Goal: Task Accomplishment & Management: Complete application form

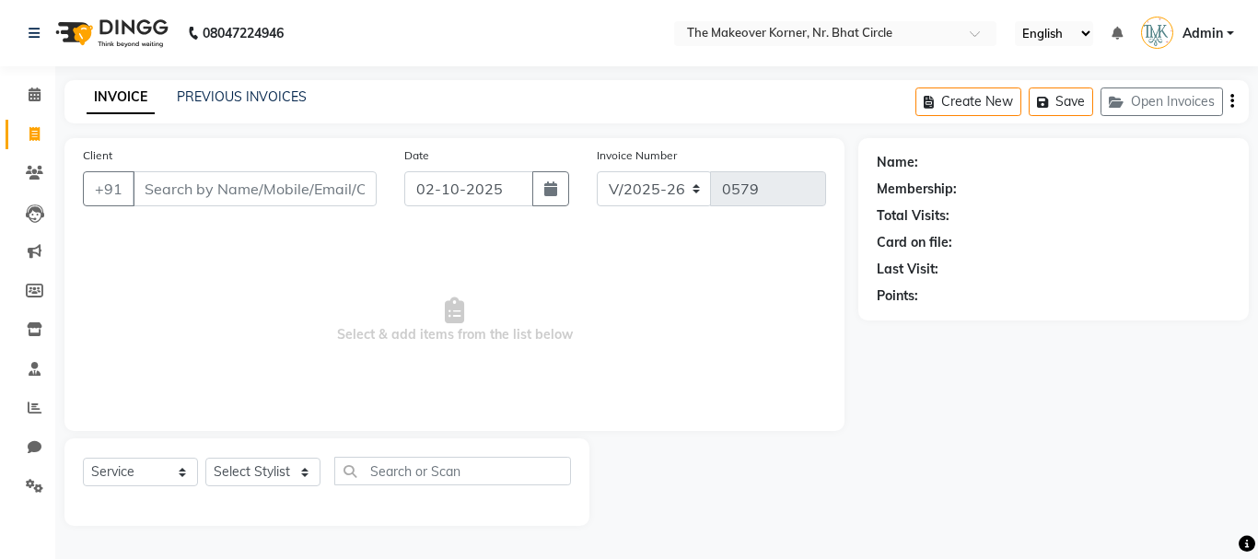
select select "5477"
select select "service"
click at [168, 169] on div "Client +91" at bounding box center [229, 183] width 321 height 76
click at [169, 184] on input "Client" at bounding box center [255, 188] width 244 height 35
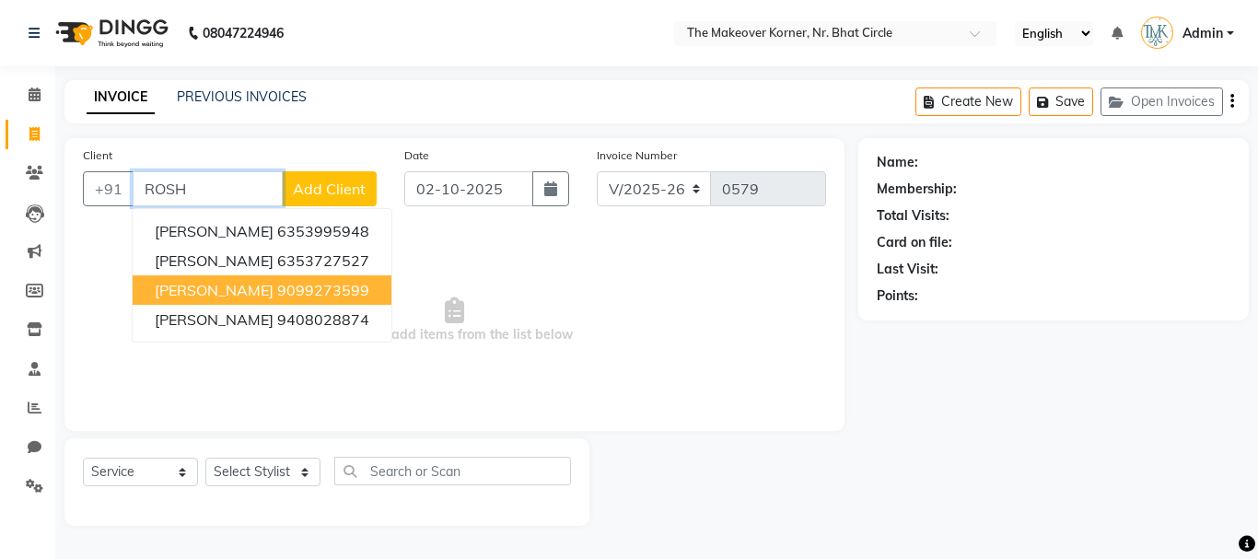
click at [189, 297] on span "[PERSON_NAME]" at bounding box center [214, 290] width 119 height 18
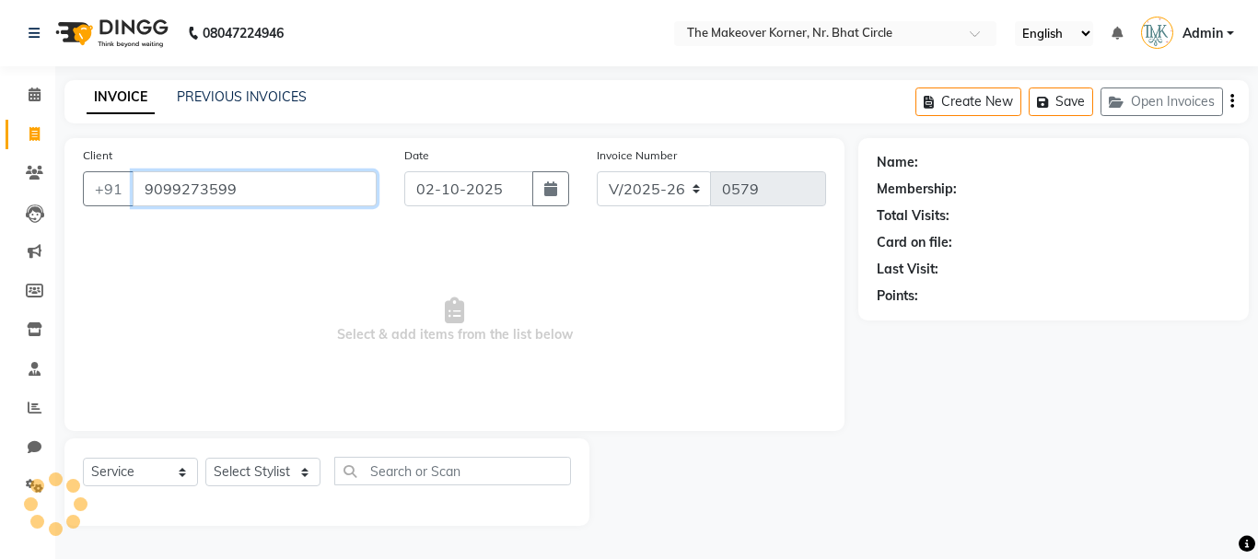
type input "9099273599"
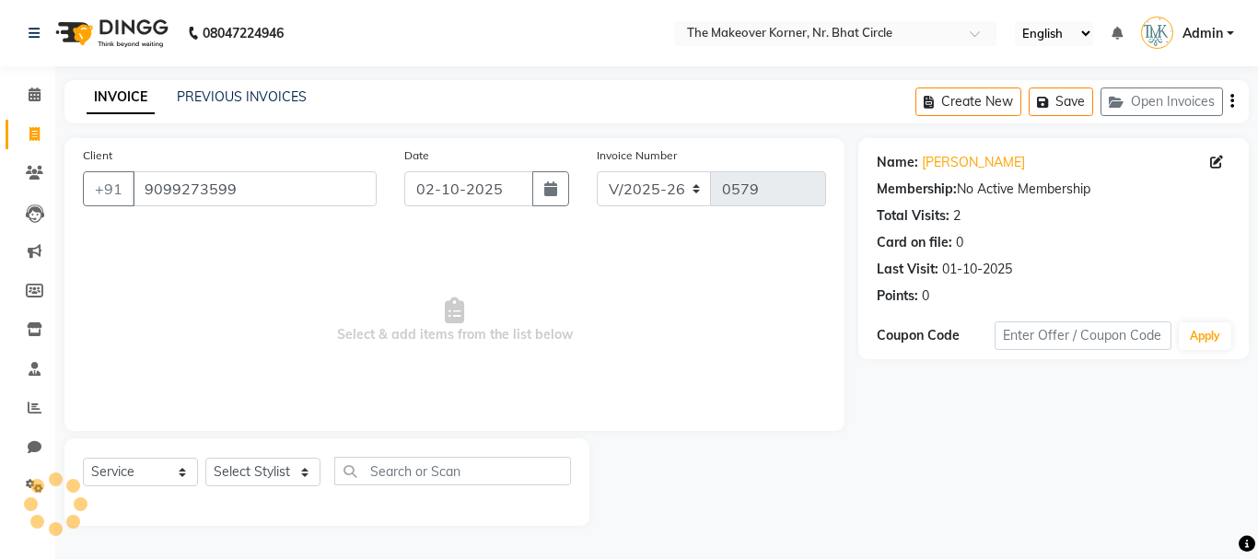
click at [267, 490] on div "Select Service Product Membership Package Voucher Prepaid Gift Card Select Styl…" at bounding box center [327, 478] width 488 height 43
click at [263, 468] on select "Select Stylist Admin [PERSON_NAME] [PERSON_NAME] [PERSON_NAME] [PERSON_NAME]" at bounding box center [262, 472] width 115 height 29
select select "36810"
click at [205, 458] on select "Select Stylist Admin [PERSON_NAME] [PERSON_NAME] [PERSON_NAME] [PERSON_NAME]" at bounding box center [262, 472] width 115 height 29
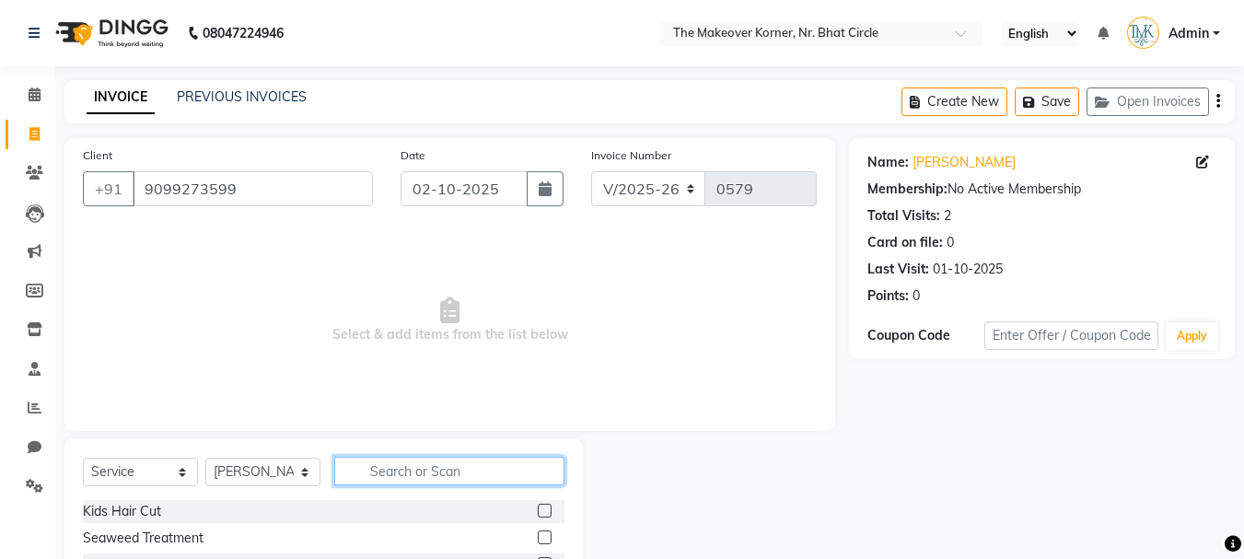
click at [396, 470] on input "text" at bounding box center [449, 471] width 230 height 29
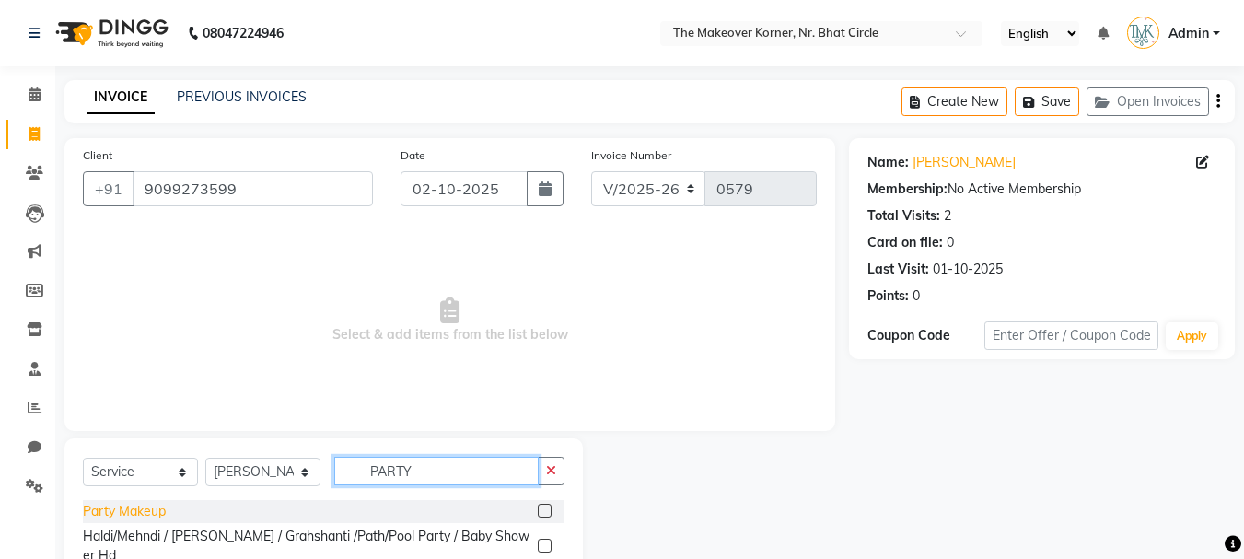
type input "PARTY"
click at [151, 508] on div "Party Makeup" at bounding box center [124, 511] width 83 height 19
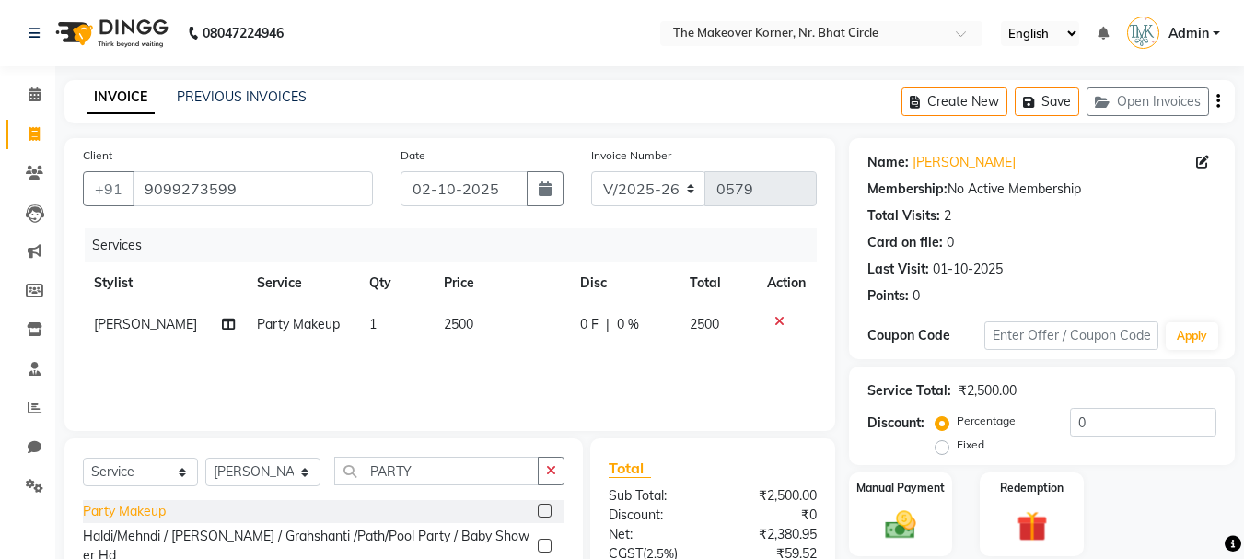
click at [151, 508] on div "Party Makeup" at bounding box center [124, 511] width 83 height 19
checkbox input "false"
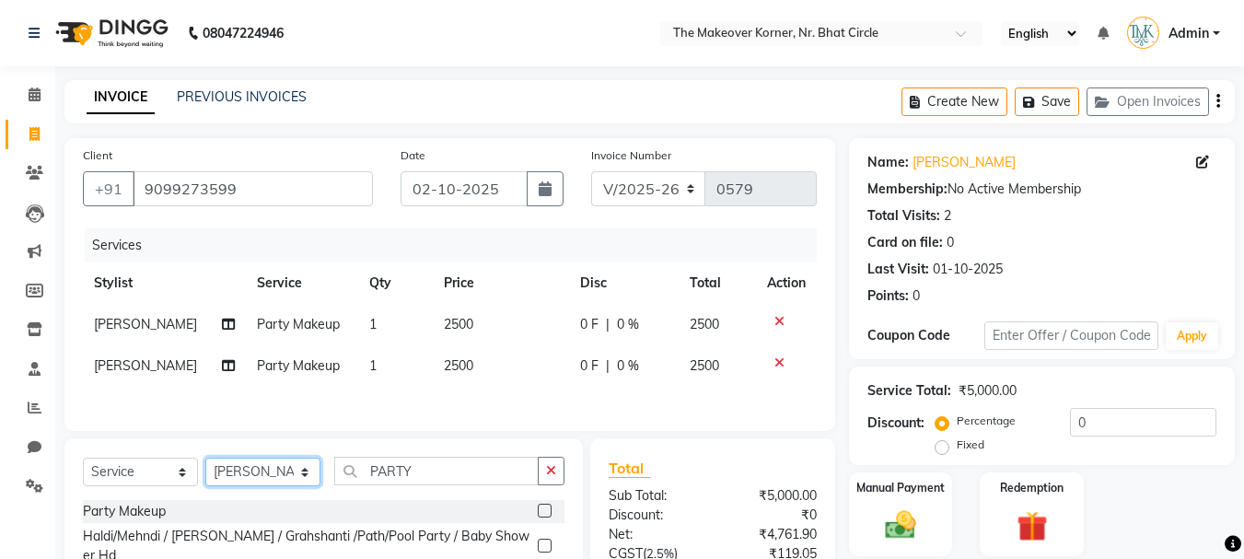
click at [229, 486] on select "Select Stylist Admin [PERSON_NAME] [PERSON_NAME] [PERSON_NAME] [PERSON_NAME]" at bounding box center [262, 472] width 115 height 29
select select "53830"
click at [205, 486] on select "Select Stylist Admin [PERSON_NAME] [PERSON_NAME] [PERSON_NAME] [PERSON_NAME]" at bounding box center [262, 472] width 115 height 29
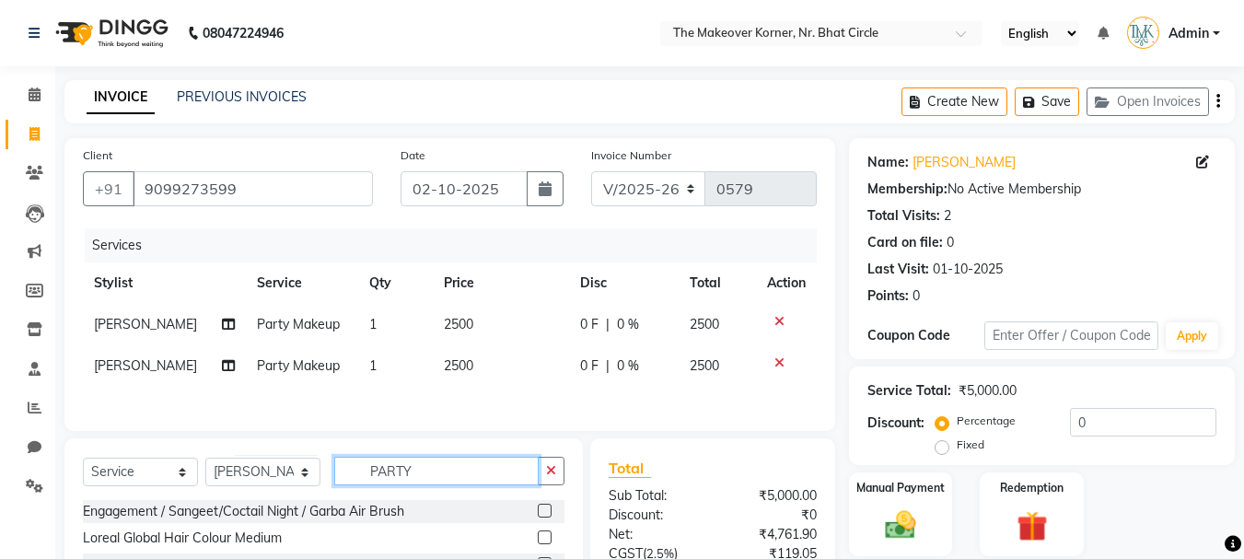
drag, startPoint x: 366, startPoint y: 512, endPoint x: 449, endPoint y: 515, distance: 83.8
click at [449, 485] on input "PARTY" at bounding box center [436, 471] width 204 height 29
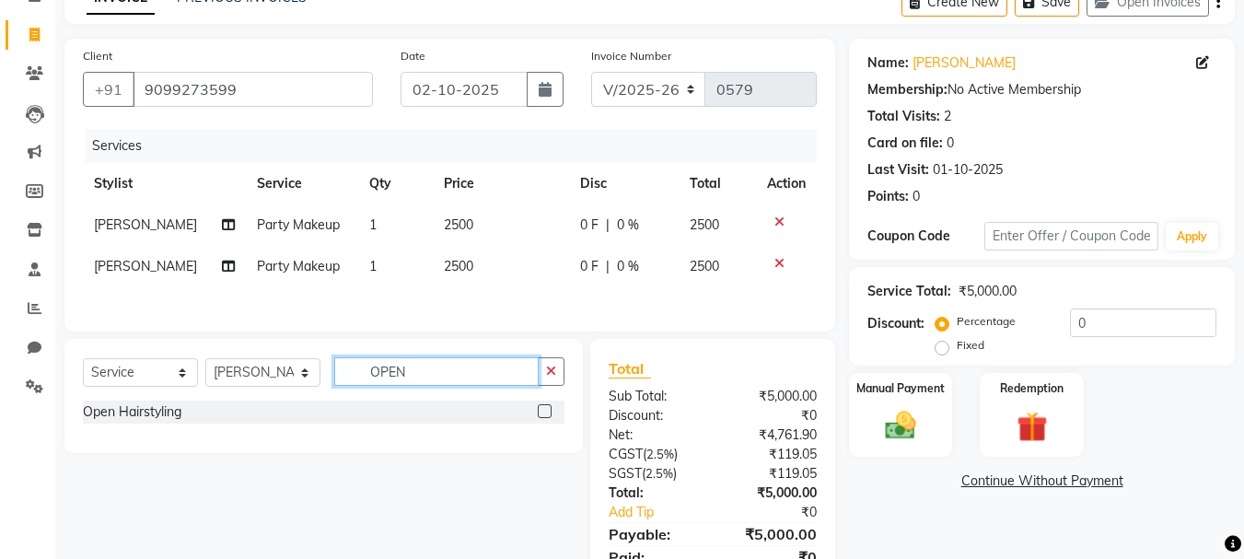
scroll to position [184, 0]
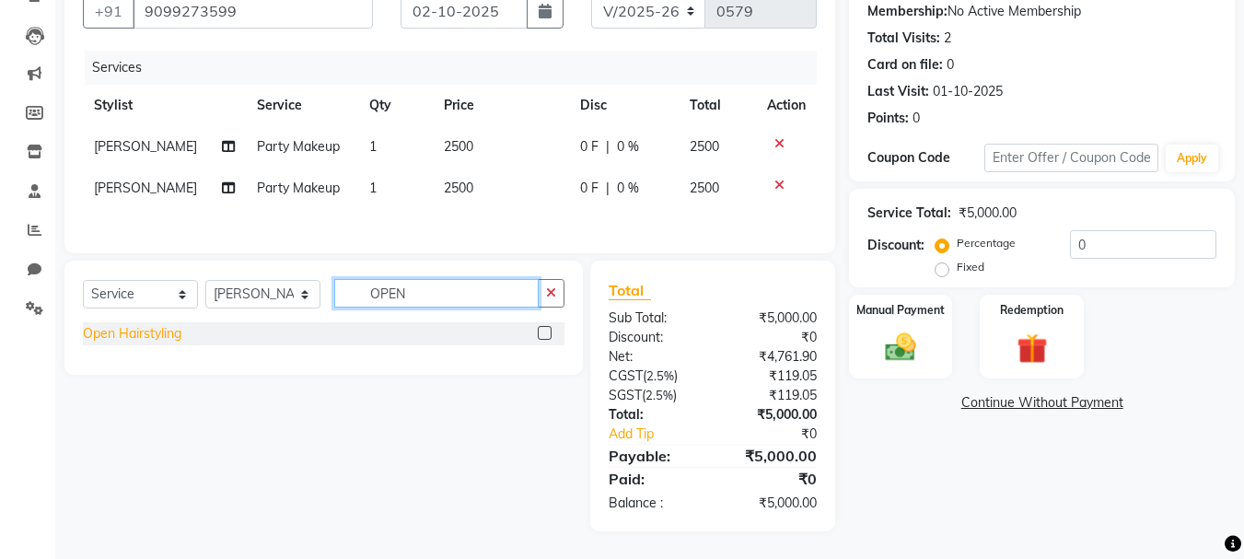
type input "OPEN"
click at [156, 343] on div "Open Hairstyling" at bounding box center [132, 333] width 99 height 19
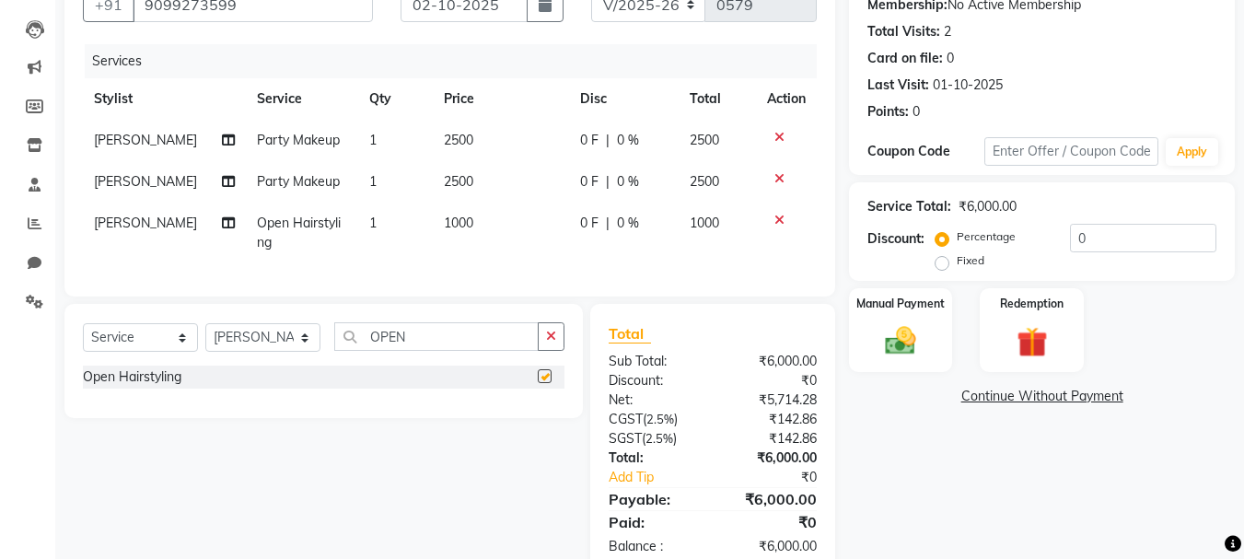
checkbox input "false"
drag, startPoint x: 372, startPoint y: 386, endPoint x: 670, endPoint y: 431, distance: 301.7
click at [670, 431] on div "Select Service Product Membership Package Voucher Prepaid Gift Card Select Styl…" at bounding box center [450, 439] width 798 height 271
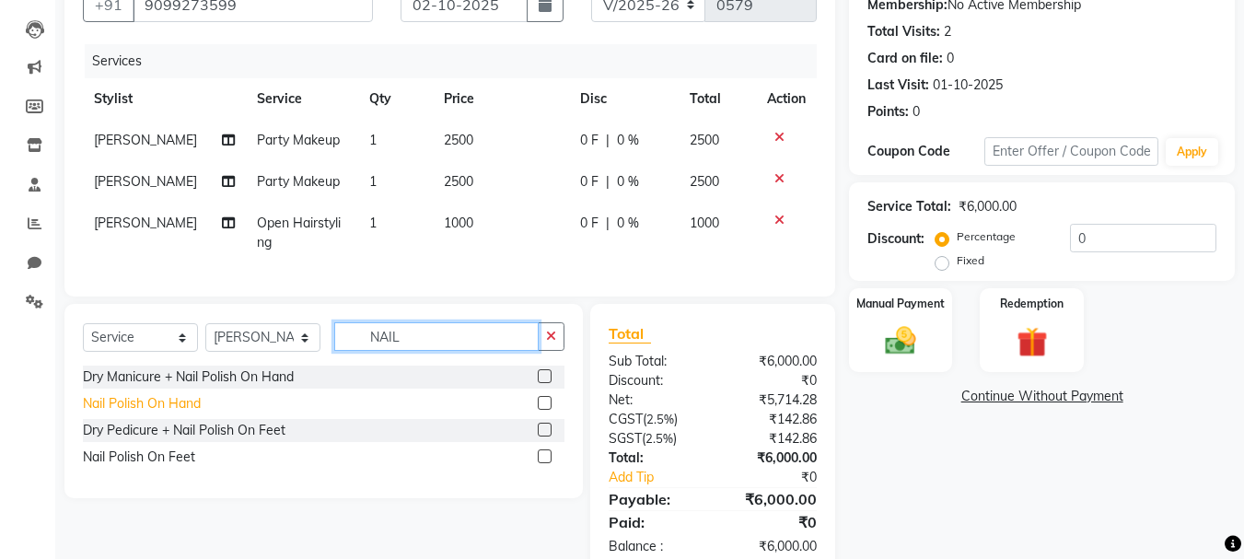
type input "NAIL"
click at [167, 413] on div "Nail Polish On Hand" at bounding box center [142, 403] width 118 height 19
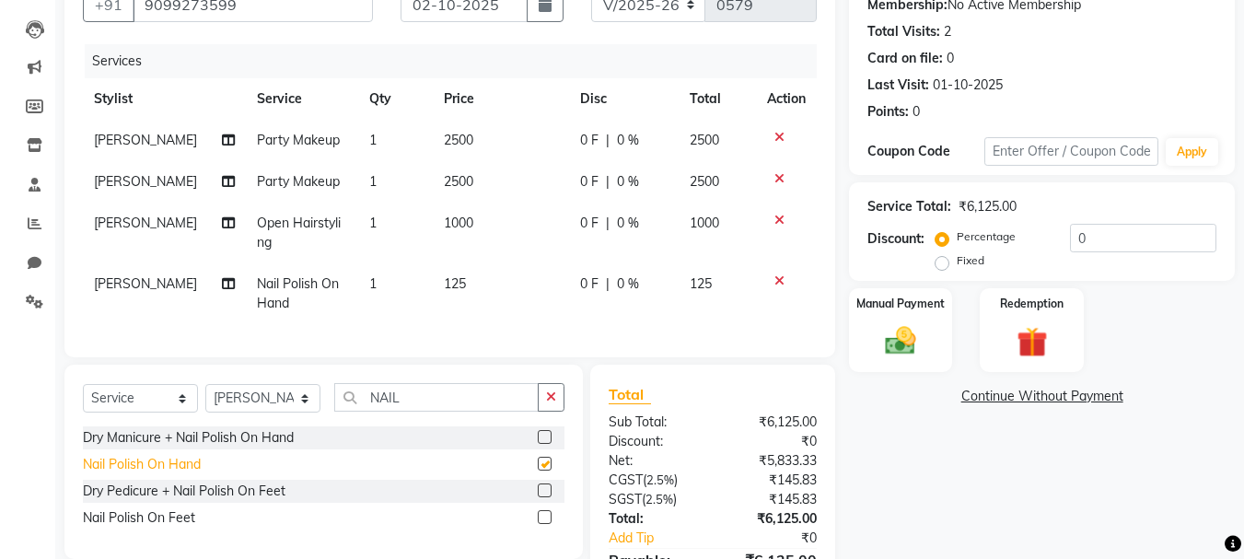
checkbox input "false"
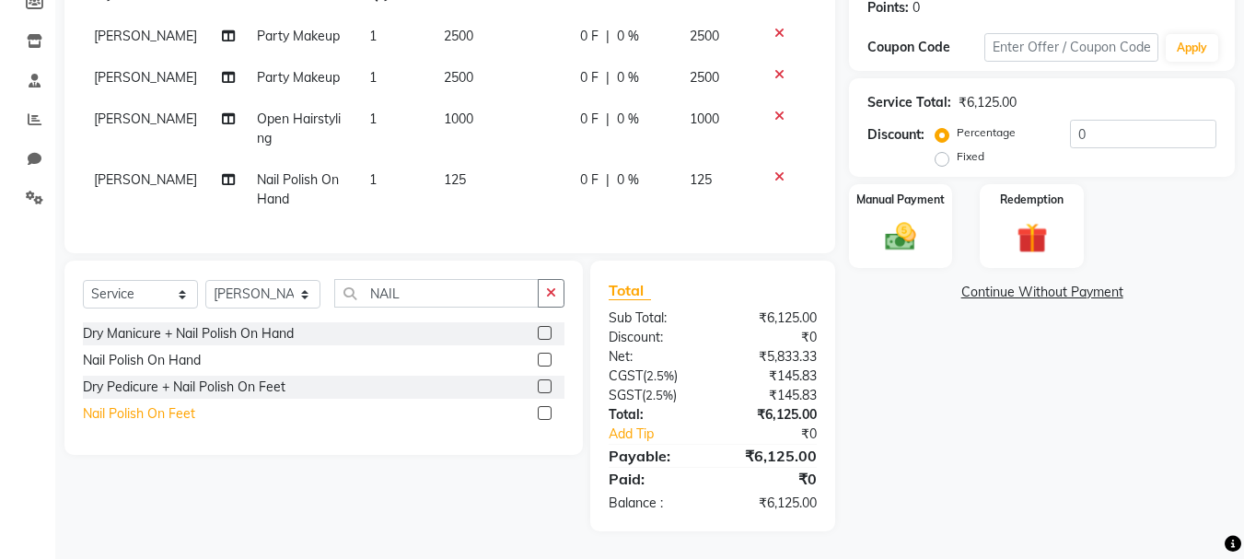
click at [190, 420] on div "Nail Polish On Feet" at bounding box center [139, 413] width 112 height 19
checkbox input "false"
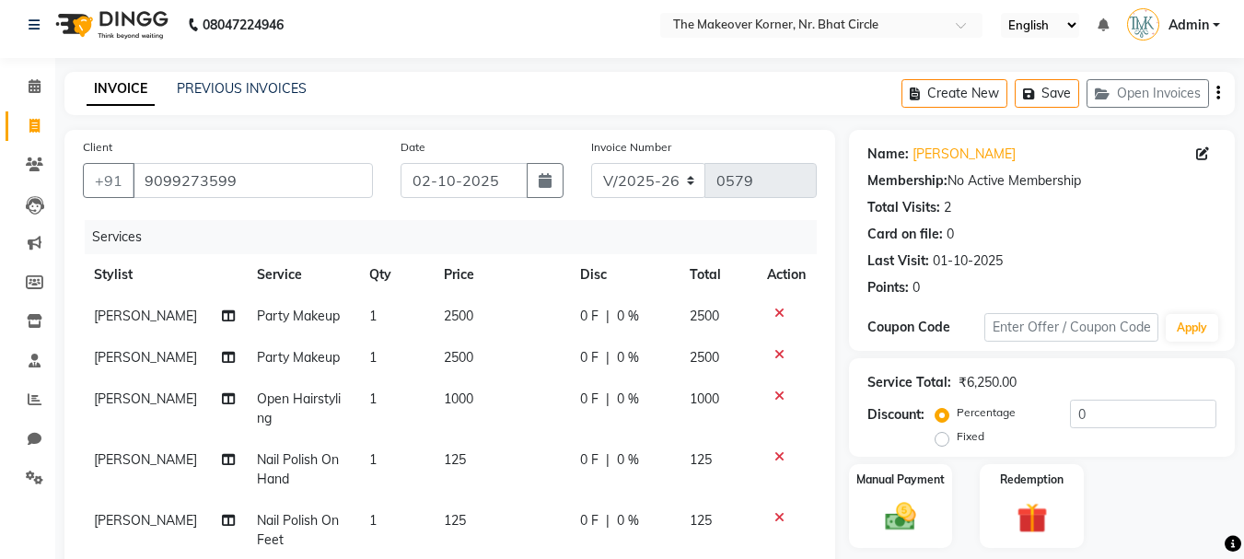
scroll to position [0, 0]
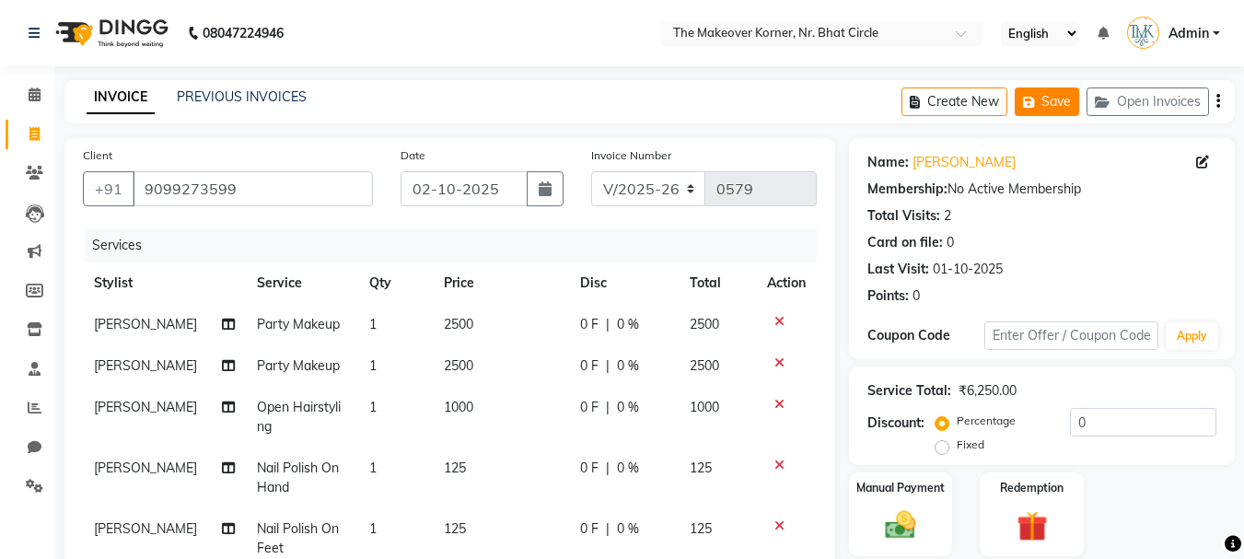
click at [1068, 109] on button "Save" at bounding box center [1047, 101] width 64 height 29
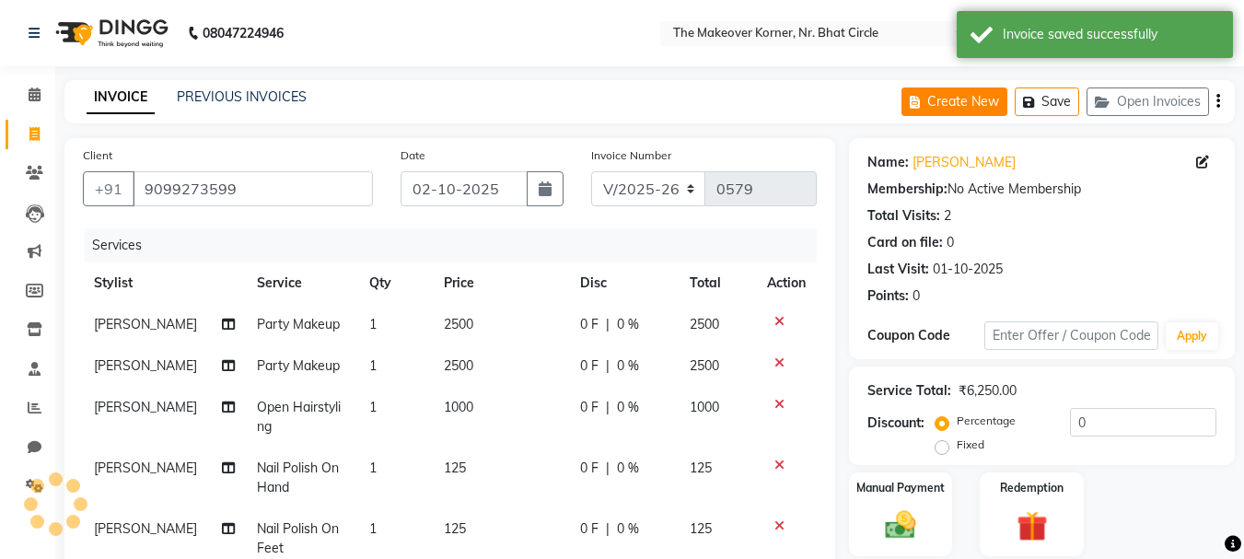
click at [974, 102] on button "Create New" at bounding box center [954, 101] width 106 height 29
select select "5477"
select select "service"
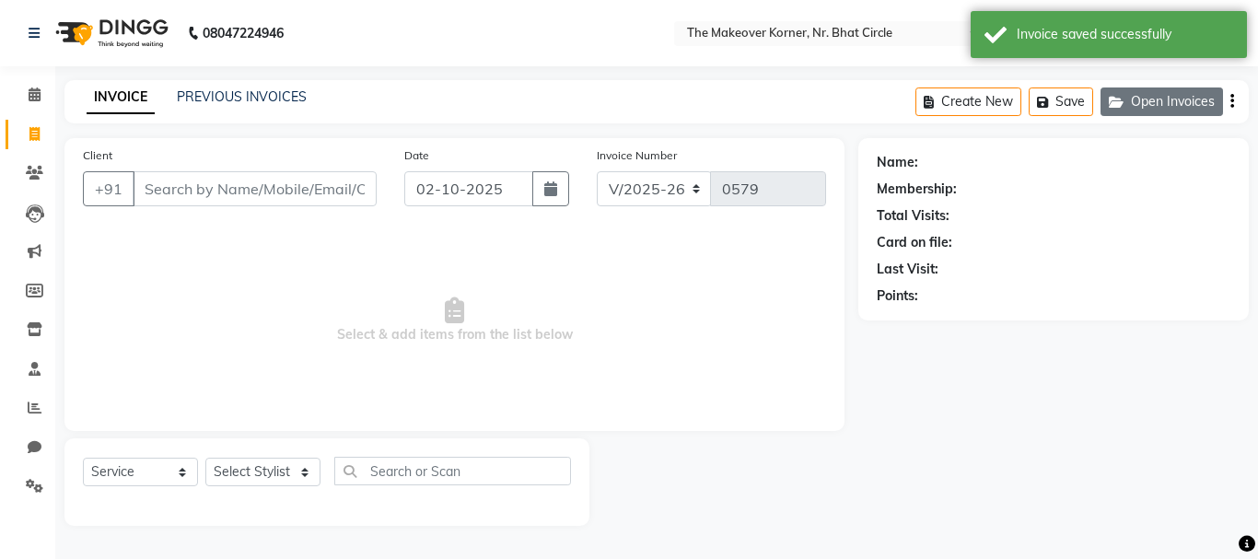
click at [1126, 96] on icon "button" at bounding box center [1120, 102] width 22 height 13
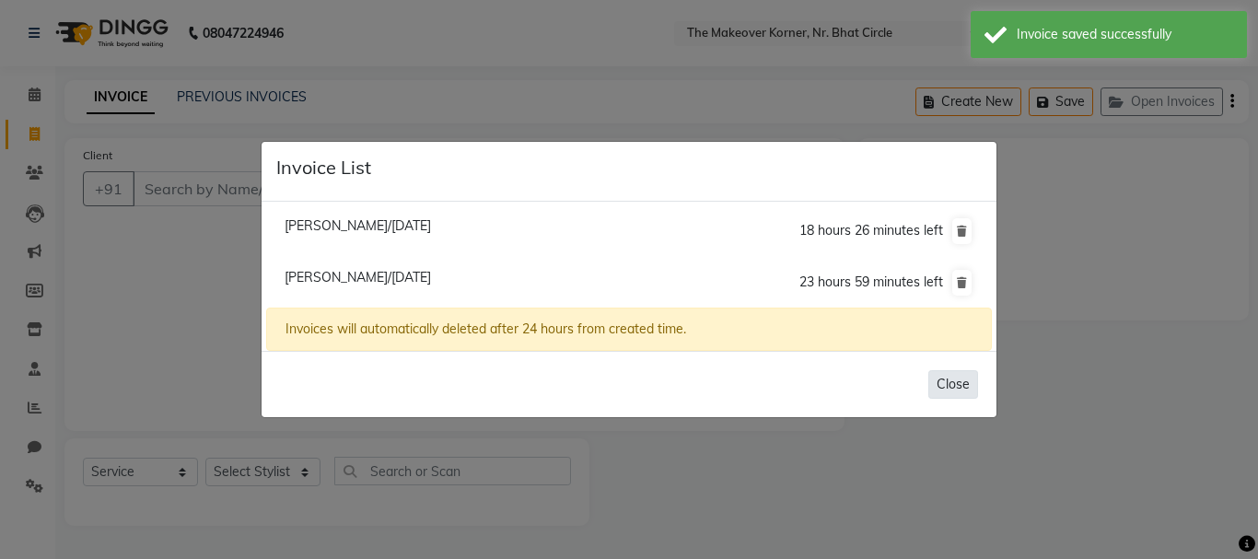
click at [936, 394] on button "Close" at bounding box center [953, 384] width 50 height 29
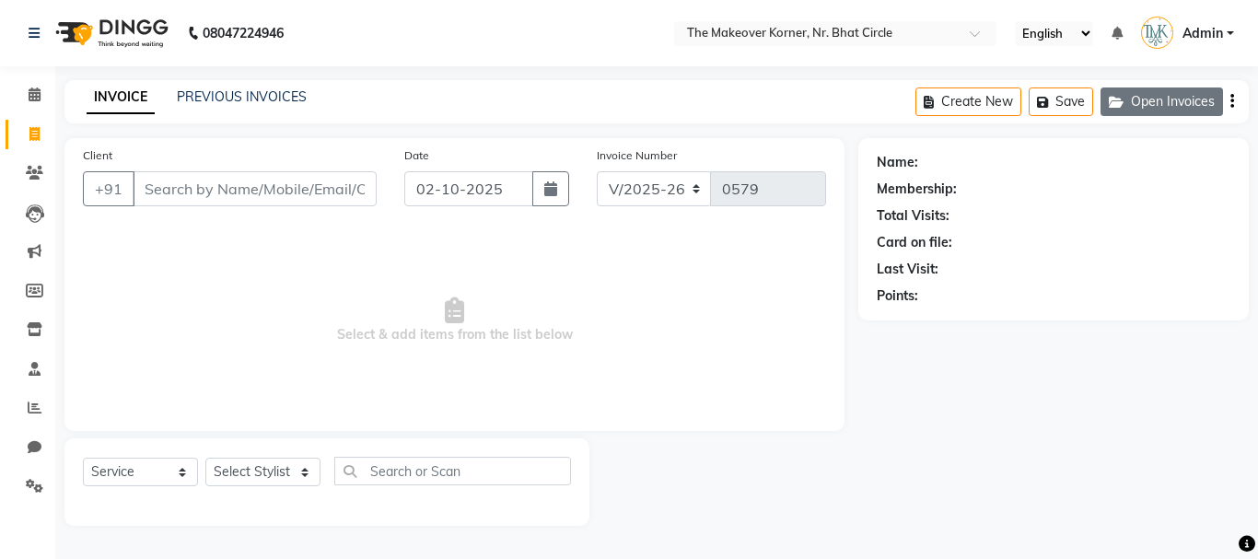
click at [1178, 87] on button "Open Invoices" at bounding box center [1161, 101] width 122 height 29
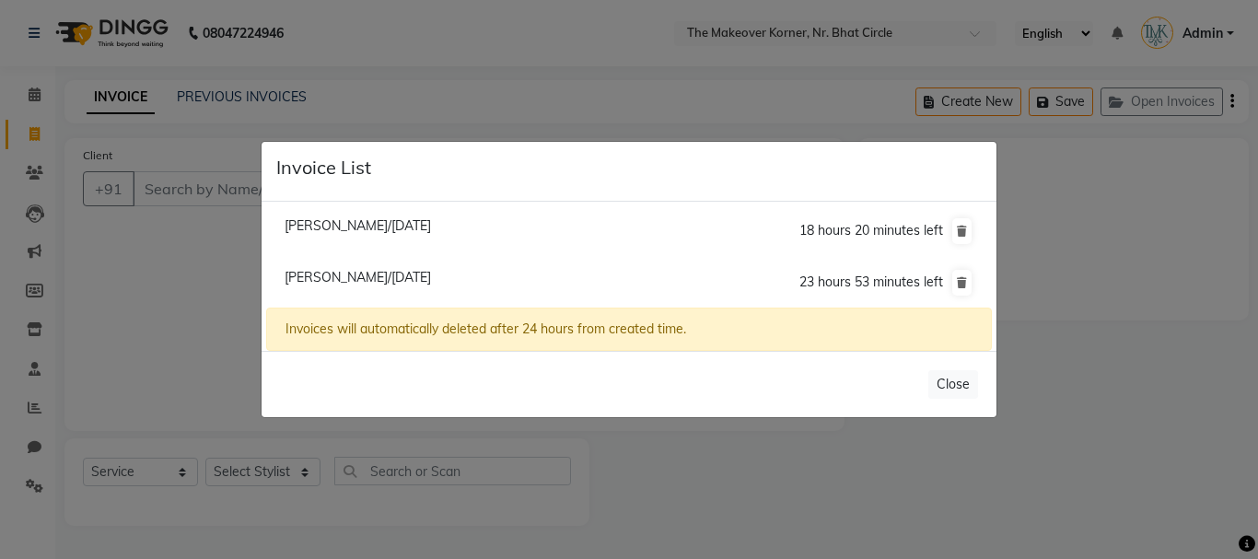
click at [446, 204] on div "[PERSON_NAME]/[DATE] 18 hours 20 minutes left [PERSON_NAME]/[DATE] 23 hours 53 …" at bounding box center [629, 277] width 735 height 150
click at [431, 225] on span "[PERSON_NAME]/[DATE]" at bounding box center [358, 225] width 146 height 17
type input "9582963591"
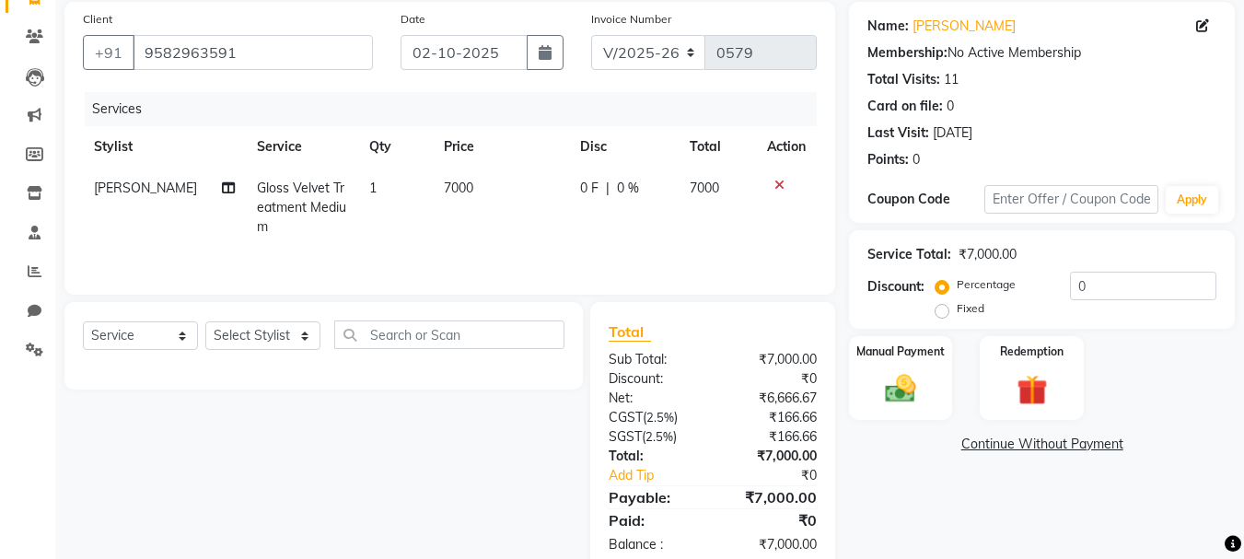
scroll to position [178, 0]
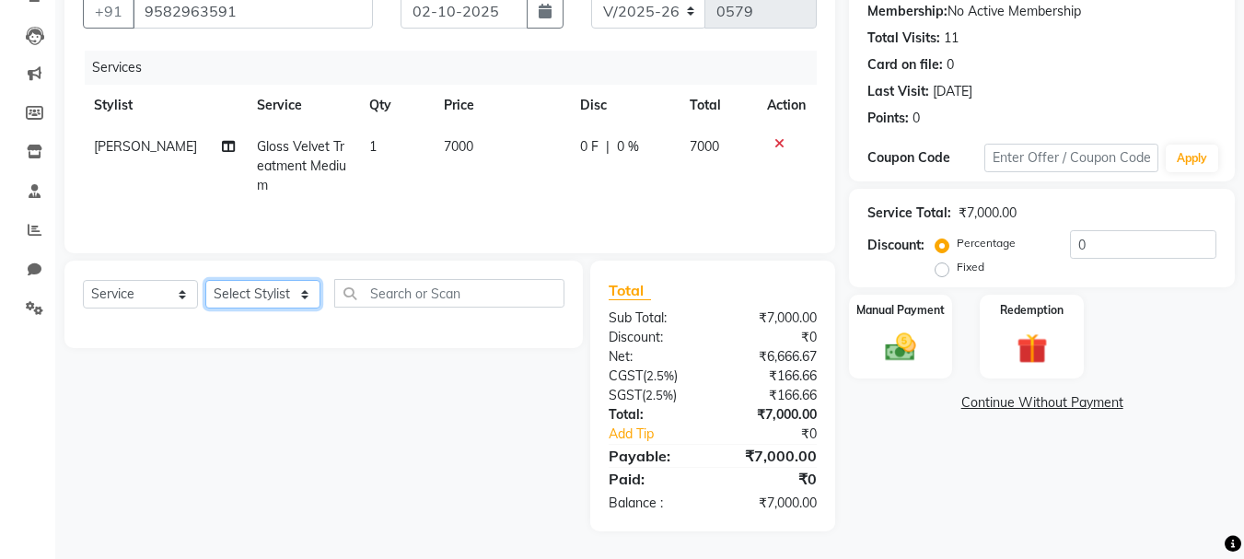
click at [303, 296] on select "Select Stylist Admin [PERSON_NAME] [PERSON_NAME] [PERSON_NAME] [PERSON_NAME]" at bounding box center [262, 294] width 115 height 29
click at [205, 280] on select "Select Stylist Admin [PERSON_NAME] [PERSON_NAME] [PERSON_NAME] [PERSON_NAME]" at bounding box center [262, 294] width 115 height 29
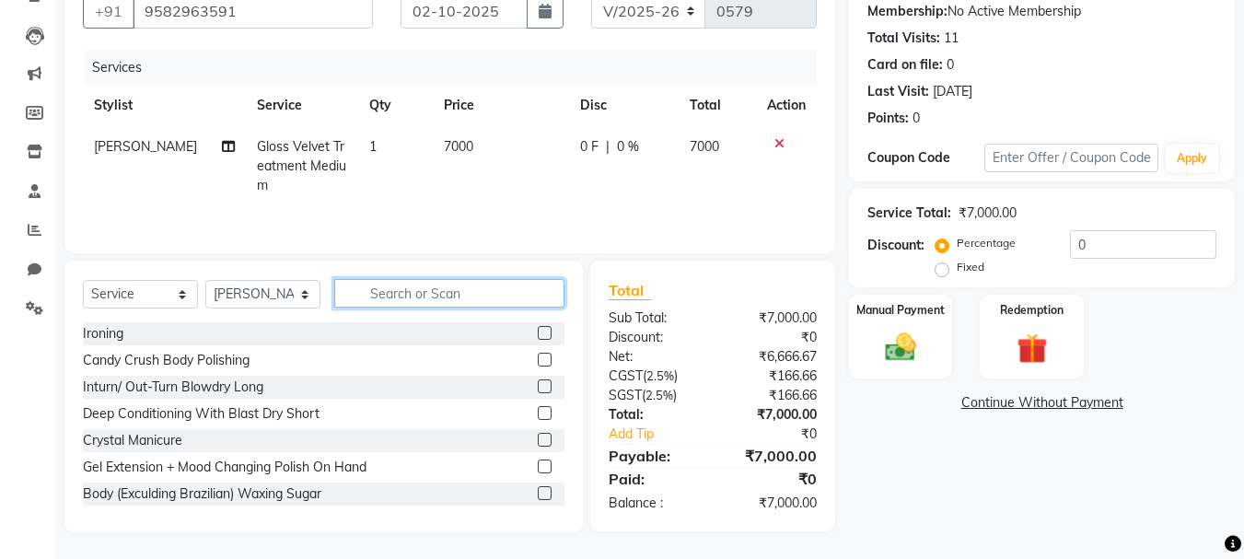
click at [343, 299] on input "text" at bounding box center [449, 293] width 230 height 29
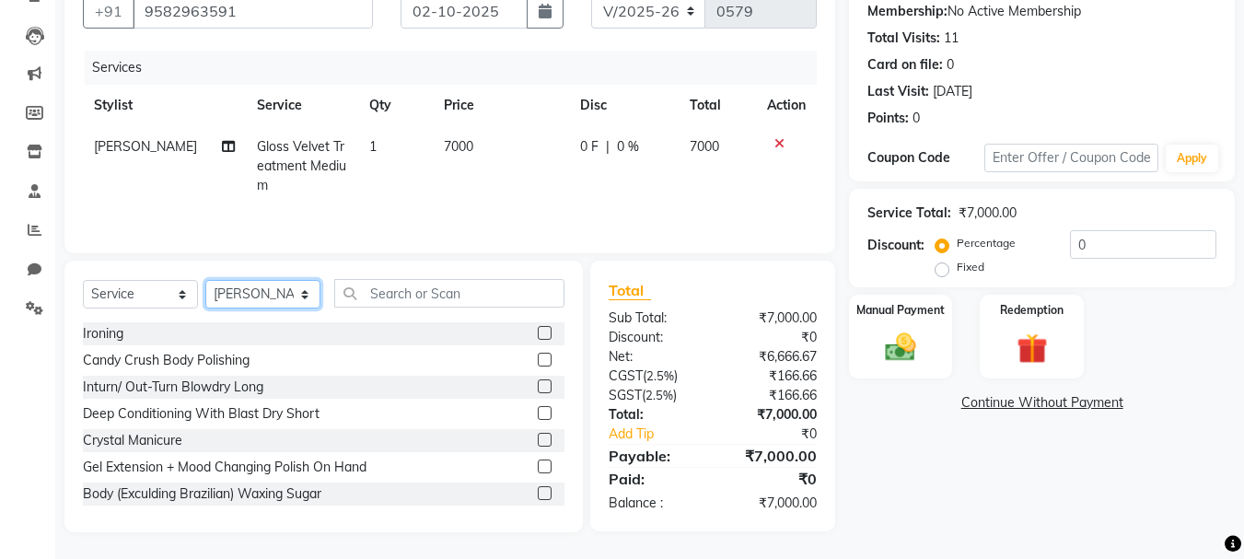
click at [221, 304] on select "Select Stylist Admin [PERSON_NAME] [PERSON_NAME] [PERSON_NAME] [PERSON_NAME]" at bounding box center [262, 294] width 115 height 29
select select "36810"
click at [205, 280] on select "Select Stylist Admin [PERSON_NAME] [PERSON_NAME] [PERSON_NAME] [PERSON_NAME]" at bounding box center [262, 294] width 115 height 29
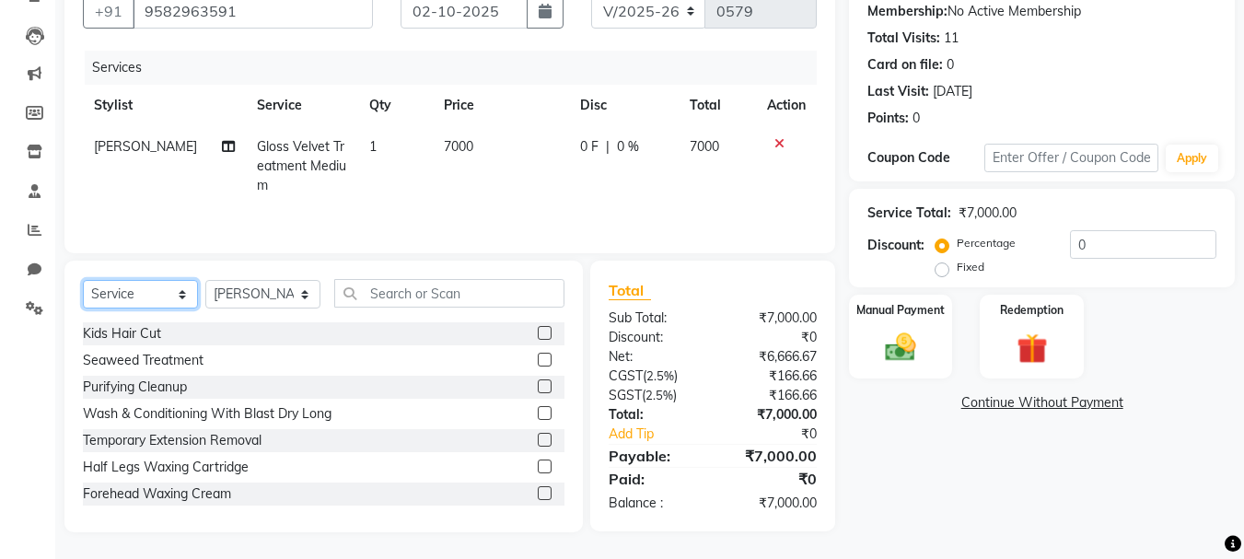
drag, startPoint x: 170, startPoint y: 297, endPoint x: 170, endPoint y: 308, distance: 10.1
click at [170, 297] on select "Select Service Product Membership Package Voucher Prepaid Gift Card" at bounding box center [140, 294] width 115 height 29
select select "product"
click at [83, 280] on select "Select Service Product Membership Package Voucher Prepaid Gift Card" at bounding box center [140, 294] width 115 height 29
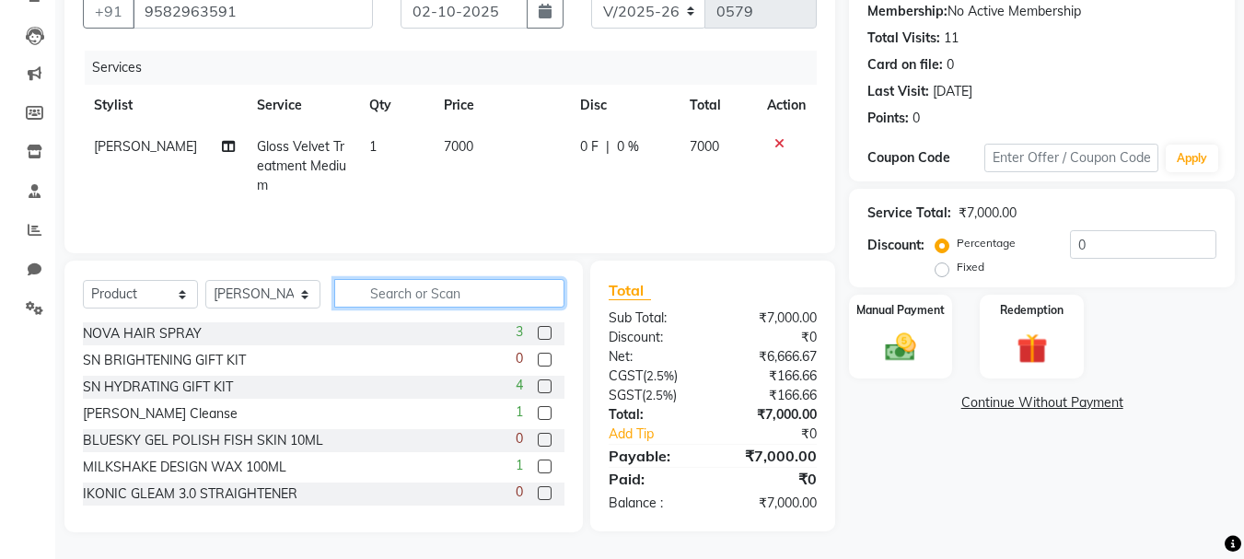
click at [403, 304] on input "text" at bounding box center [449, 293] width 230 height 29
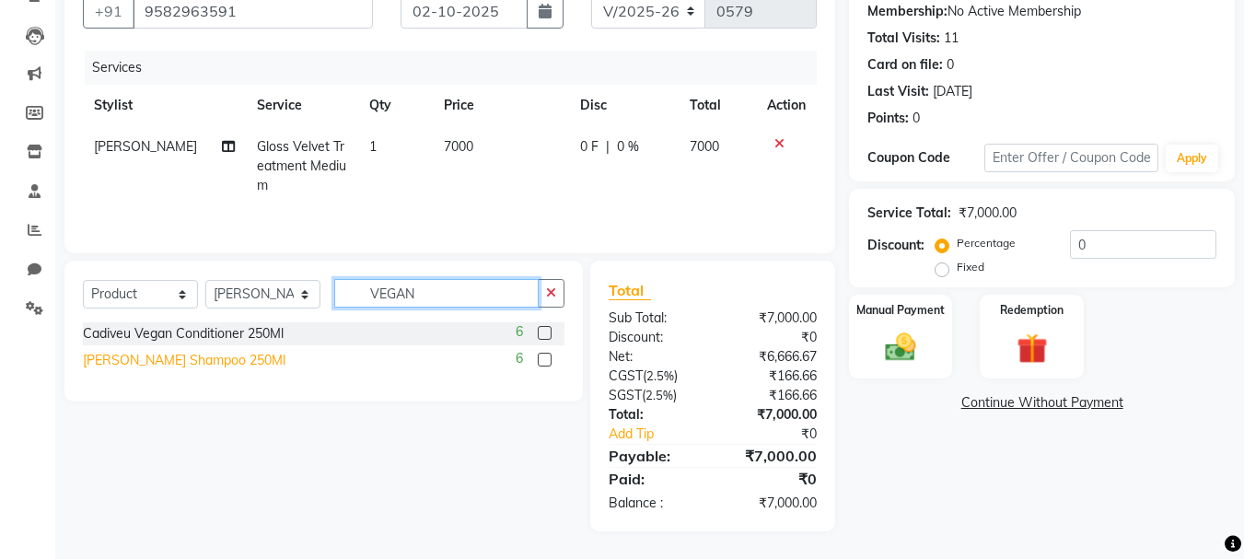
type input "VEGAN"
click at [177, 363] on div "[PERSON_NAME] Shampoo 250Ml" at bounding box center [184, 360] width 203 height 19
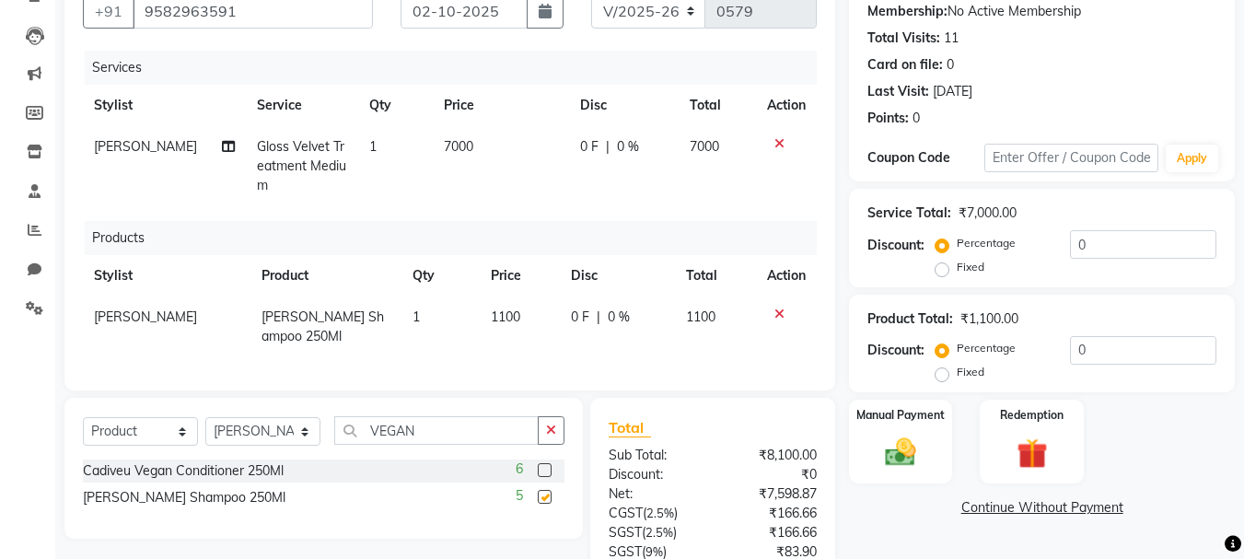
checkbox input "false"
click at [194, 481] on div "Cadiveu Vegan Conditioner 250Ml" at bounding box center [183, 470] width 201 height 19
checkbox input "false"
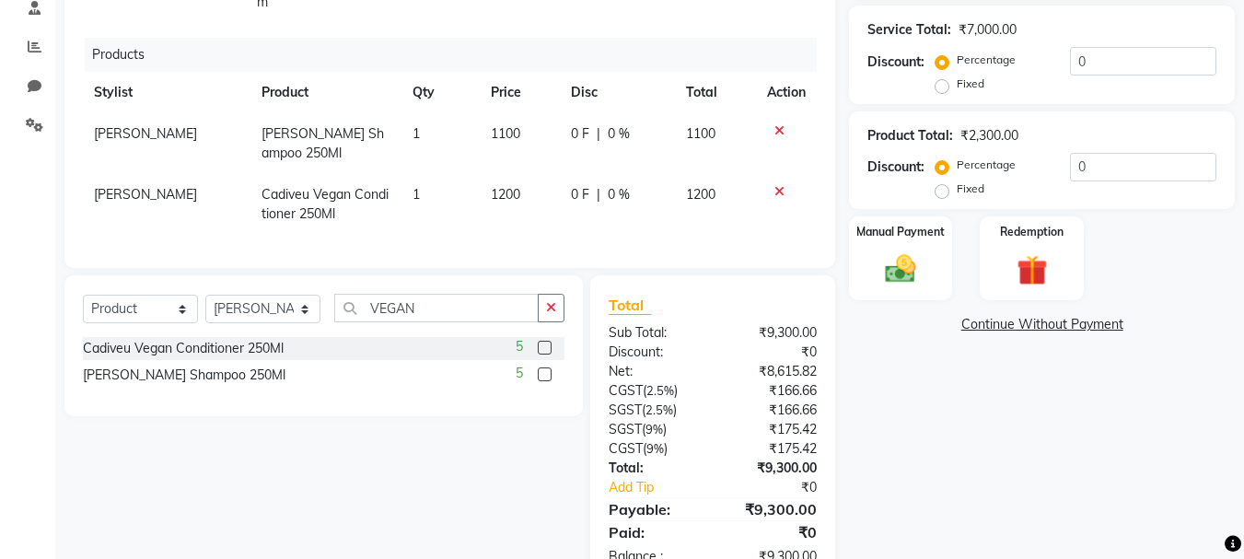
scroll to position [362, 0]
click at [491, 122] on td "1100" at bounding box center [520, 142] width 81 height 61
select select "36810"
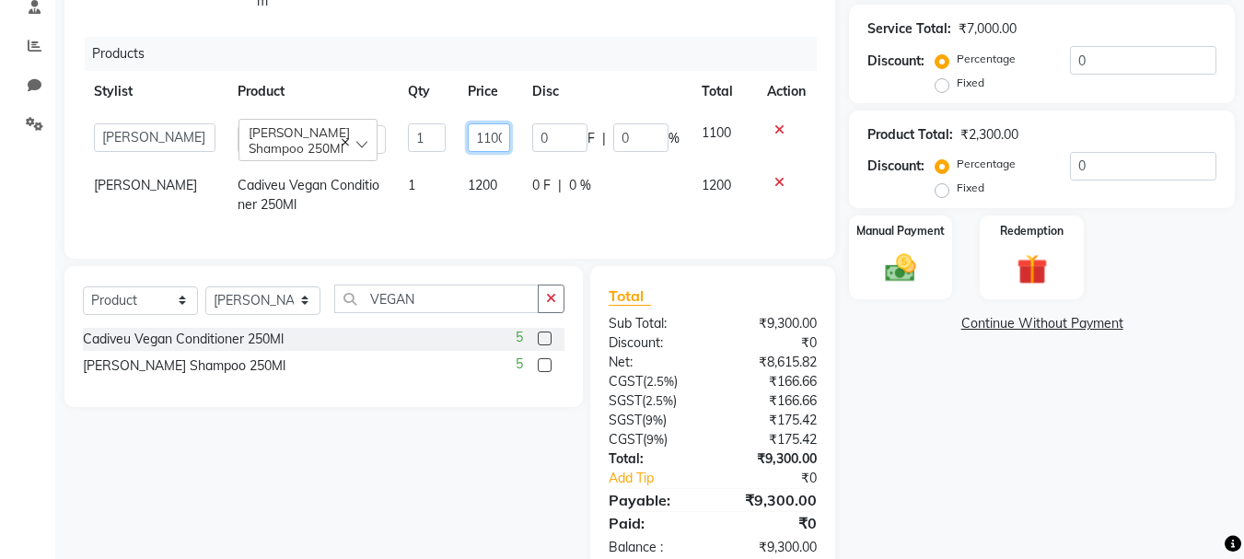
drag, startPoint x: 490, startPoint y: 123, endPoint x: 408, endPoint y: 180, distance: 99.4
click at [408, 180] on tbody "Admin [PERSON_NAME] [PERSON_NAME] [PERSON_NAME] [PERSON_NAME] Cadiveu Vegan Sha…" at bounding box center [450, 168] width 734 height 113
type input "950"
click at [473, 203] on tr "[PERSON_NAME] Cadiveu Vegan Conditioner 250Ml 1 1200 0 F | 0 % 1200" at bounding box center [450, 195] width 734 height 61
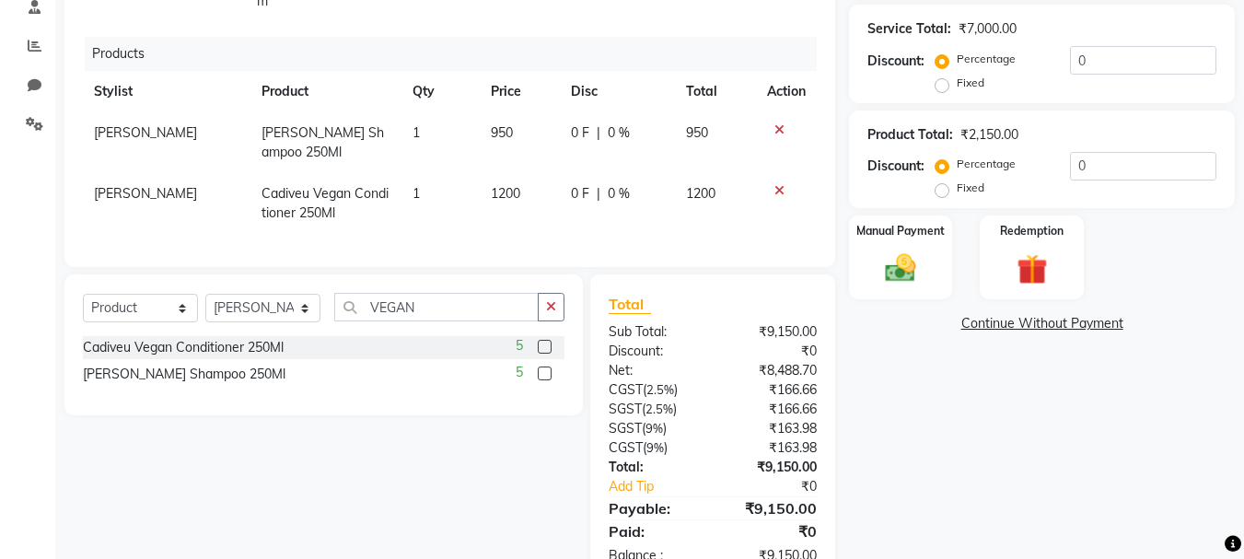
click at [578, 135] on span "0 F" at bounding box center [580, 132] width 18 height 19
select select "36810"
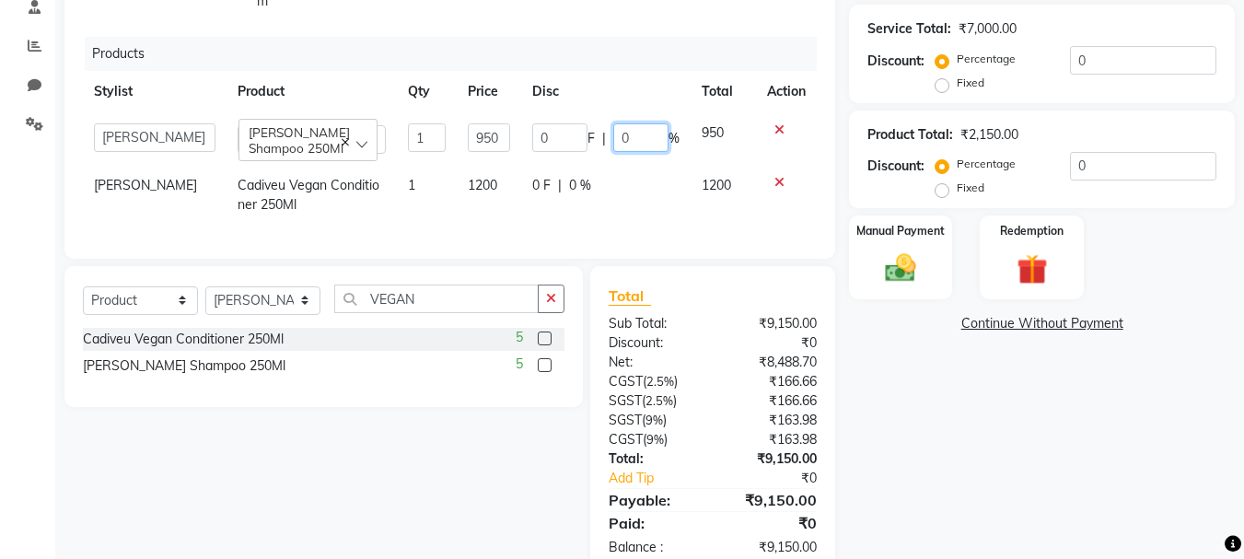
click at [628, 144] on input "0" at bounding box center [640, 137] width 55 height 29
click at [613, 140] on input "0" at bounding box center [640, 137] width 55 height 29
type input "10"
click at [559, 192] on td "0 F | 0 %" at bounding box center [605, 195] width 169 height 61
select select "36810"
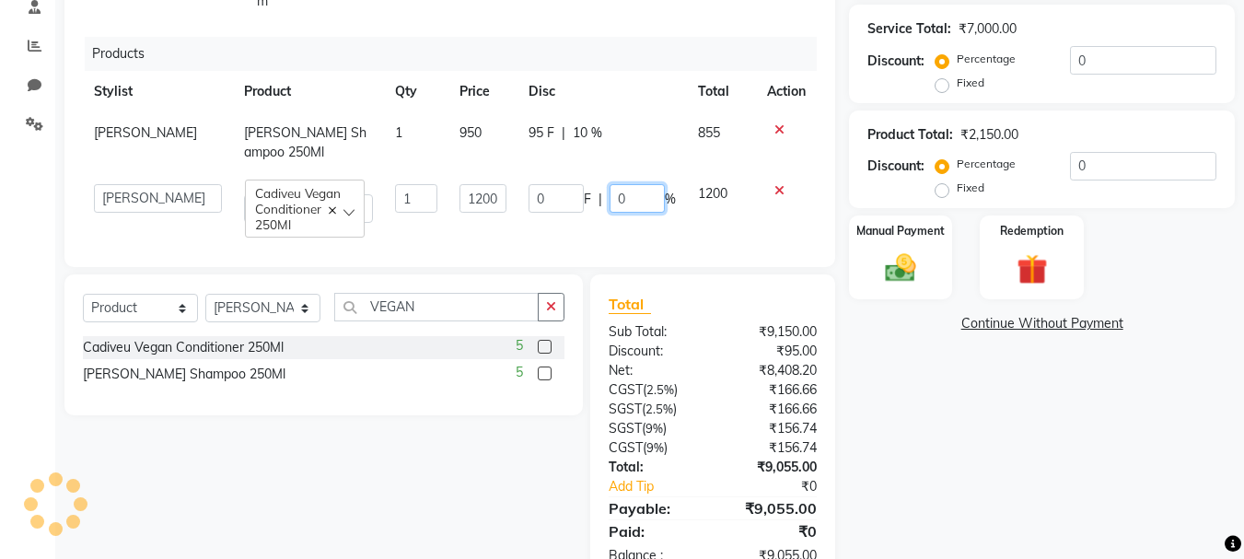
click at [613, 198] on input "0" at bounding box center [637, 198] width 55 height 29
type input "10"
click at [738, 240] on div "Services Stylist Service Qty Price Disc Total Action [PERSON_NAME] Gloss Velvet…" at bounding box center [450, 57] width 734 height 382
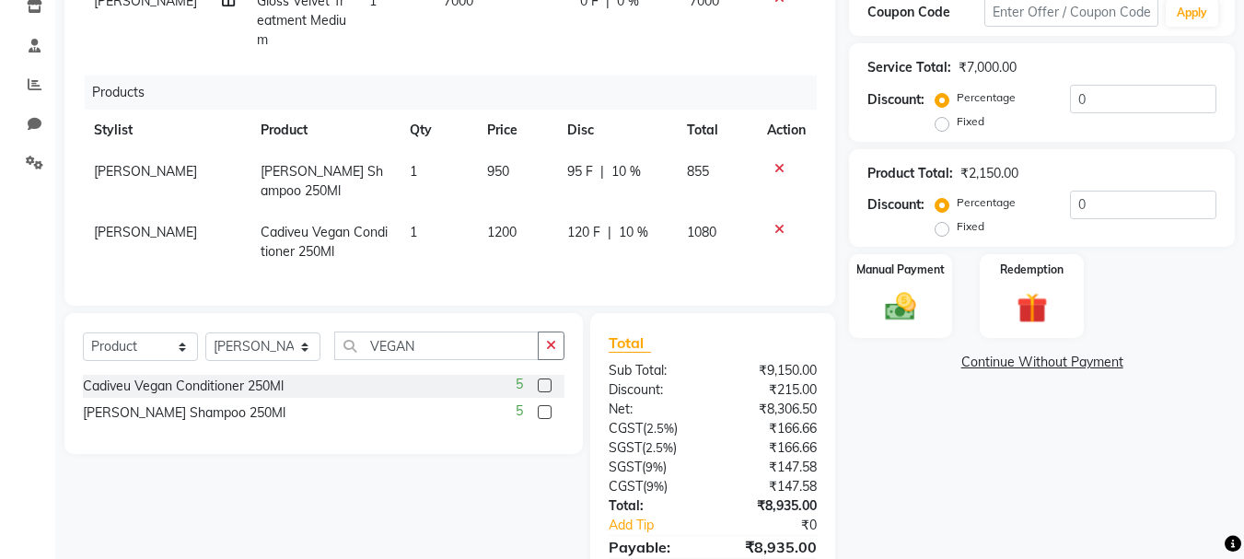
scroll to position [244, 0]
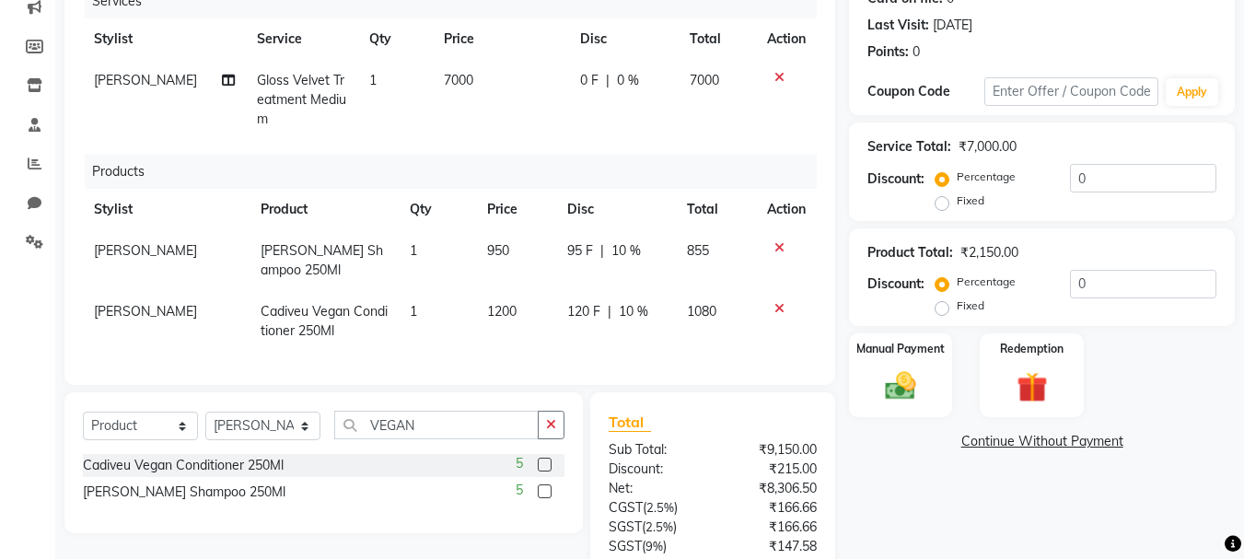
click at [581, 249] on span "95 F" at bounding box center [580, 250] width 26 height 19
select select "36810"
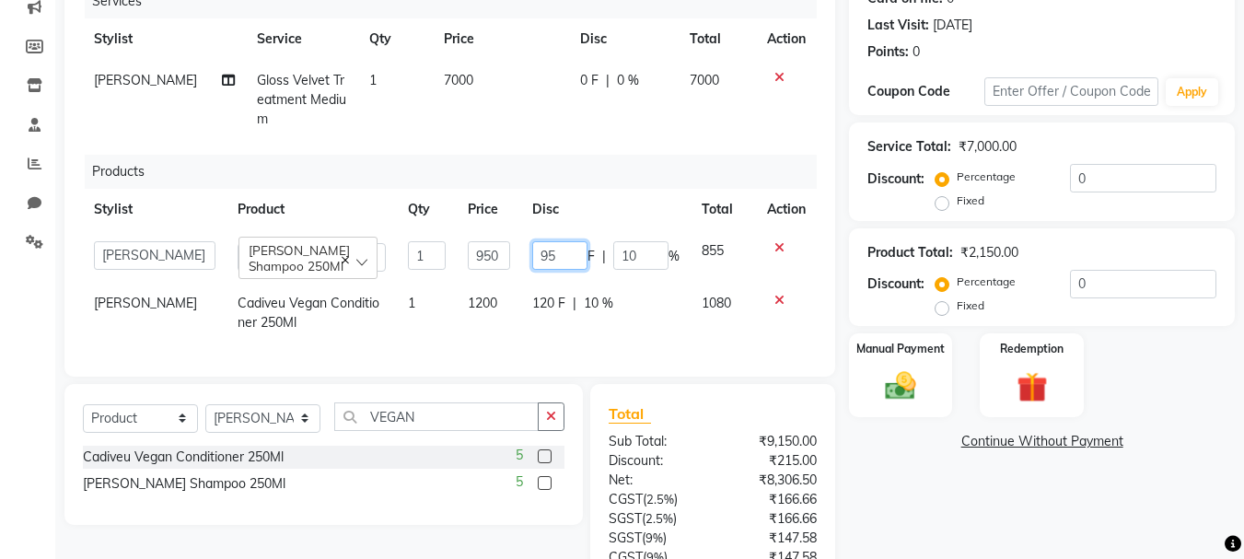
click at [569, 250] on input "95" at bounding box center [559, 255] width 55 height 29
type input "90"
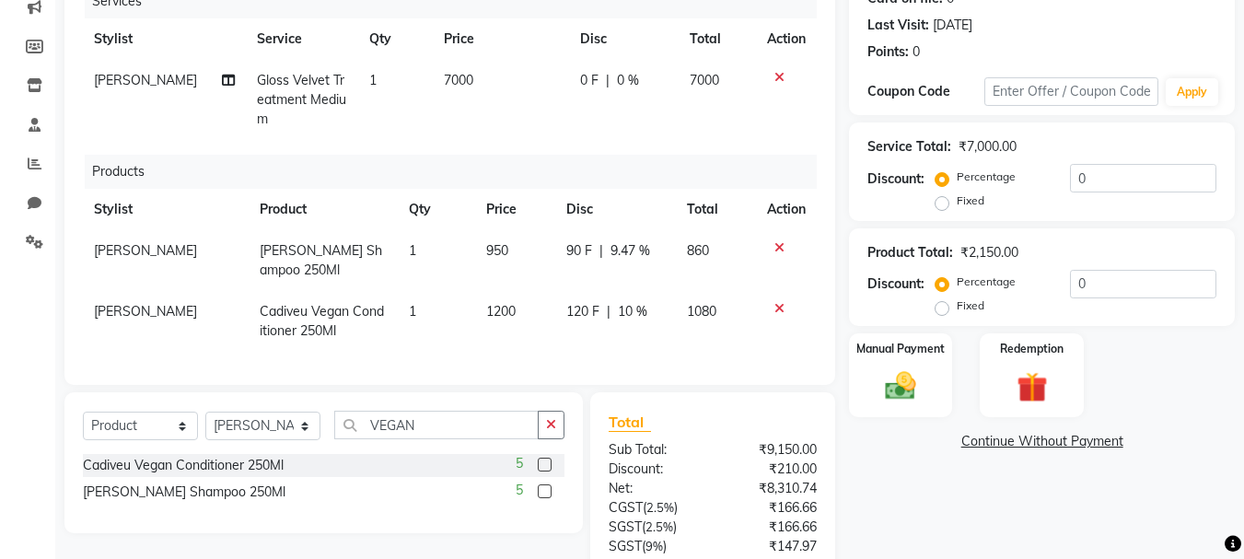
click at [624, 222] on th "Disc" at bounding box center [615, 209] width 121 height 41
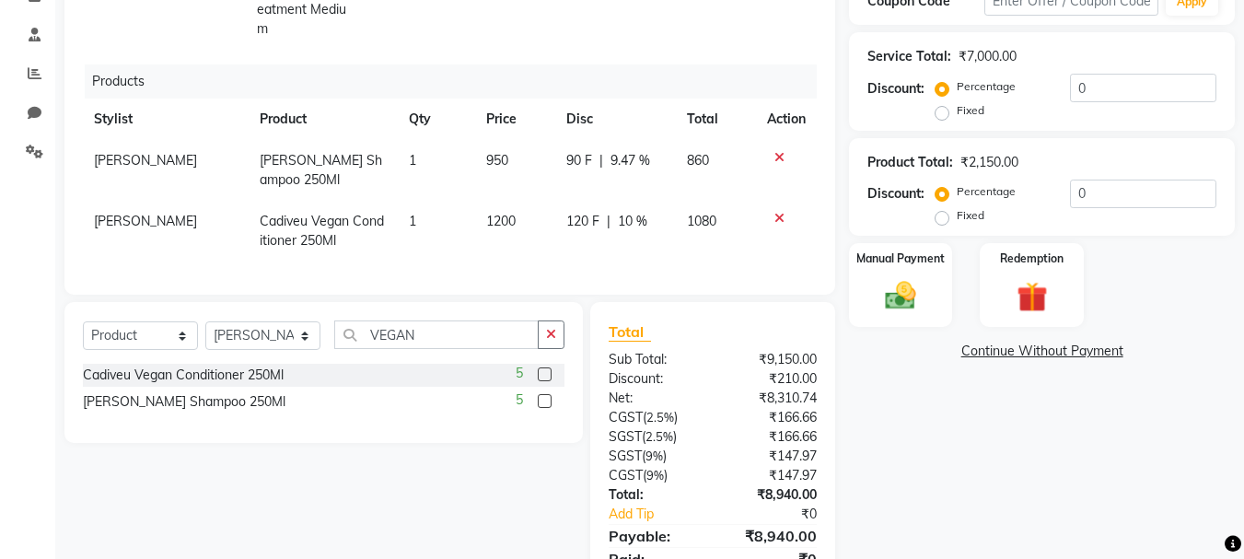
scroll to position [152, 0]
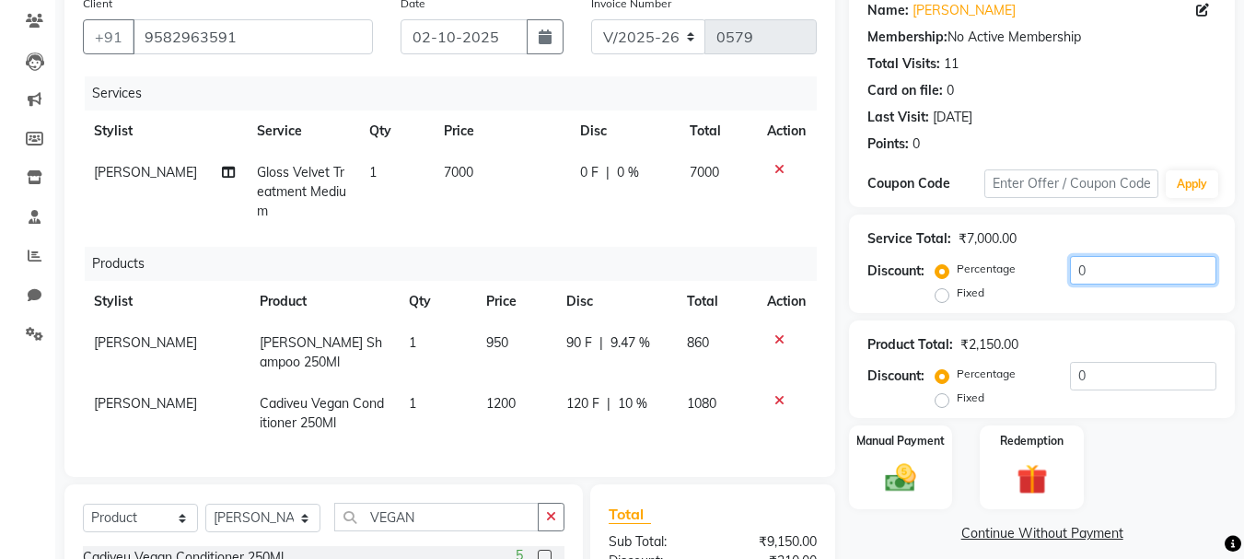
click at [1071, 273] on input "0" at bounding box center [1143, 270] width 146 height 29
type input "20"
click at [783, 272] on div "Products" at bounding box center [458, 264] width 746 height 34
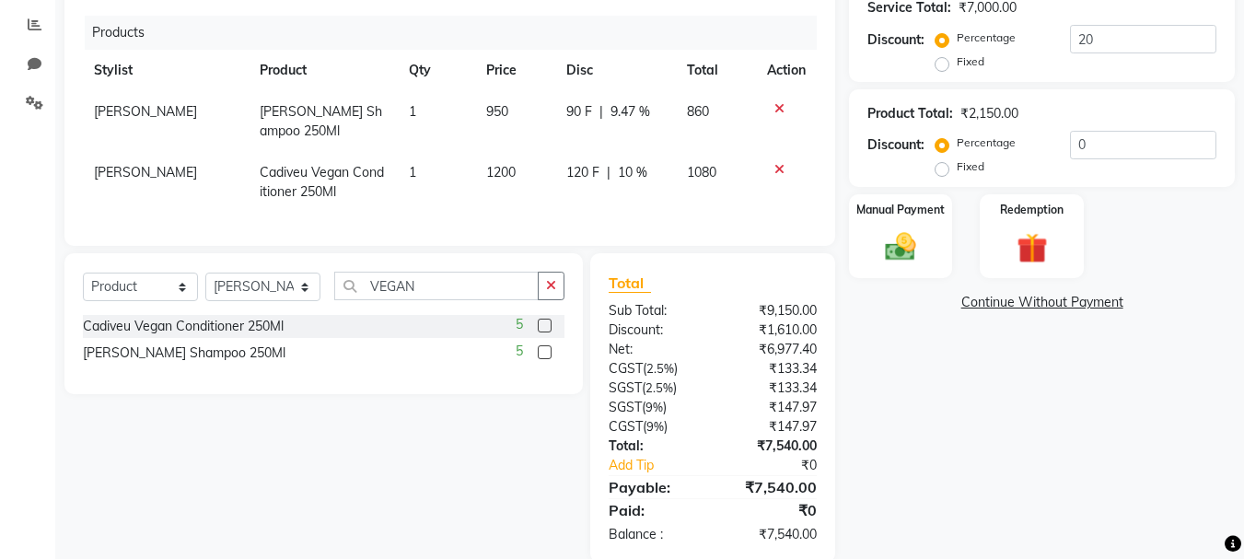
scroll to position [428, 0]
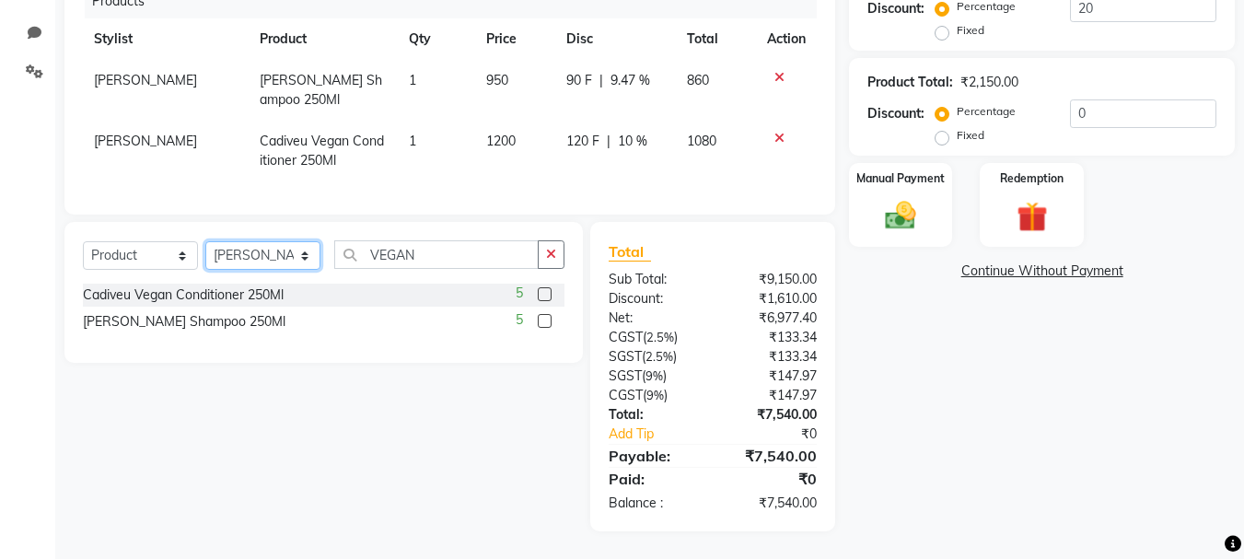
click at [293, 256] on select "Select Stylist Admin [PERSON_NAME] [PERSON_NAME] [PERSON_NAME] [PERSON_NAME]" at bounding box center [262, 255] width 115 height 29
select select "36755"
click at [205, 241] on select "Select Stylist Admin [PERSON_NAME] [PERSON_NAME] [PERSON_NAME] [PERSON_NAME]" at bounding box center [262, 255] width 115 height 29
drag, startPoint x: 361, startPoint y: 246, endPoint x: 444, endPoint y: 259, distance: 83.9
click at [444, 259] on input "VEGAN" at bounding box center [436, 254] width 204 height 29
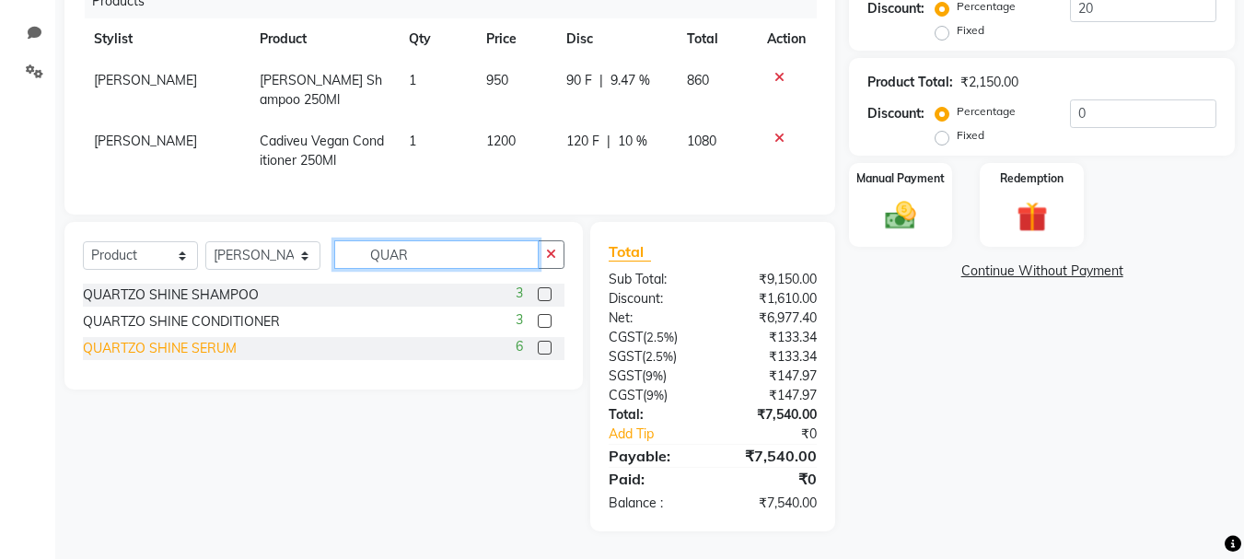
type input "QUAR"
click at [227, 352] on div "QUARTZO SHINE SERUM" at bounding box center [160, 348] width 154 height 19
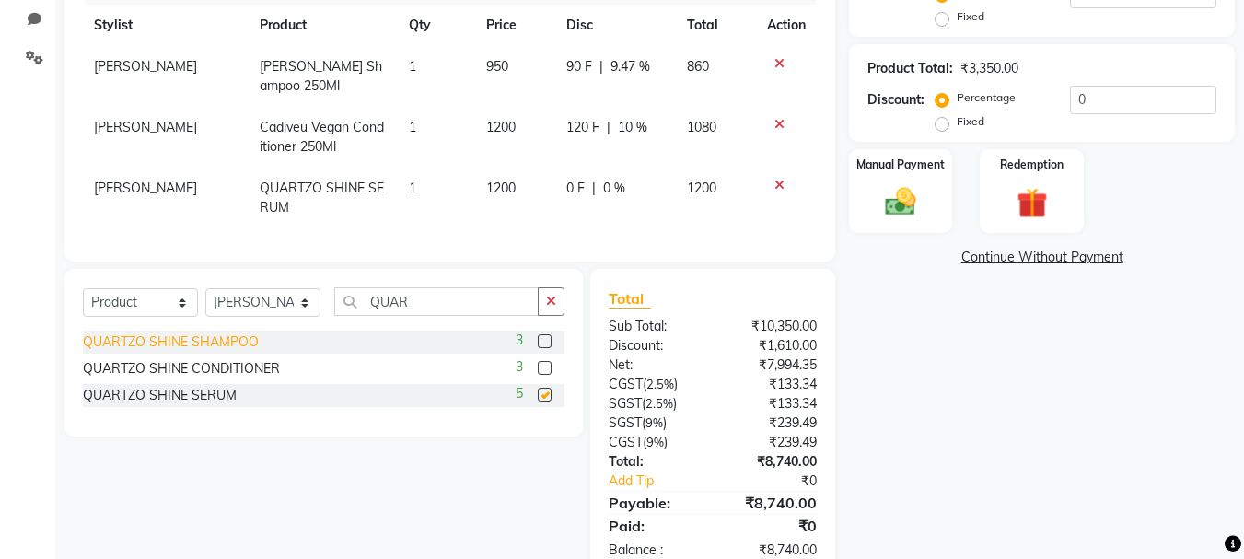
checkbox input "false"
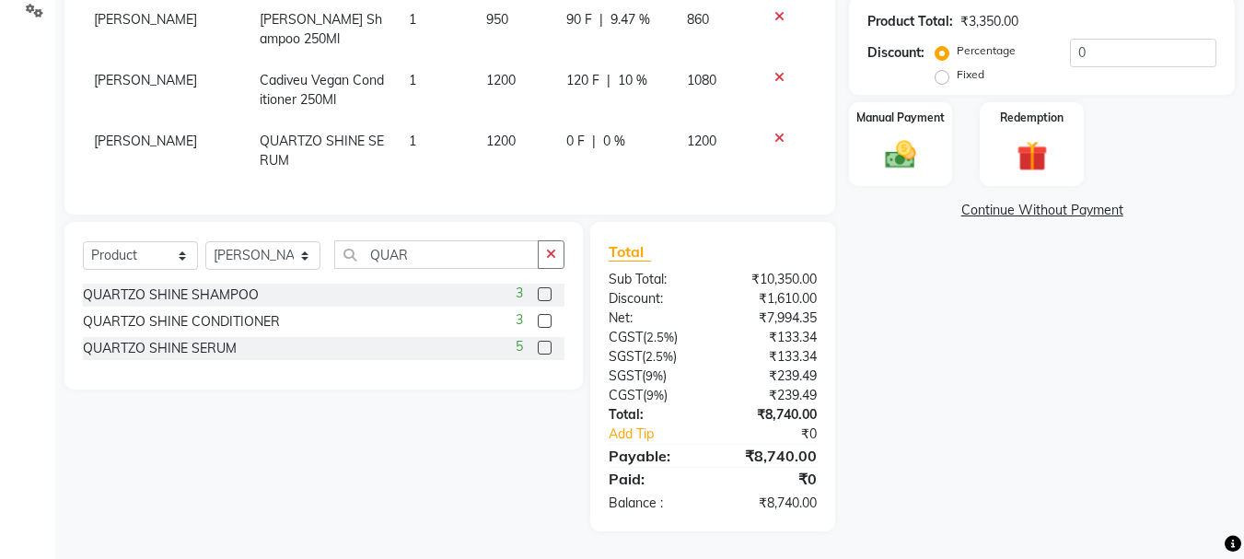
click at [610, 142] on td "0 F | 0 %" at bounding box center [615, 151] width 121 height 61
select select "36755"
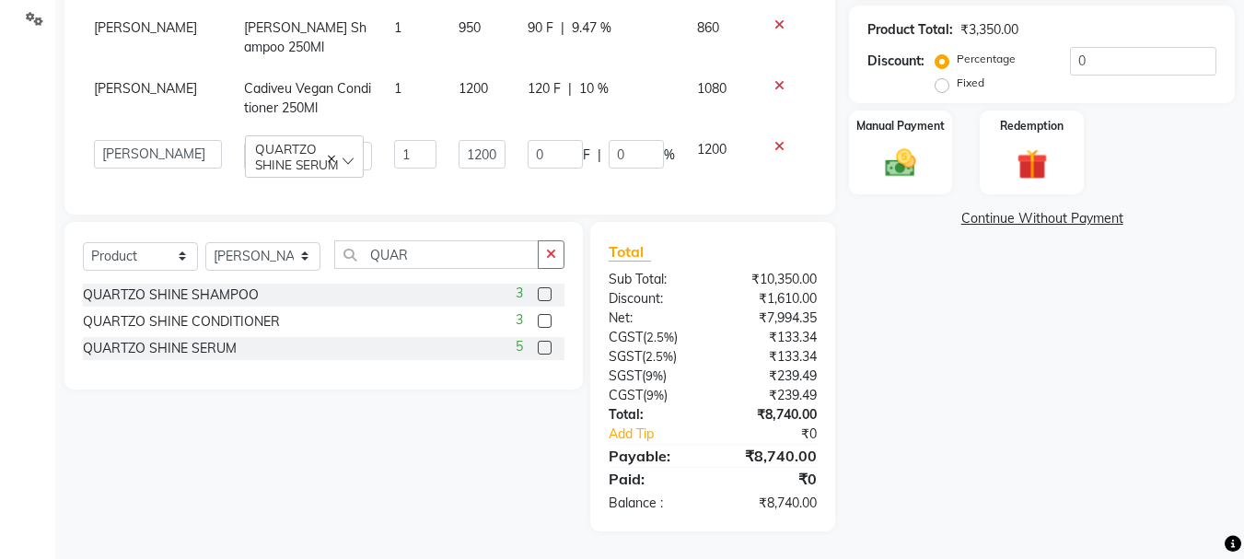
scroll to position [481, 0]
click at [615, 142] on input "0" at bounding box center [636, 154] width 55 height 29
type input "10"
click at [718, 167] on td "1200" at bounding box center [721, 155] width 70 height 52
select select "36755"
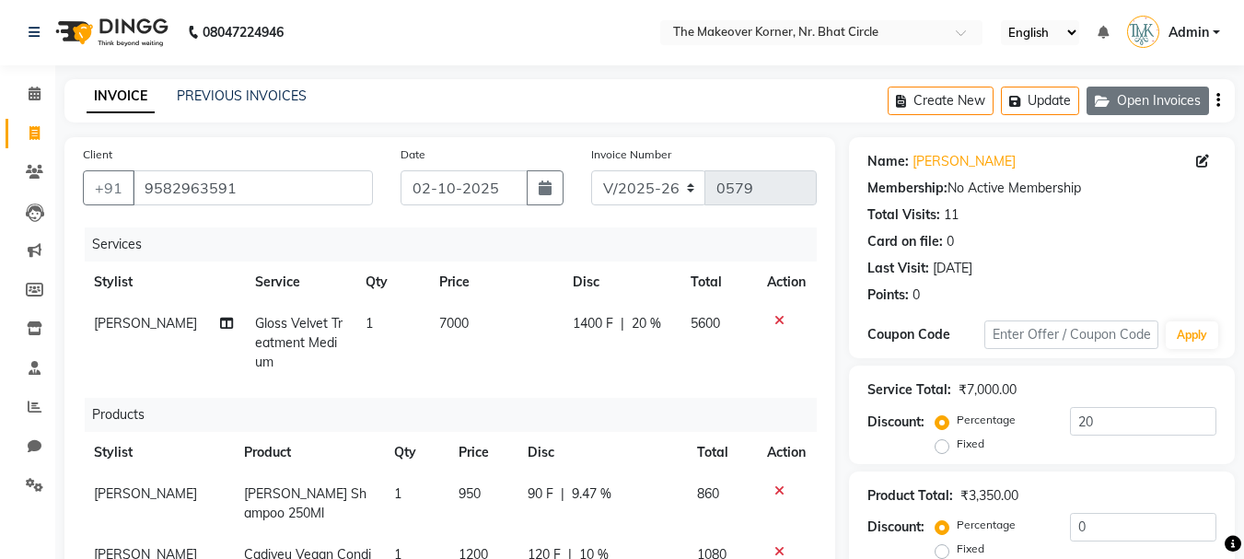
scroll to position [0, 0]
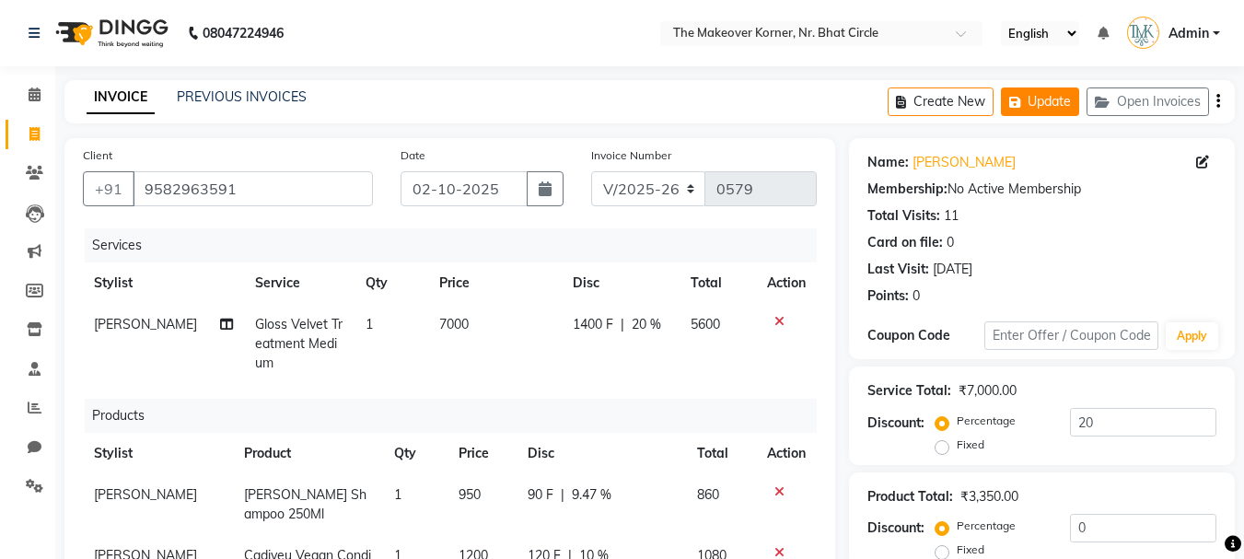
click at [1049, 100] on button "Update" at bounding box center [1040, 101] width 78 height 29
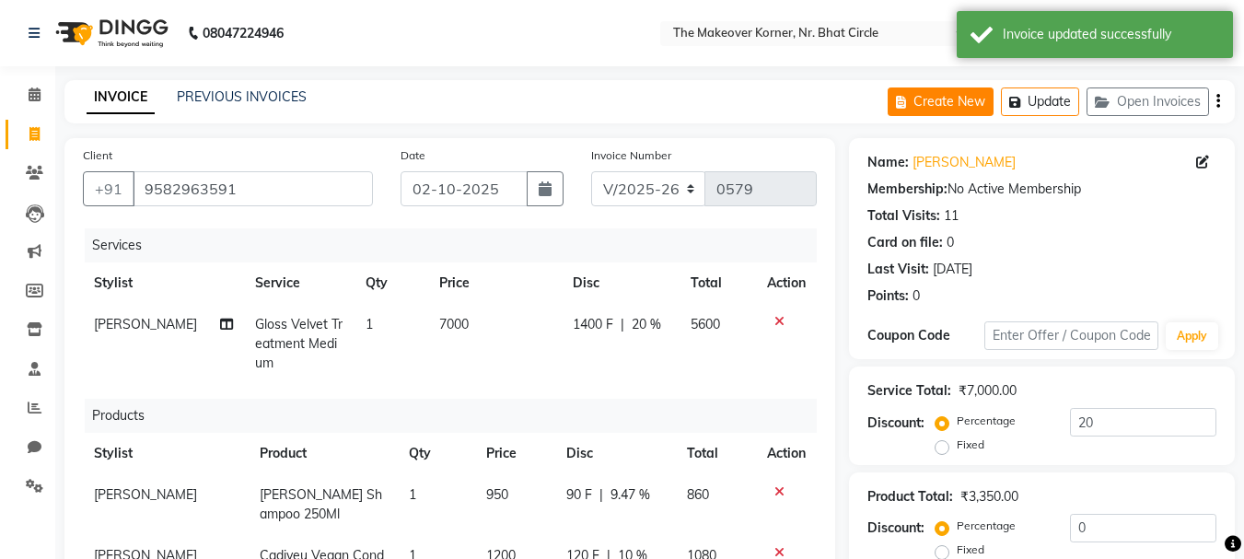
click at [912, 99] on icon "button" at bounding box center [904, 102] width 17 height 13
select select "5477"
select select "service"
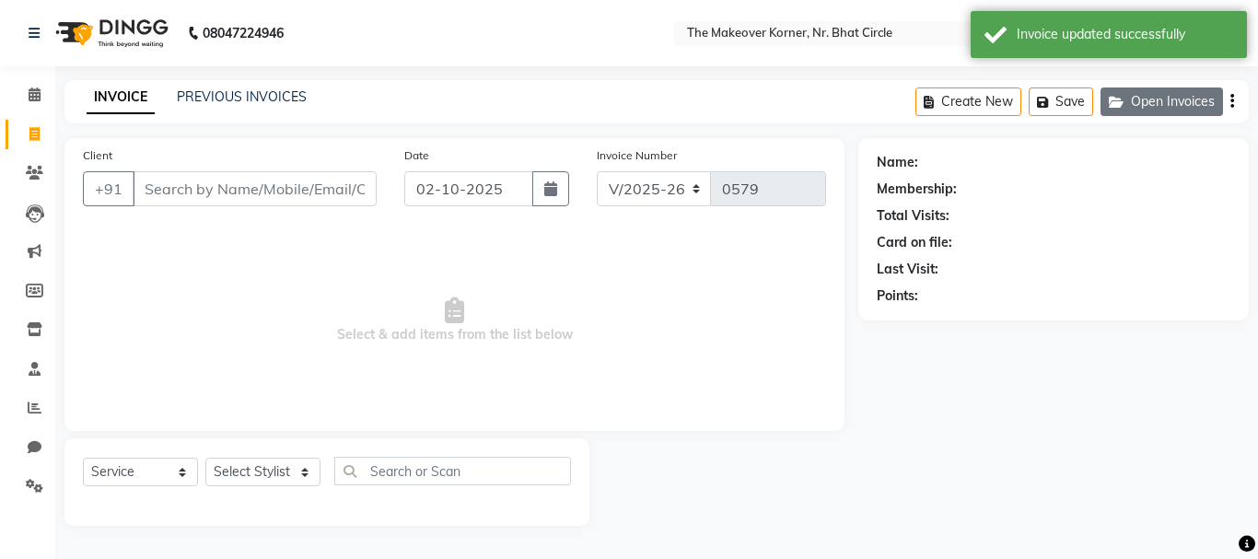
click at [1131, 101] on button "Open Invoices" at bounding box center [1161, 101] width 122 height 29
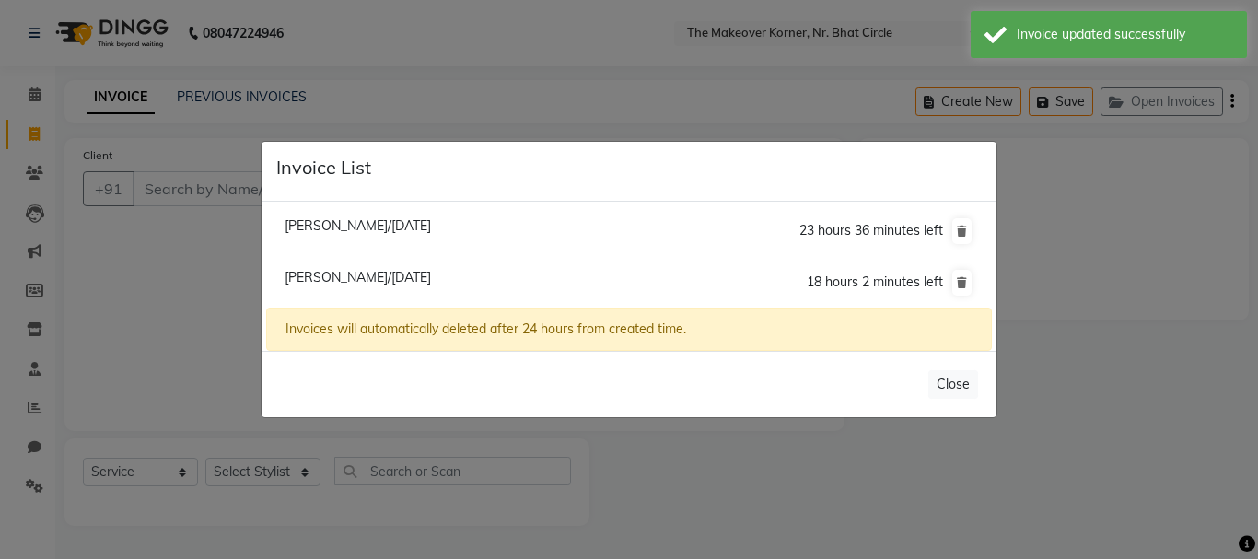
click at [407, 275] on span "[PERSON_NAME]/[DATE]" at bounding box center [358, 277] width 146 height 17
type input "9582963591"
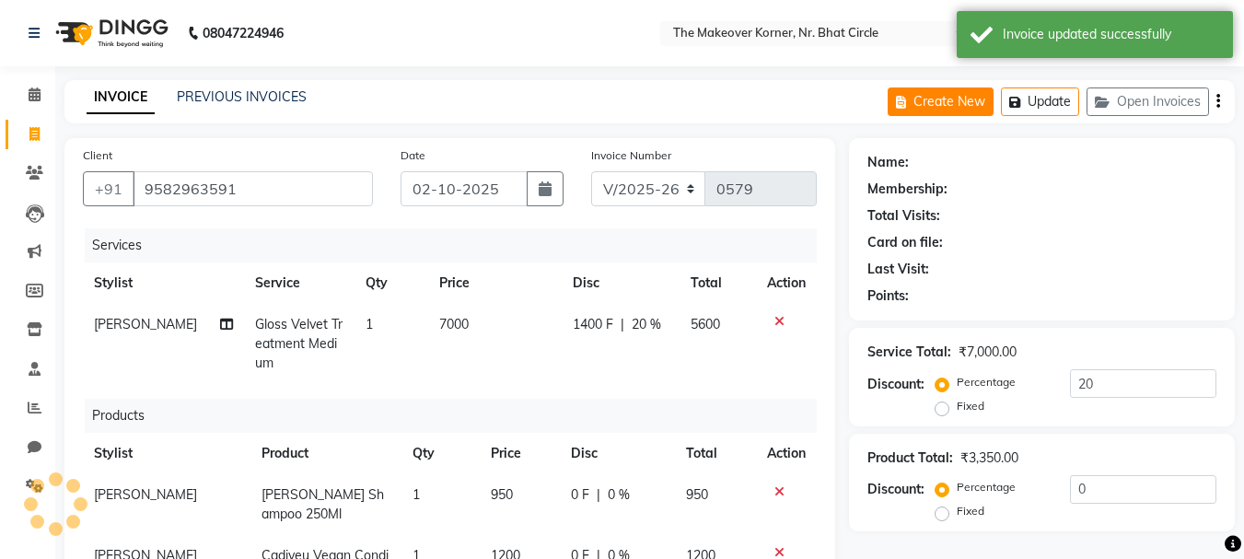
click at [956, 96] on button "Create New" at bounding box center [941, 101] width 106 height 29
select select "service"
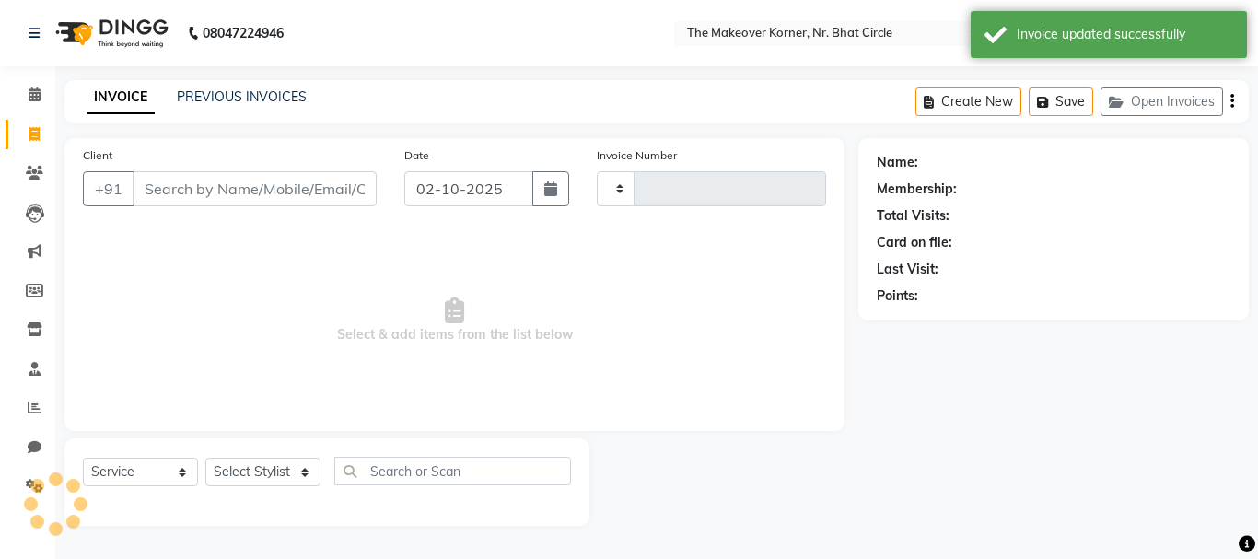
click at [208, 189] on input "Client" at bounding box center [255, 188] width 244 height 35
type input "0579"
select select "5477"
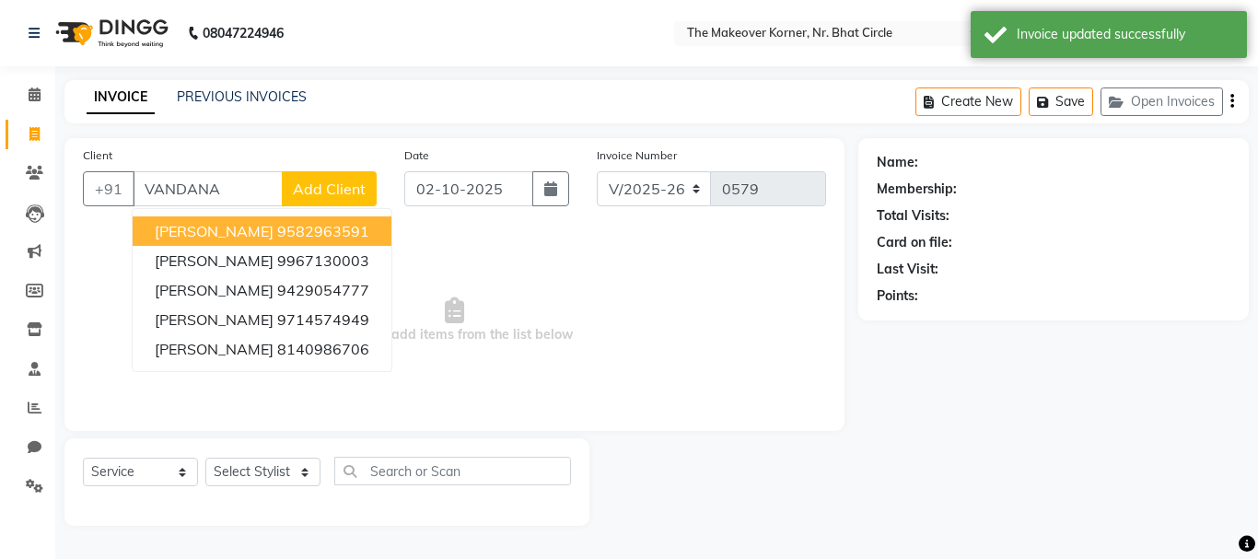
click at [217, 228] on span "[PERSON_NAME]" at bounding box center [214, 231] width 119 height 18
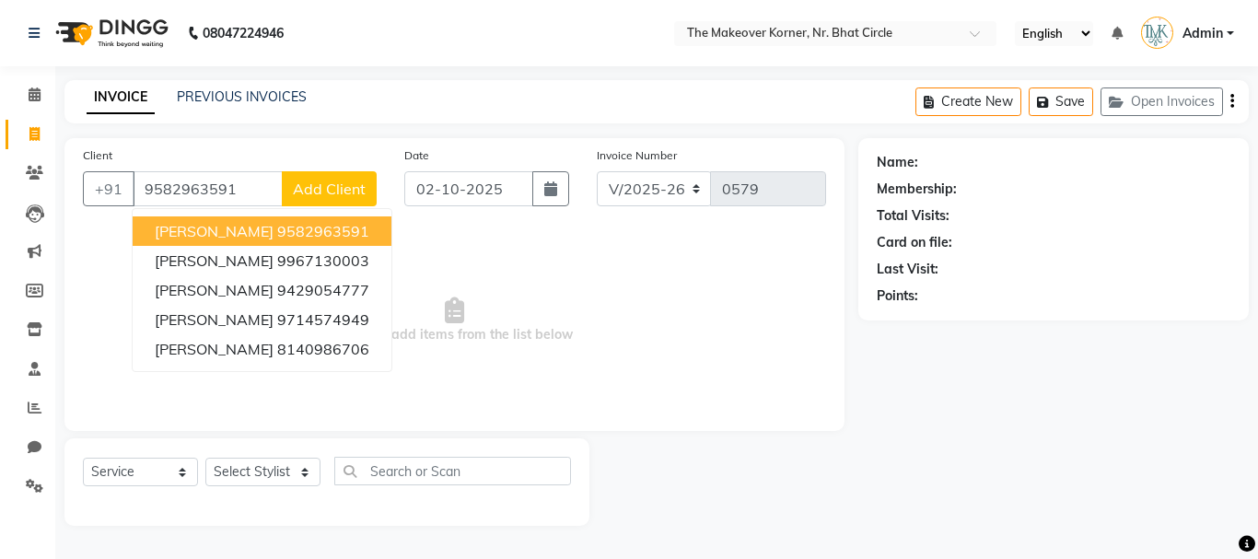
type input "9582963591"
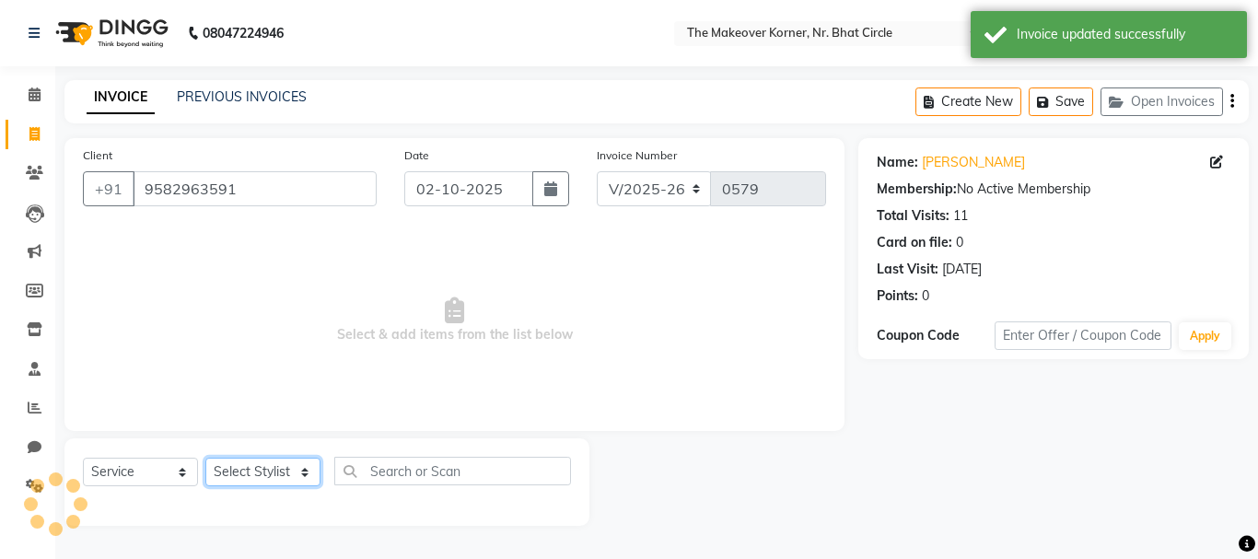
click at [258, 478] on select "Select Stylist Admin [PERSON_NAME] [PERSON_NAME] [PERSON_NAME] [PERSON_NAME]" at bounding box center [262, 472] width 115 height 29
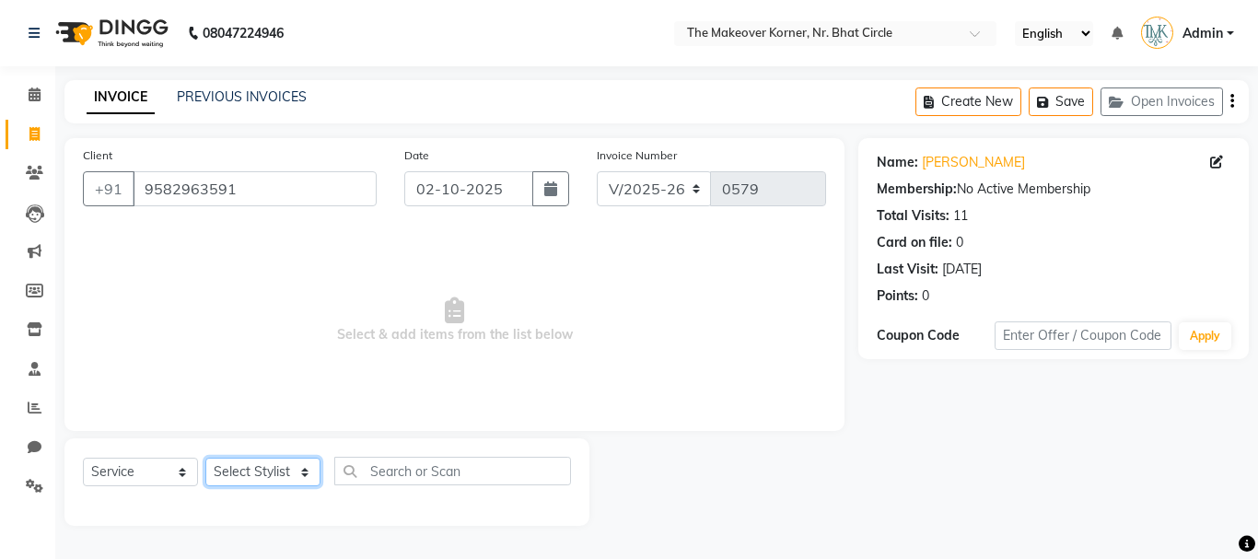
select select "36810"
click at [205, 458] on select "Select Stylist Admin [PERSON_NAME] [PERSON_NAME] [PERSON_NAME] [PERSON_NAME]" at bounding box center [262, 472] width 115 height 29
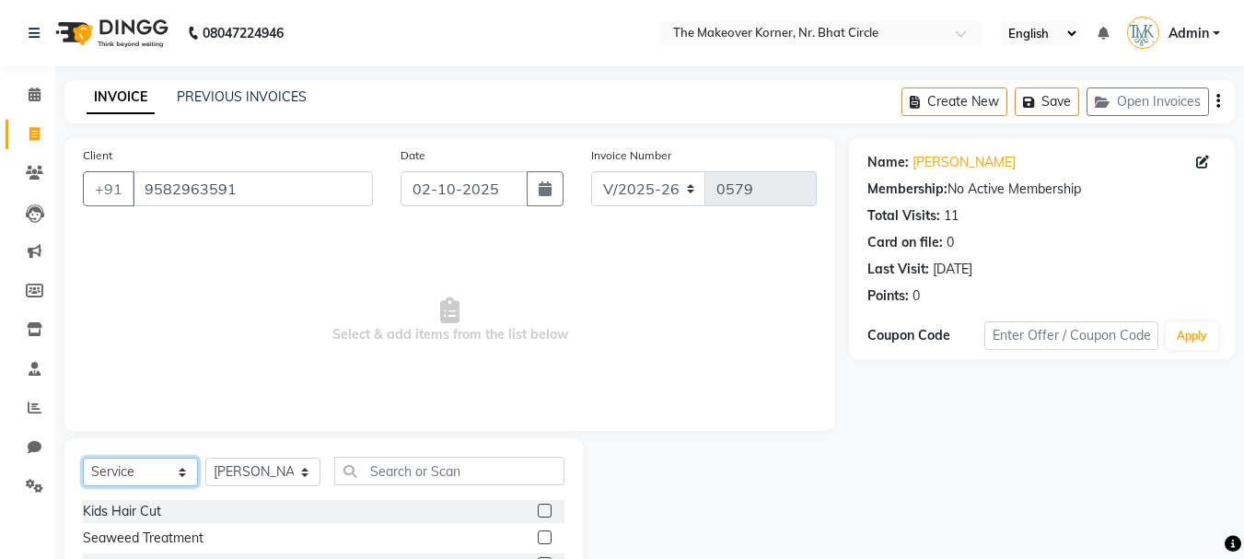
click at [132, 473] on select "Select Service Product Membership Package Voucher Prepaid Gift Card" at bounding box center [140, 472] width 115 height 29
click at [83, 458] on select "Select Service Product Membership Package Voucher Prepaid Gift Card" at bounding box center [140, 472] width 115 height 29
click at [150, 485] on select "Select Service Product Membership Package Voucher Prepaid Gift Card" at bounding box center [140, 472] width 115 height 29
click at [150, 501] on div "TMK MEMBERSHIP" at bounding box center [324, 511] width 482 height 23
click at [150, 512] on div "TMK MEMBERSHIP" at bounding box center [141, 511] width 116 height 19
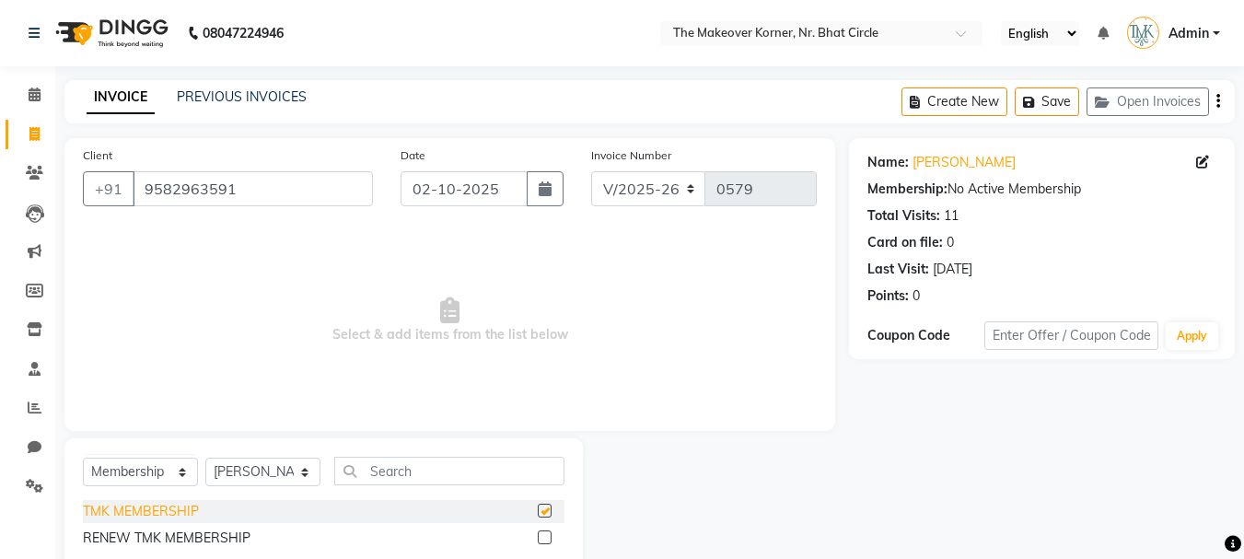
select select "select"
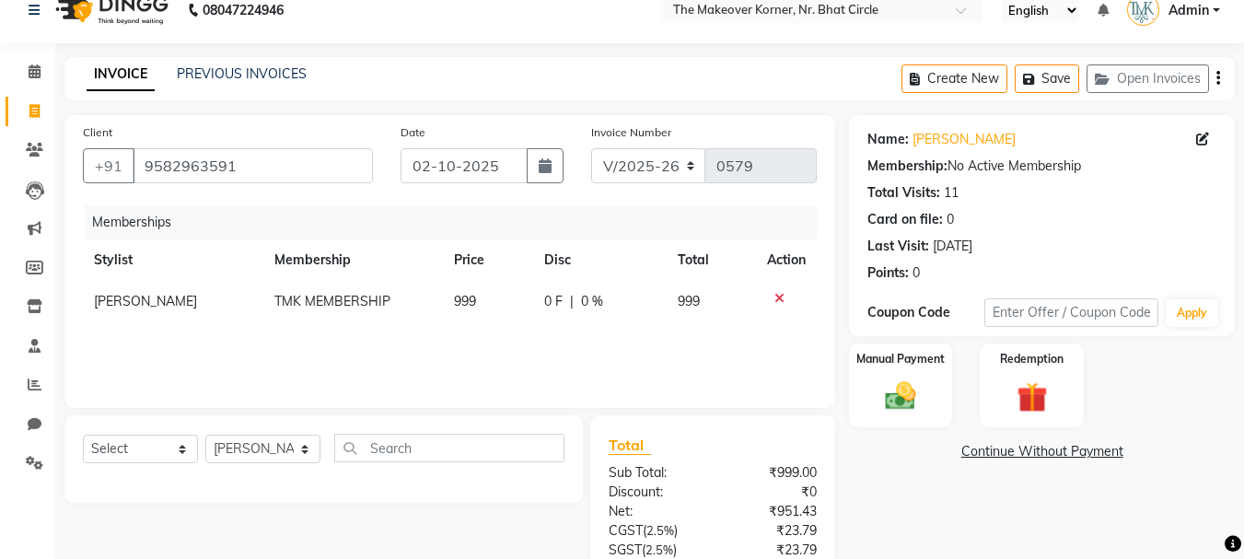
scroll to position [92, 0]
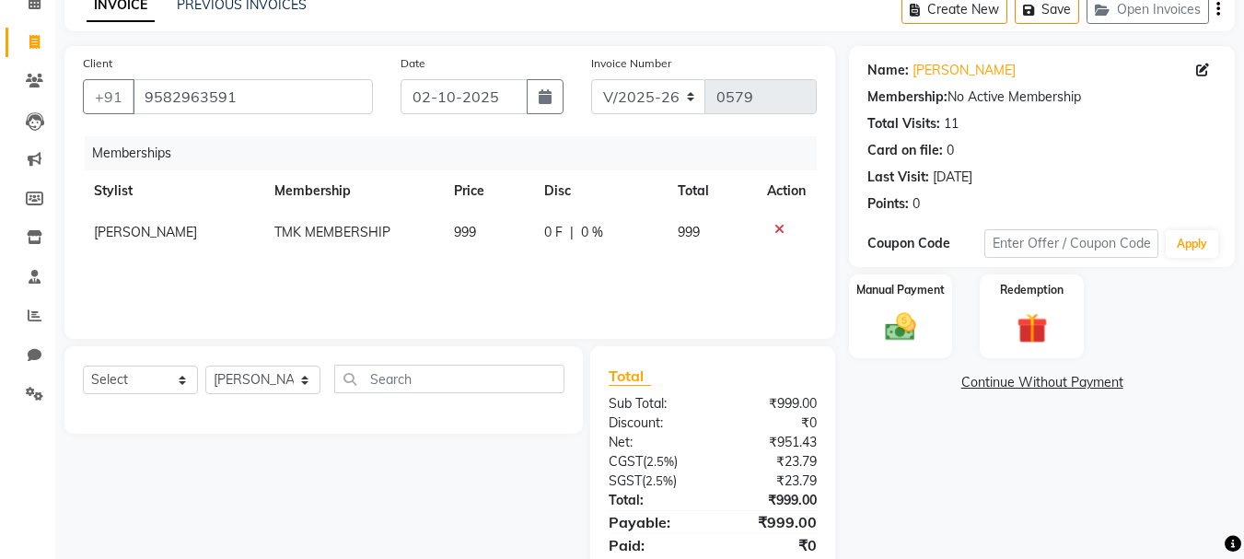
click at [467, 240] on td "999" at bounding box center [488, 232] width 90 height 41
select select "36810"
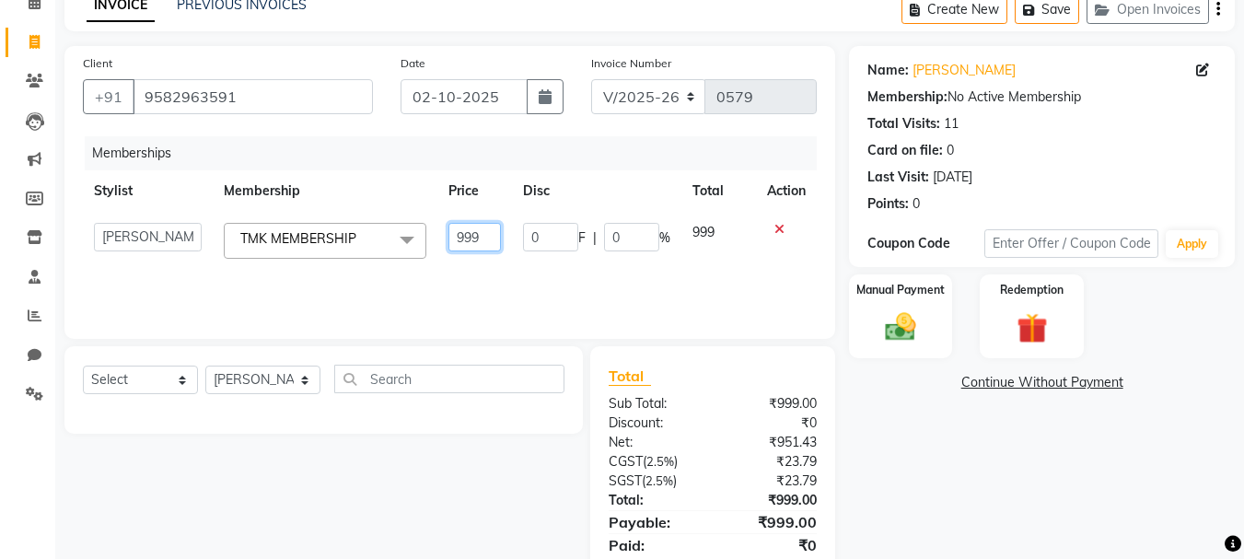
drag, startPoint x: 484, startPoint y: 237, endPoint x: 449, endPoint y: 267, distance: 46.3
click at [449, 267] on td "999" at bounding box center [474, 241] width 75 height 58
type input "1000"
click at [458, 291] on div "Memberships Stylist Membership Price Disc Total Action Admin [PERSON_NAME] [PER…" at bounding box center [450, 228] width 734 height 184
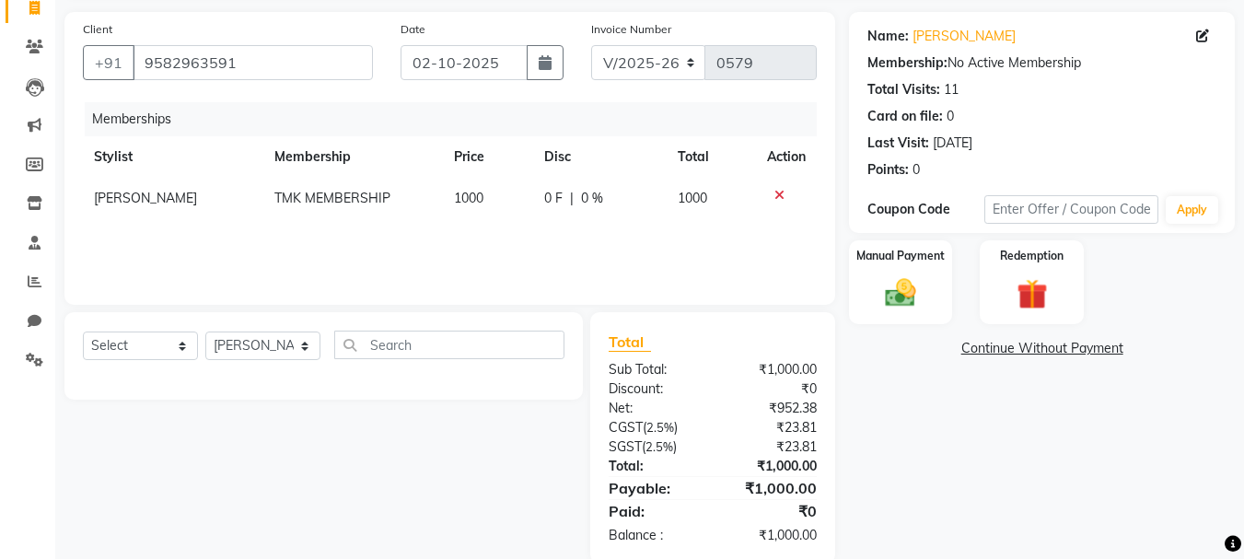
scroll to position [158, 0]
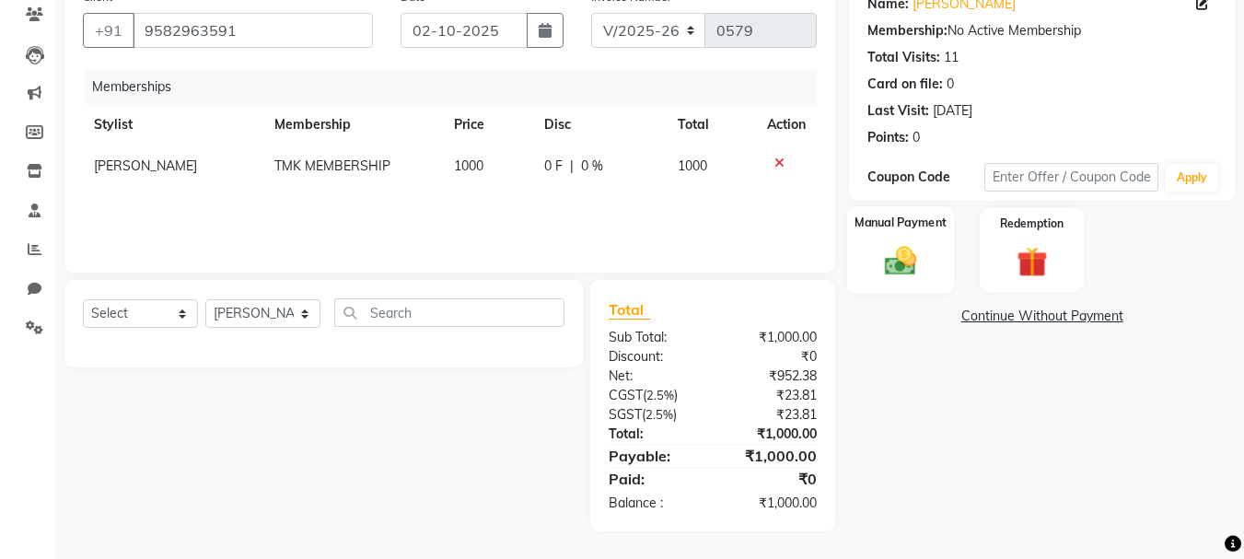
click at [906, 280] on div "Manual Payment" at bounding box center [901, 249] width 108 height 87
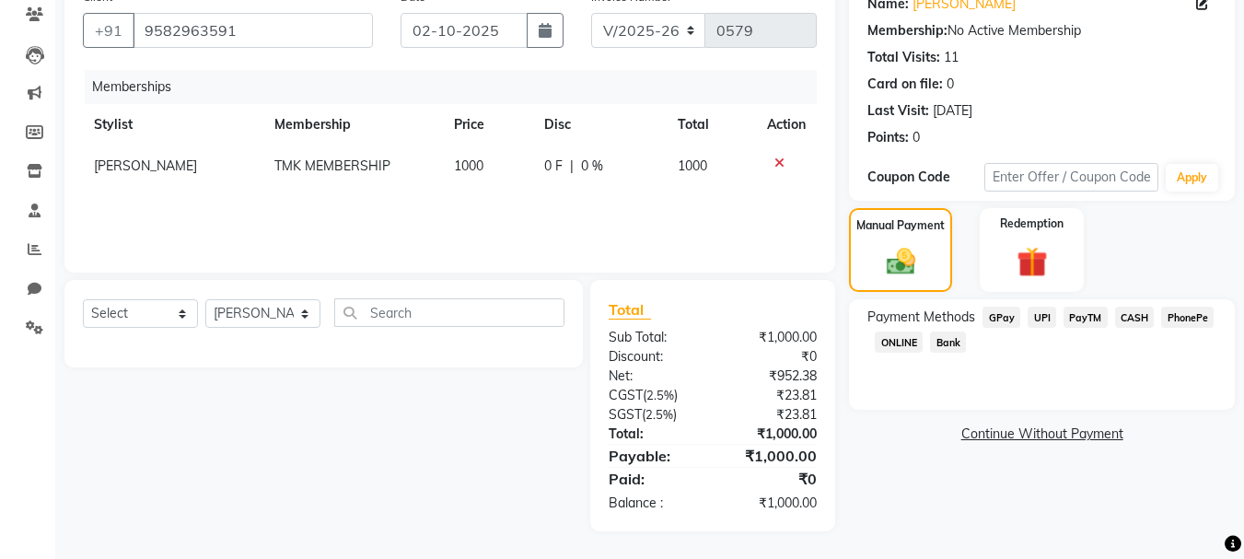
click at [999, 316] on span "GPay" at bounding box center [1001, 317] width 38 height 21
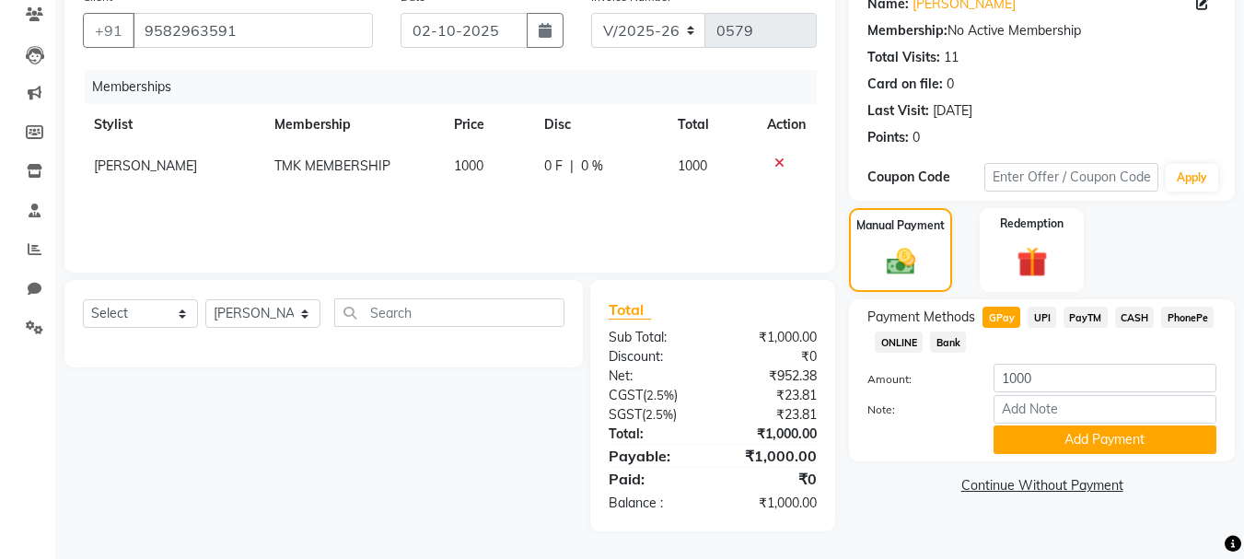
click at [1124, 315] on span "CASH" at bounding box center [1135, 317] width 40 height 21
click at [1080, 447] on button "Add Payment" at bounding box center [1105, 439] width 223 height 29
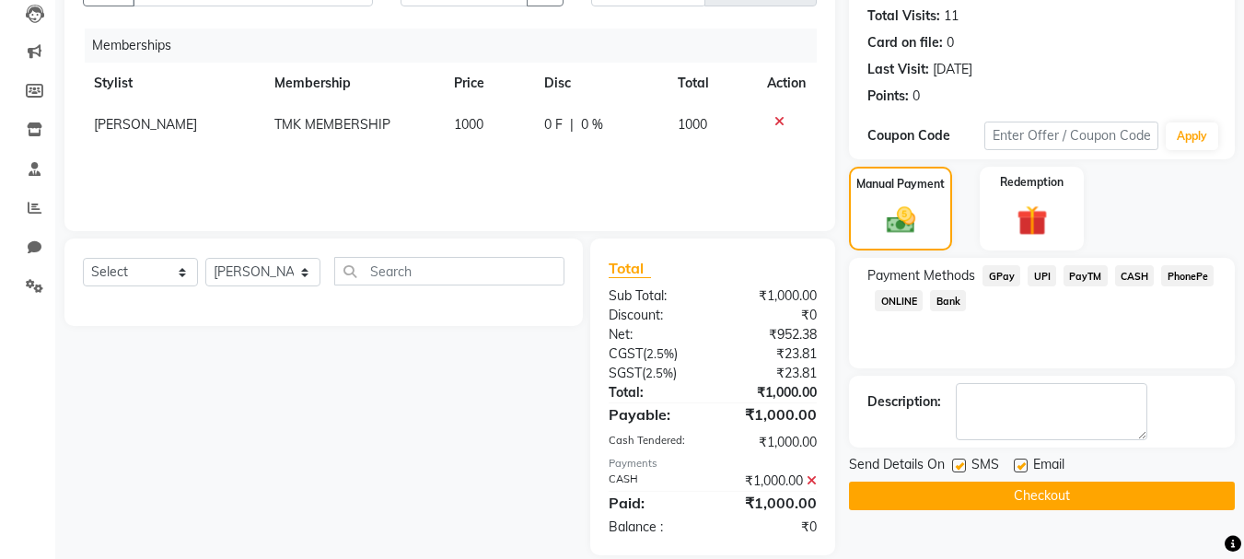
scroll to position [224, 0]
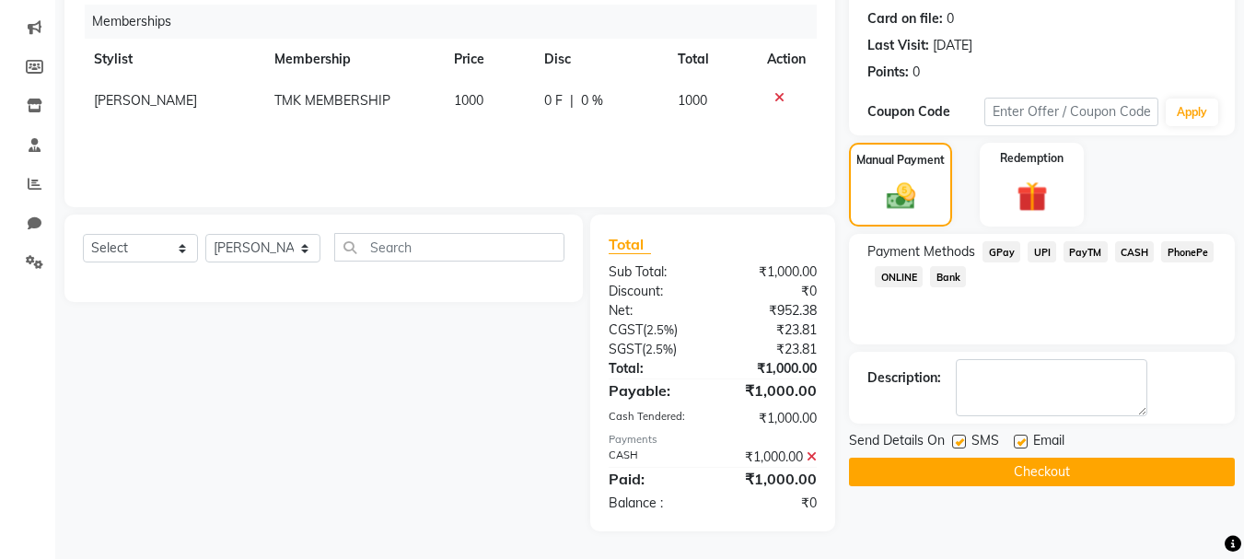
click at [1075, 472] on button "Checkout" at bounding box center [1042, 472] width 386 height 29
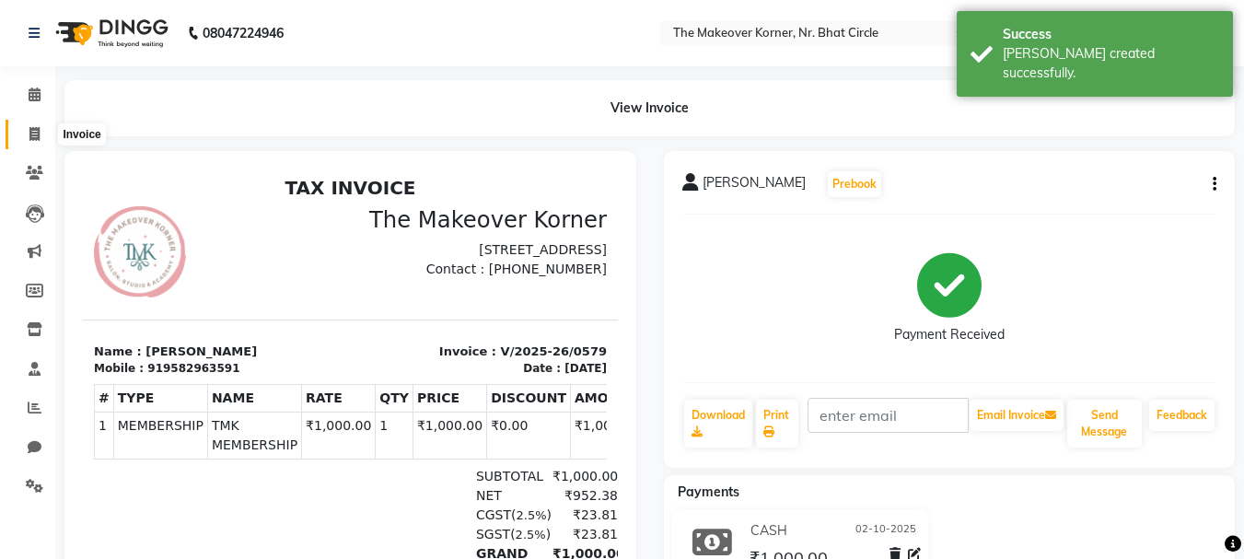
click at [29, 127] on icon at bounding box center [34, 134] width 10 height 14
select select "service"
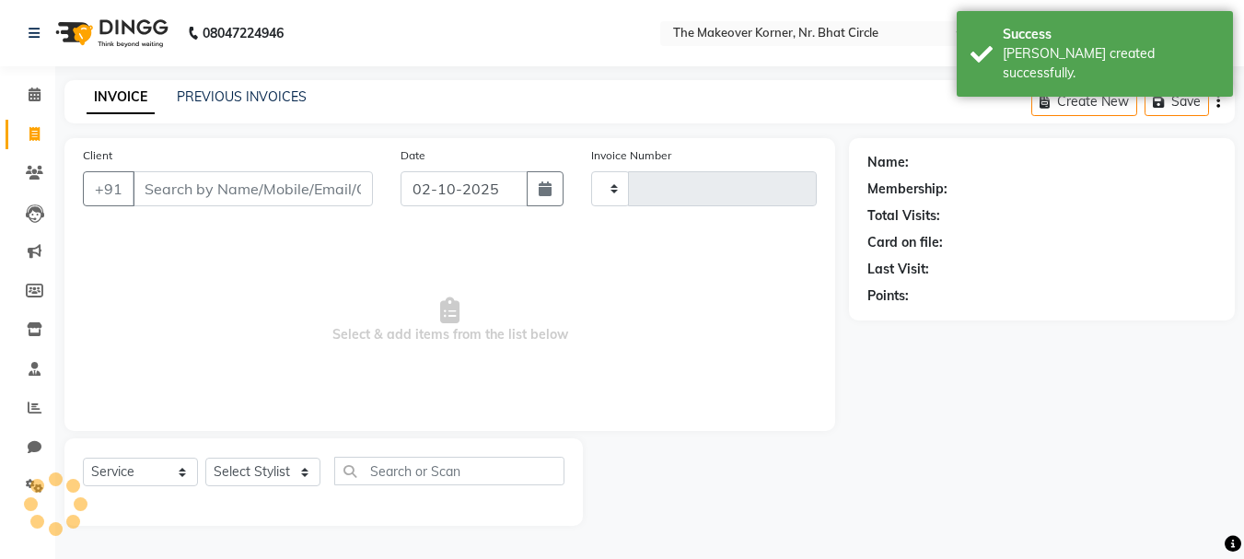
type input "0580"
select select "5477"
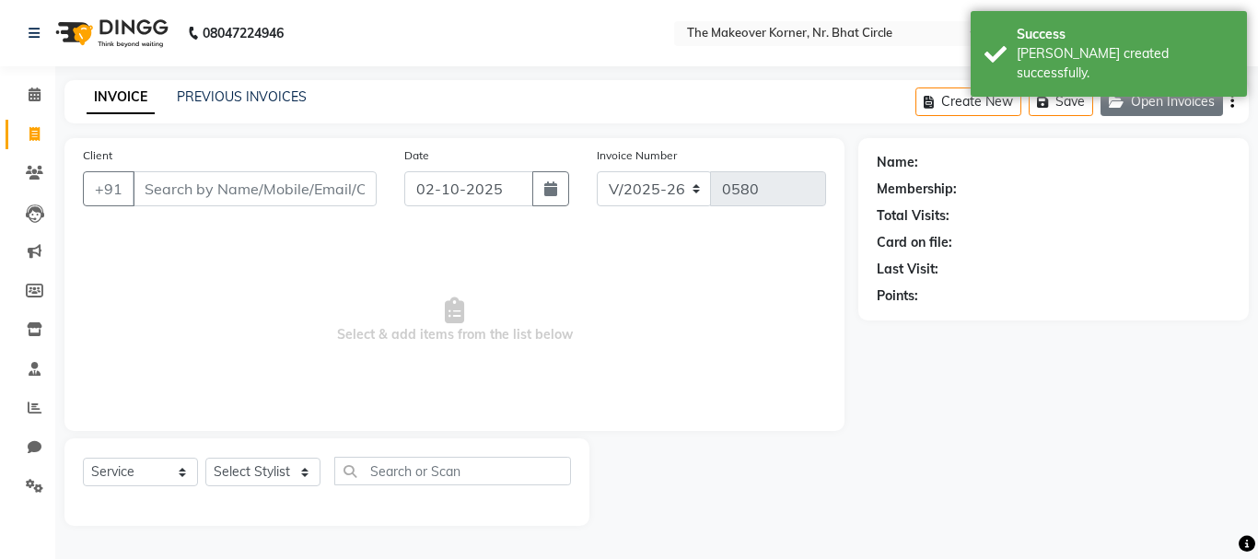
click at [1134, 110] on button "Open Invoices" at bounding box center [1161, 101] width 122 height 29
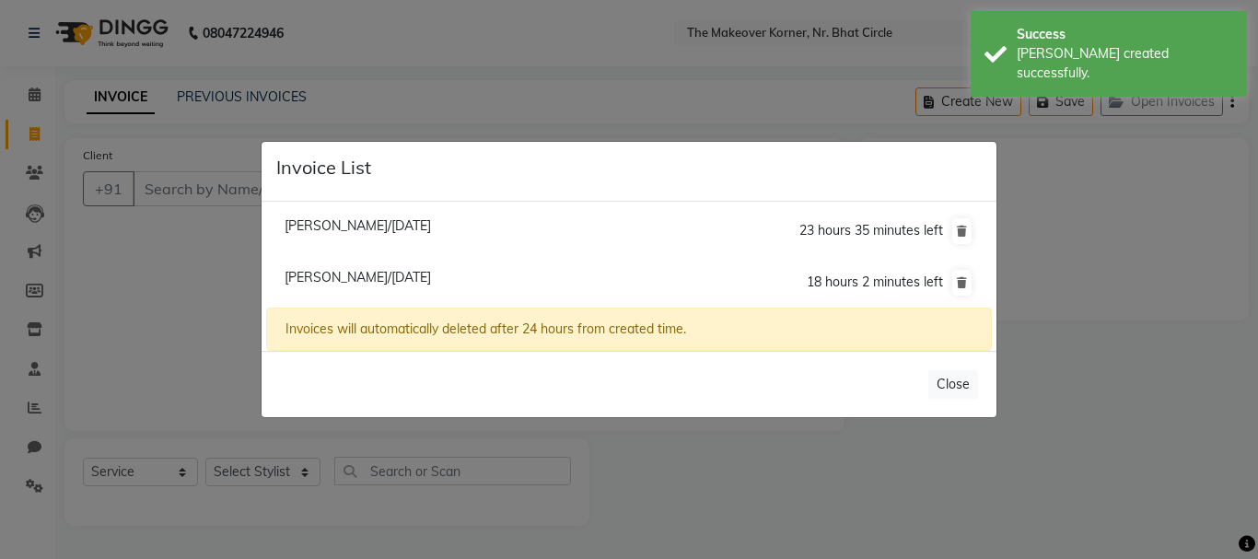
click at [415, 284] on span "[PERSON_NAME]/[DATE]" at bounding box center [358, 277] width 146 height 17
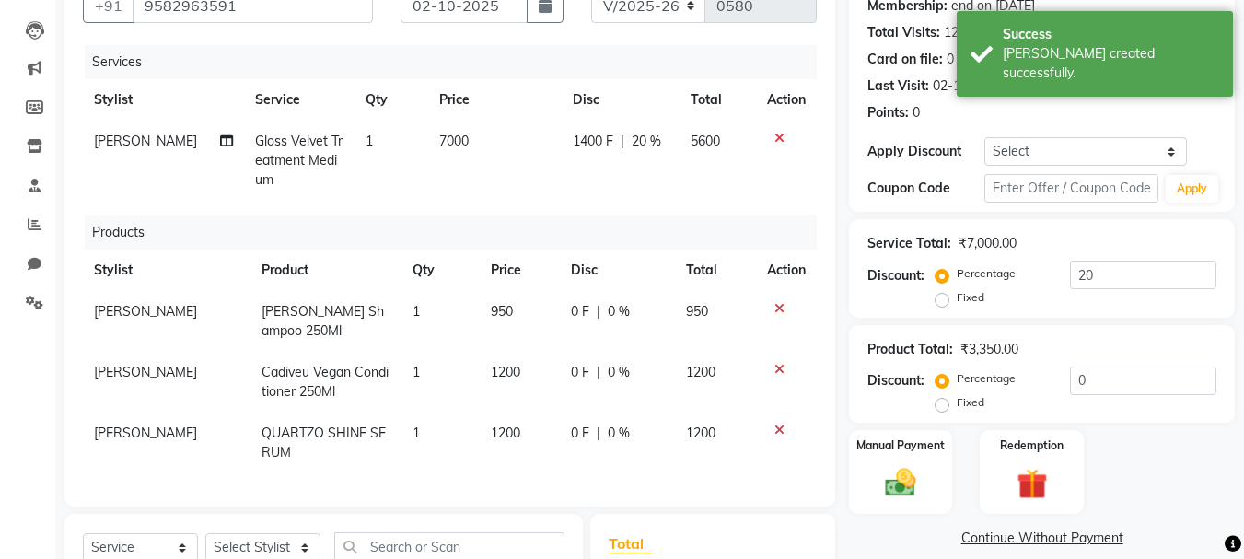
scroll to position [184, 0]
click at [271, 12] on input "9582963591" at bounding box center [253, 4] width 240 height 35
type input "9582963591"
type input "0"
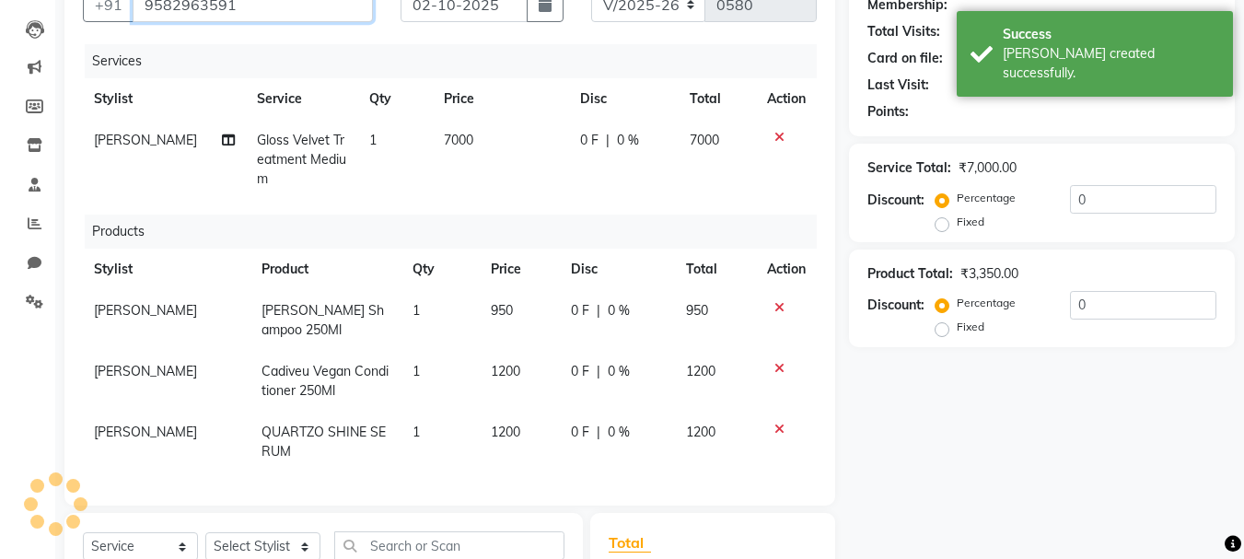
scroll to position [180, 0]
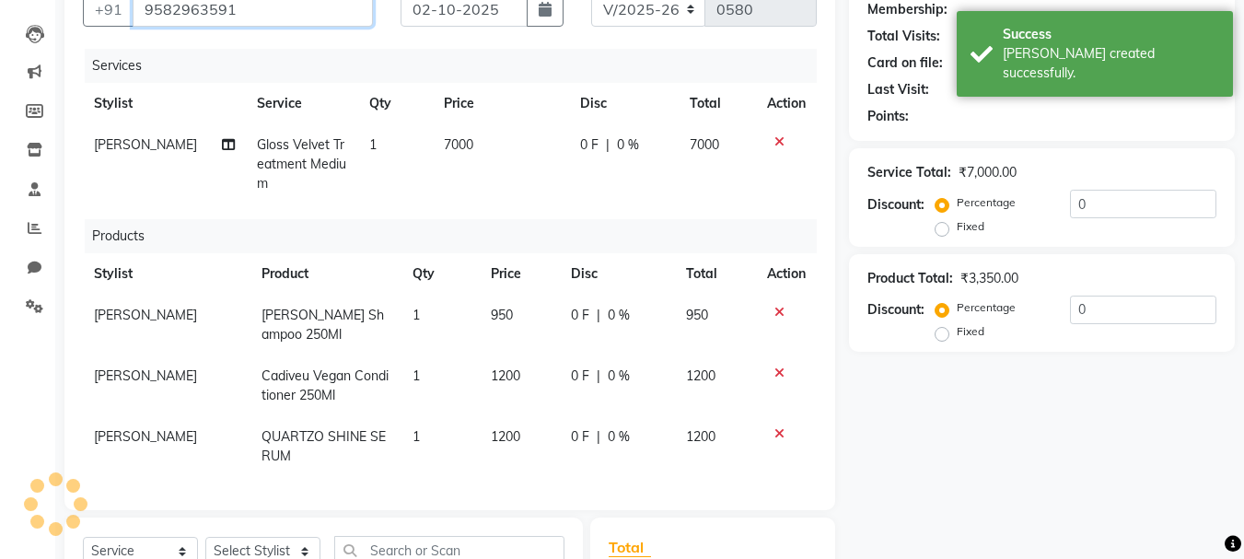
type input "9582963591"
select select "1: Object"
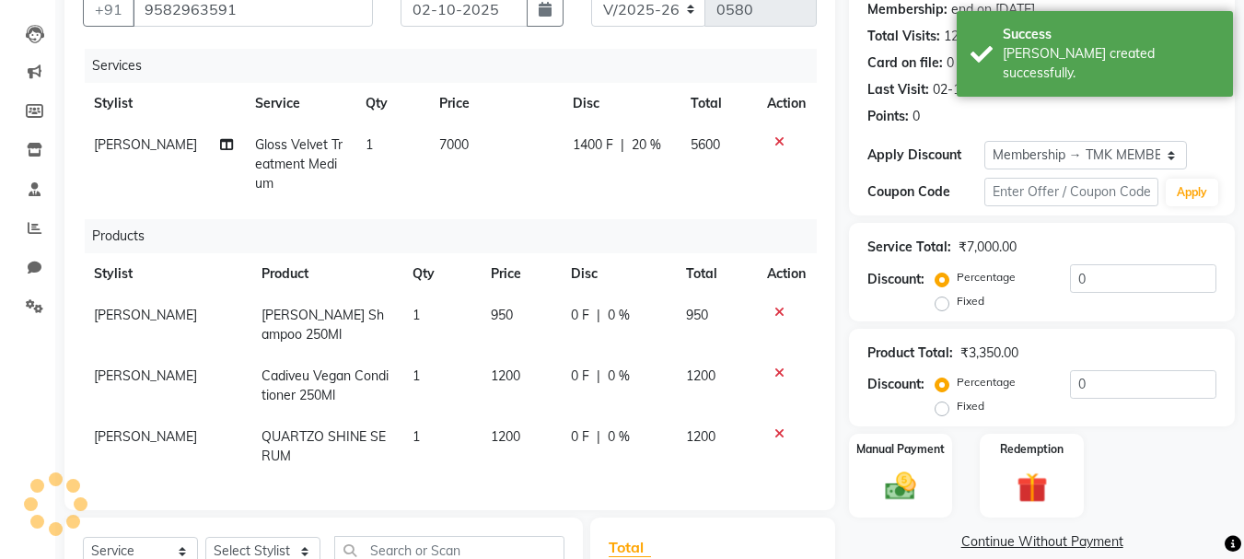
type input "20"
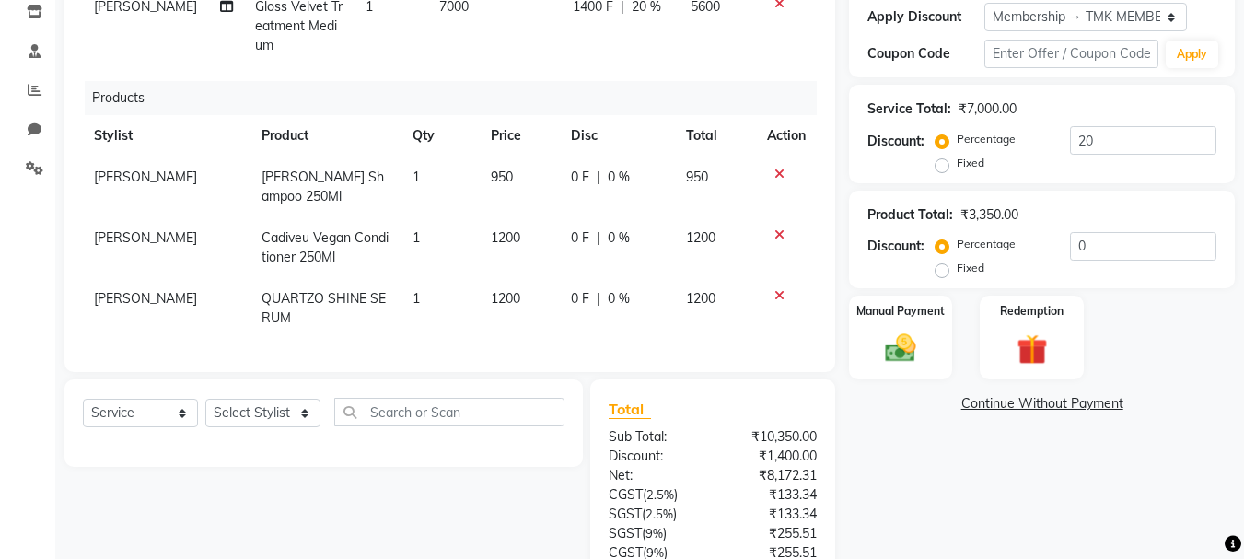
scroll to position [364, 0]
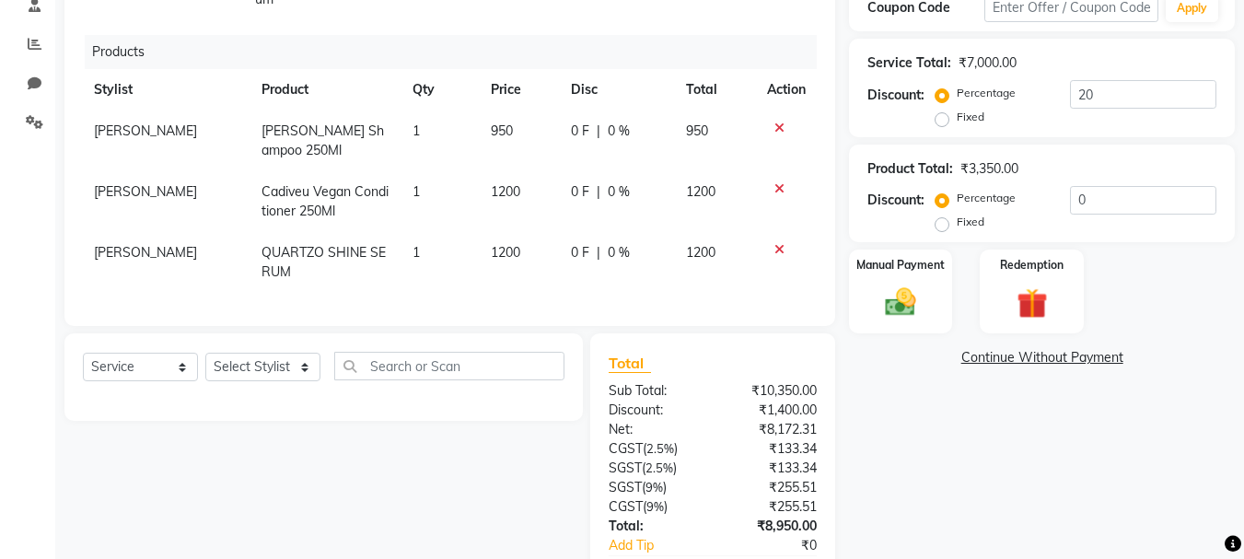
click at [1064, 199] on div "Percentage Fixed" at bounding box center [1004, 211] width 131 height 48
click at [1076, 194] on input "0" at bounding box center [1143, 200] width 146 height 29
type input "10"
click at [1113, 231] on div "Percentage Fixed 10" at bounding box center [1077, 211] width 277 height 50
click at [573, 136] on span "95 F" at bounding box center [580, 131] width 26 height 19
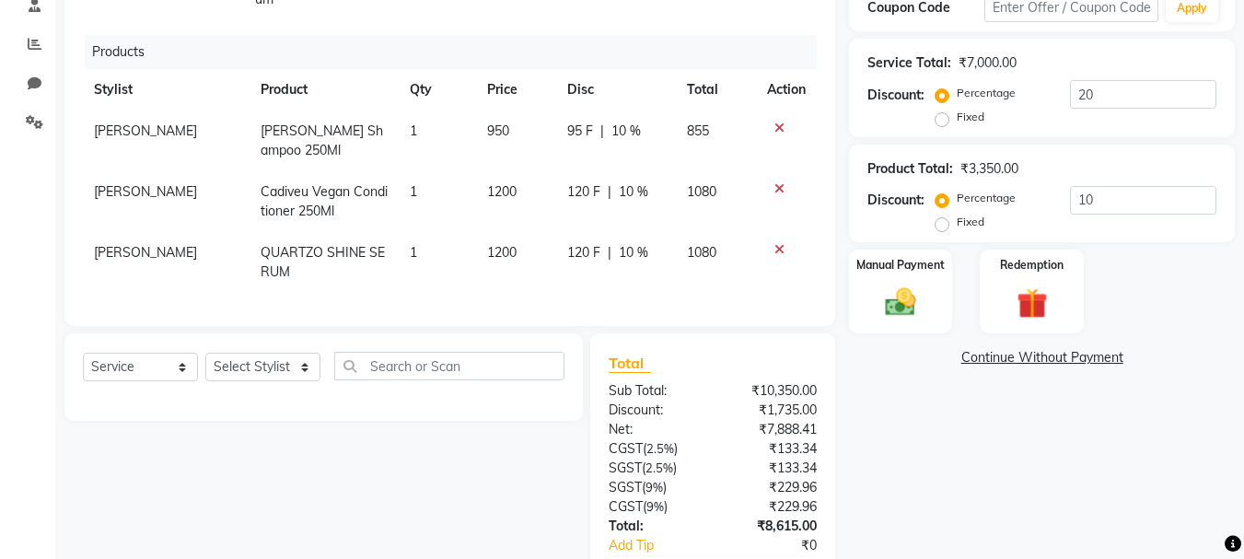
select select "36810"
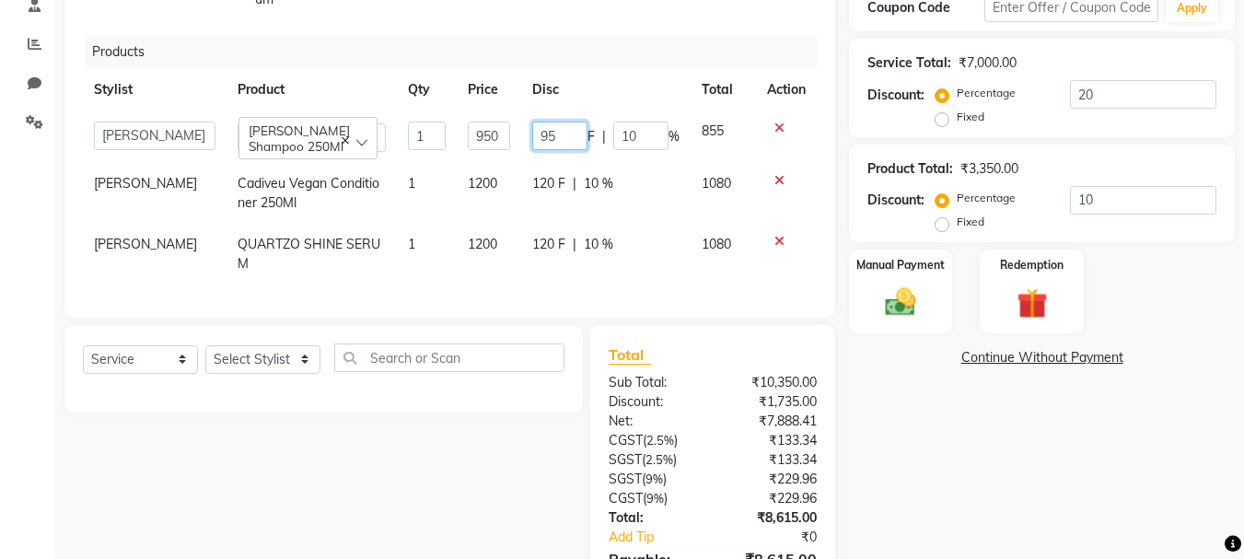
click at [544, 141] on input "95" at bounding box center [559, 136] width 55 height 29
click at [494, 118] on td "950" at bounding box center [489, 136] width 65 height 52
select select "36810"
click at [552, 136] on input "95" at bounding box center [559, 136] width 55 height 29
type input "90"
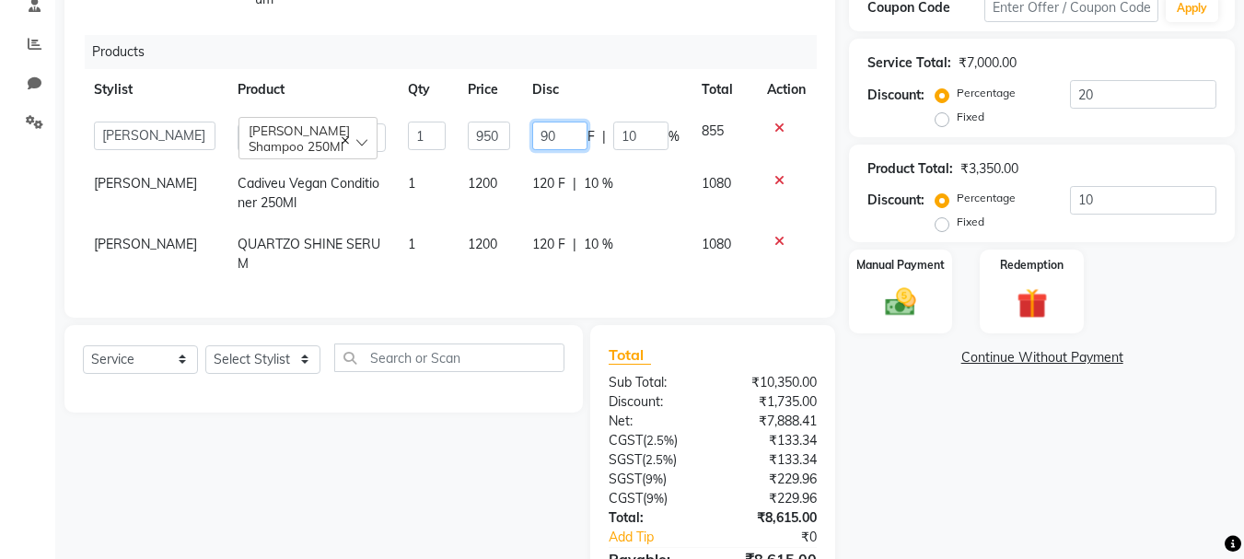
click at [575, 123] on input "90" at bounding box center [559, 136] width 55 height 29
click at [622, 94] on th "Disc" at bounding box center [605, 89] width 169 height 41
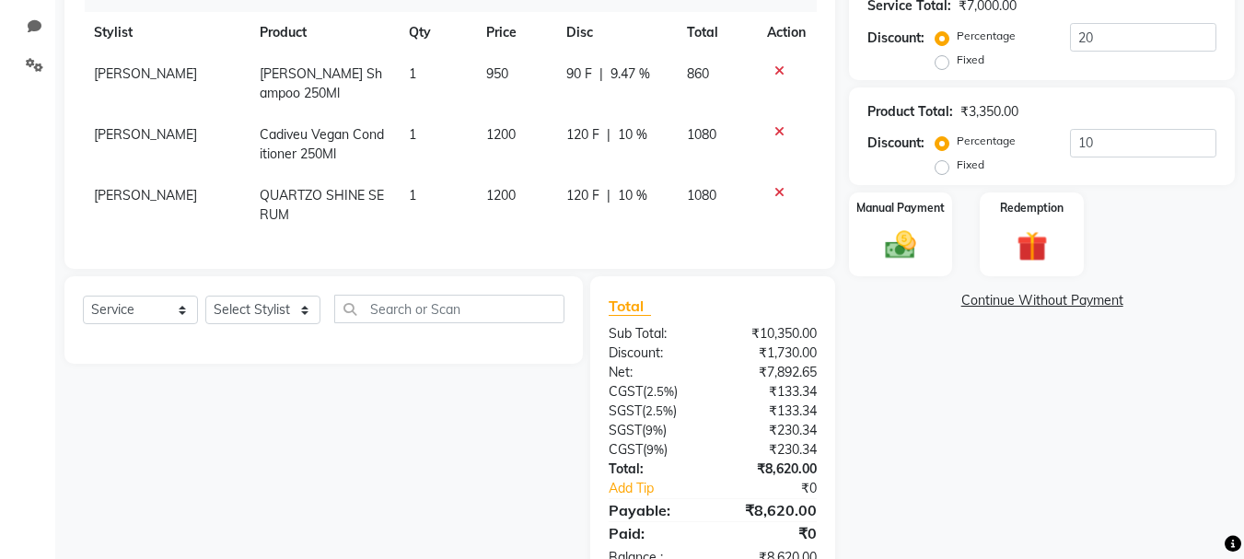
scroll to position [489, 0]
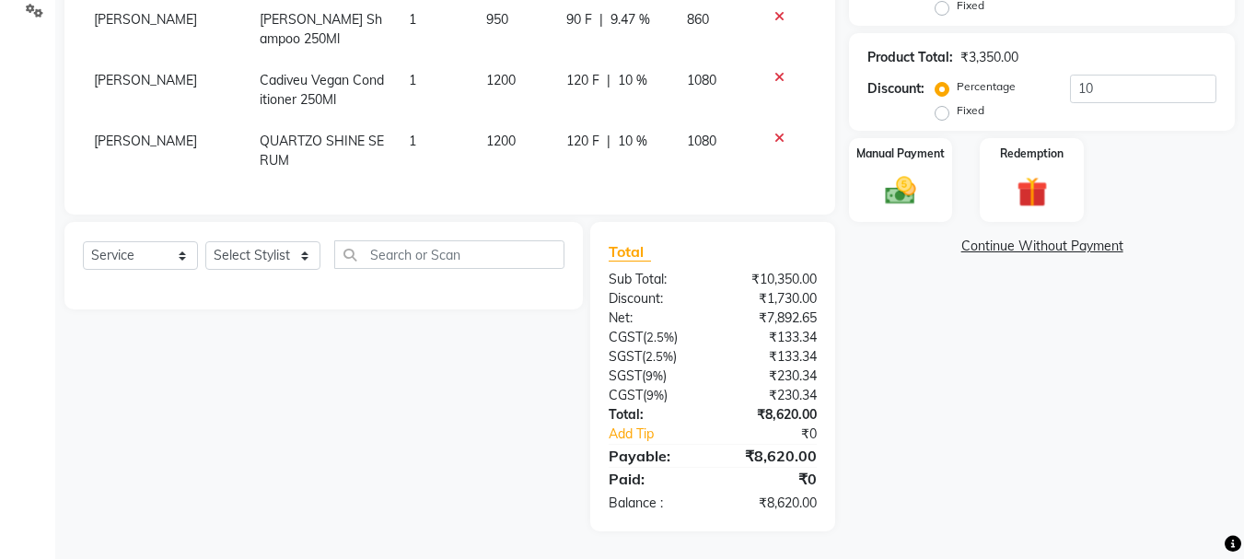
click at [958, 182] on div "Manual Payment Redemption" at bounding box center [1041, 180] width 413 height 84
click at [939, 188] on div "Manual Payment" at bounding box center [901, 179] width 108 height 87
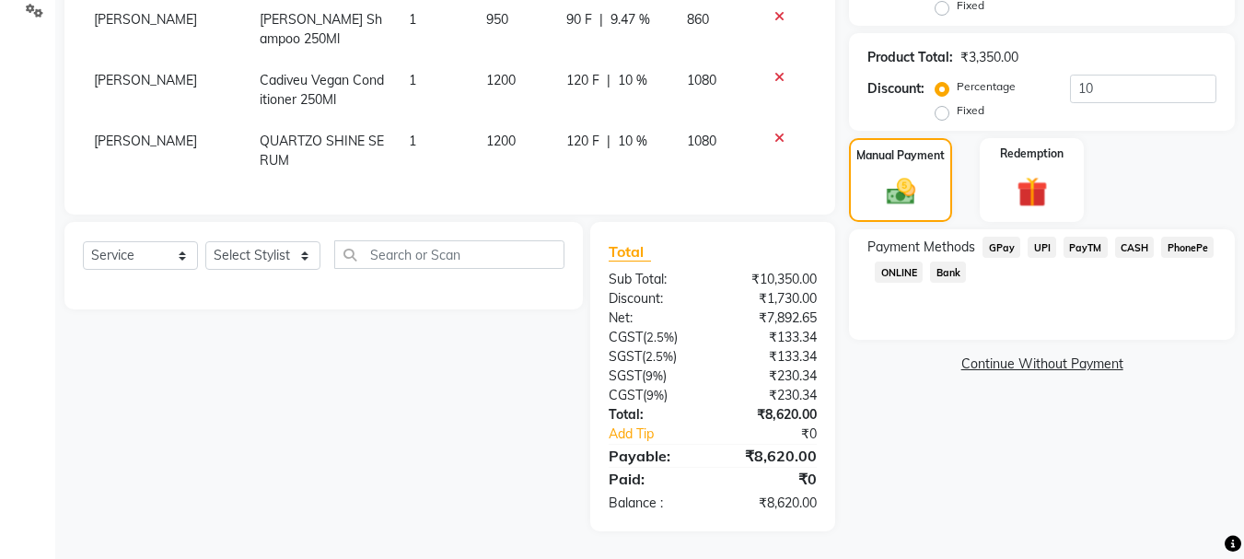
click at [1131, 237] on span "CASH" at bounding box center [1135, 247] width 40 height 21
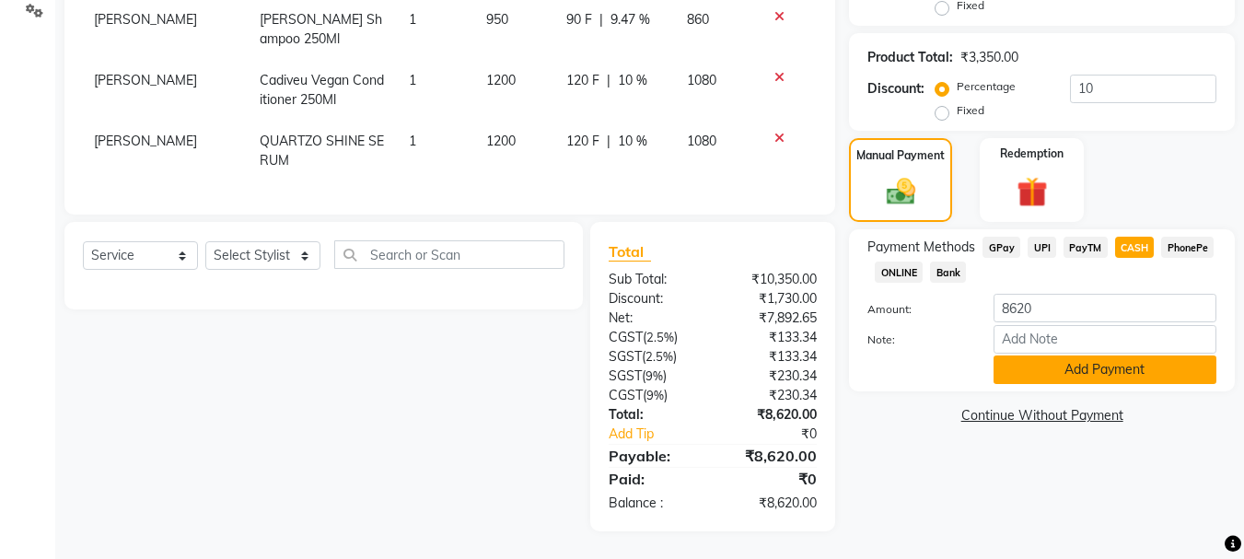
click at [1096, 365] on button "Add Payment" at bounding box center [1105, 369] width 223 height 29
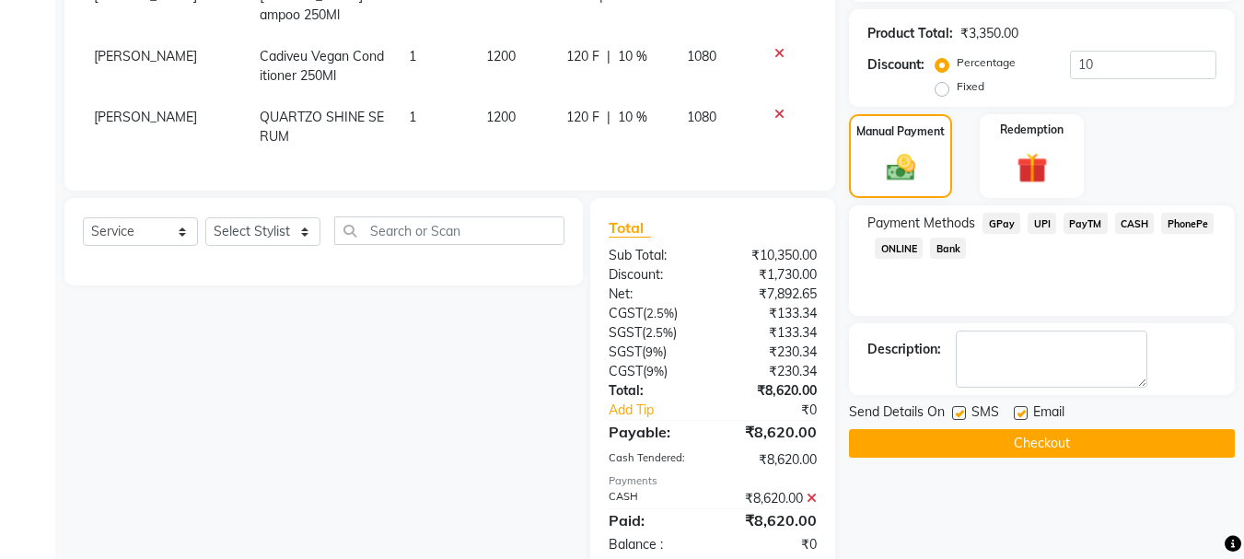
scroll to position [554, 0]
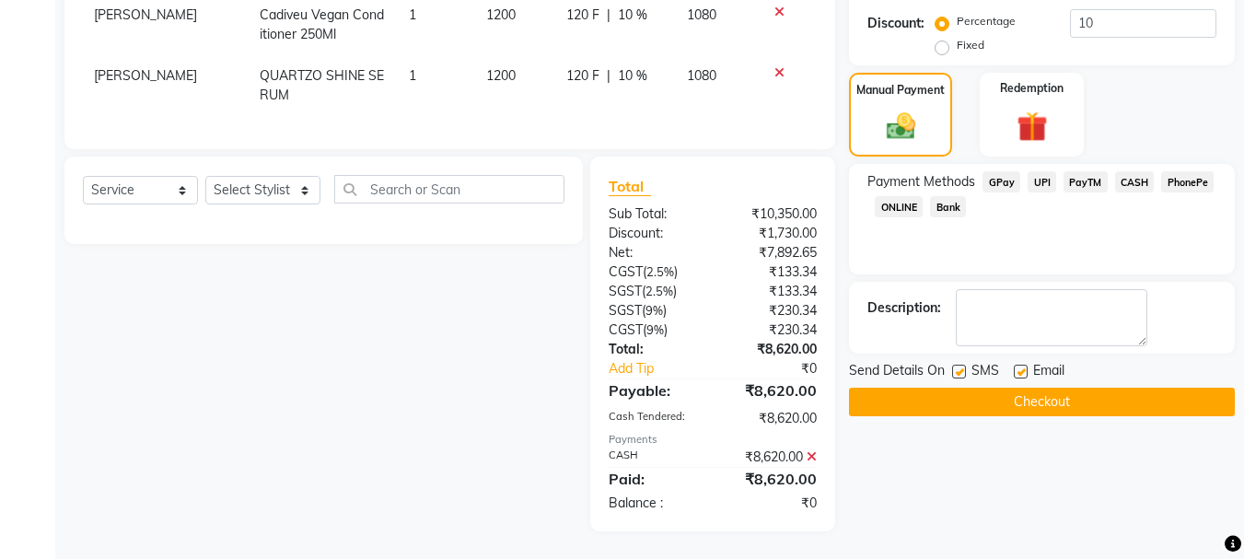
click at [812, 458] on icon at bounding box center [812, 456] width 10 height 13
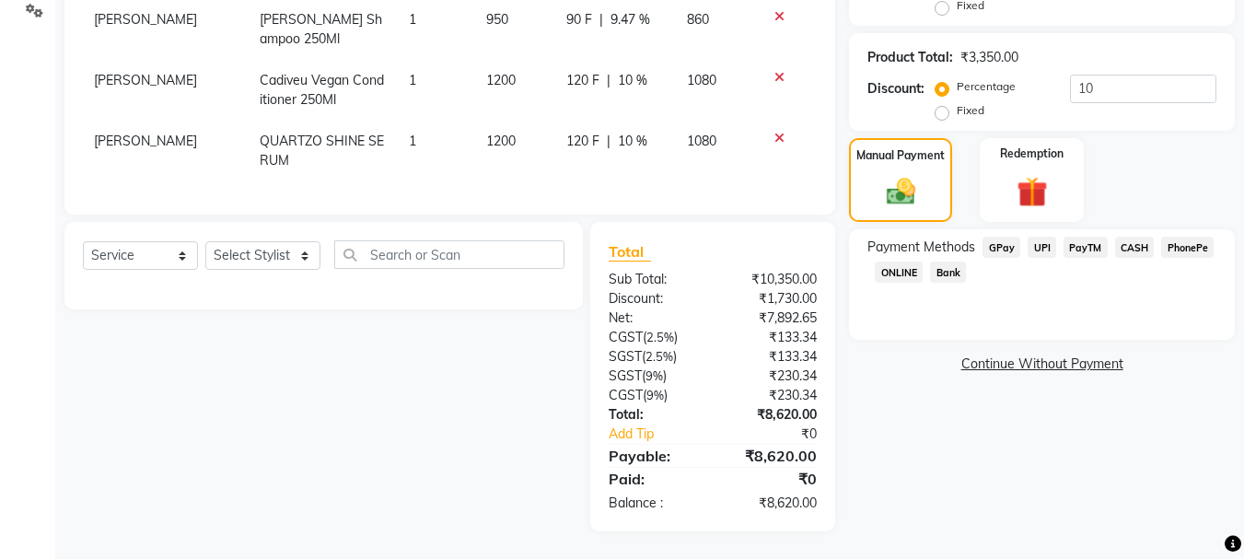
scroll to position [489, 0]
click at [1138, 237] on span "CASH" at bounding box center [1135, 247] width 40 height 21
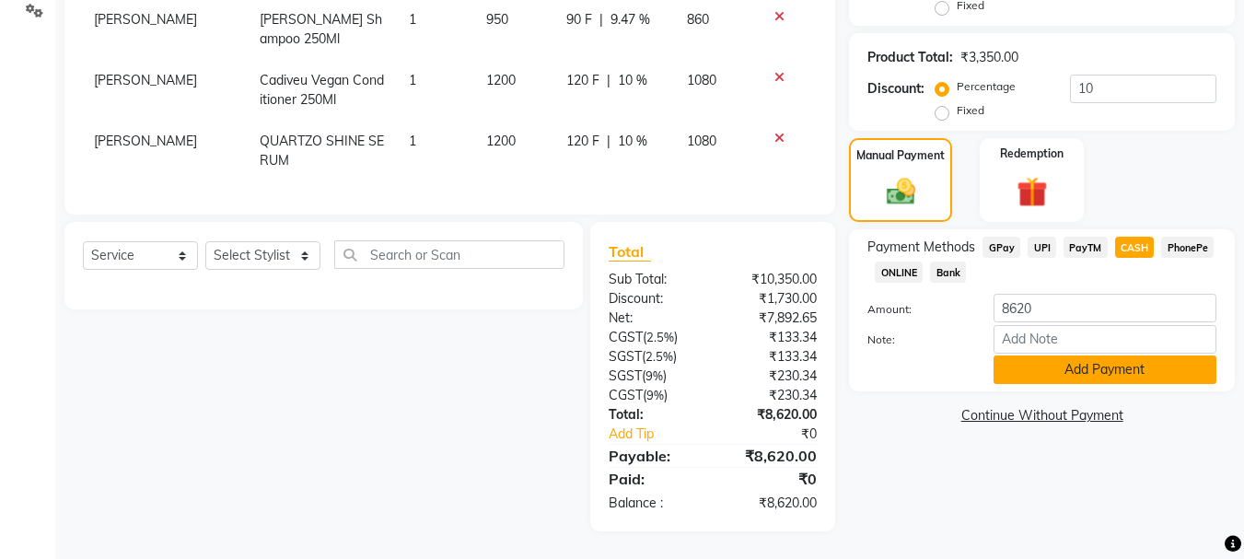
click at [1093, 365] on button "Add Payment" at bounding box center [1105, 369] width 223 height 29
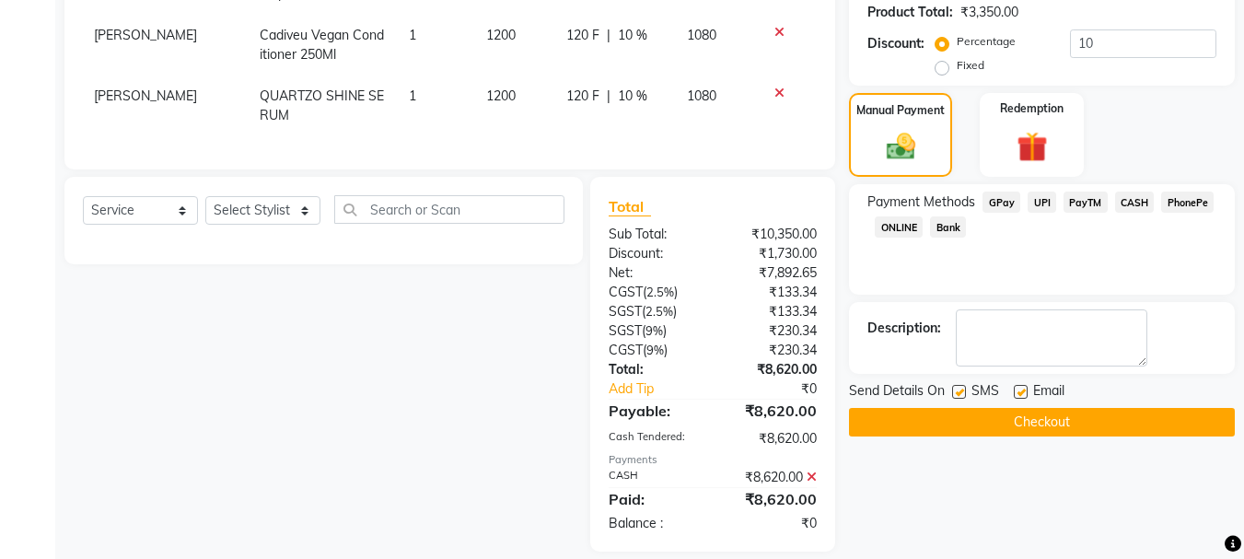
scroll to position [554, 0]
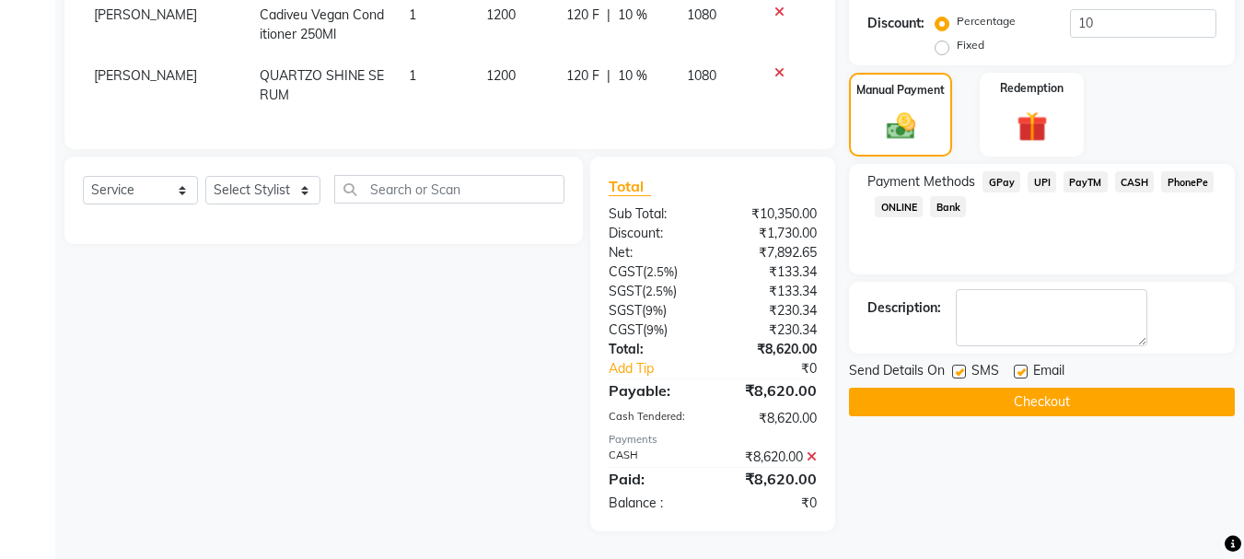
click at [1017, 388] on button "Checkout" at bounding box center [1042, 402] width 386 height 29
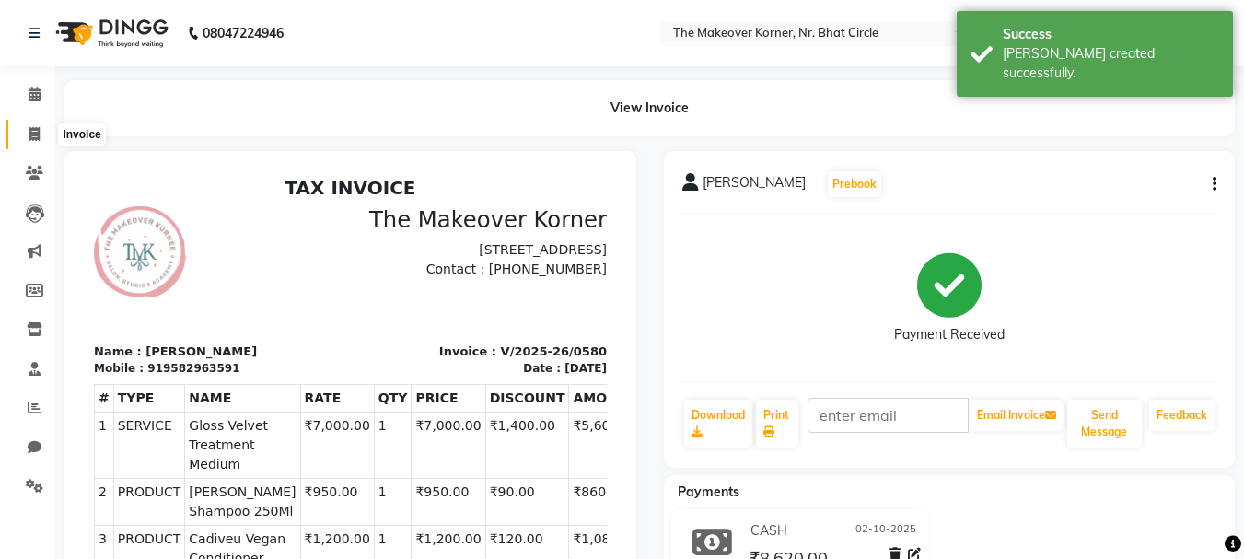
click at [34, 136] on icon at bounding box center [34, 134] width 10 height 14
select select "service"
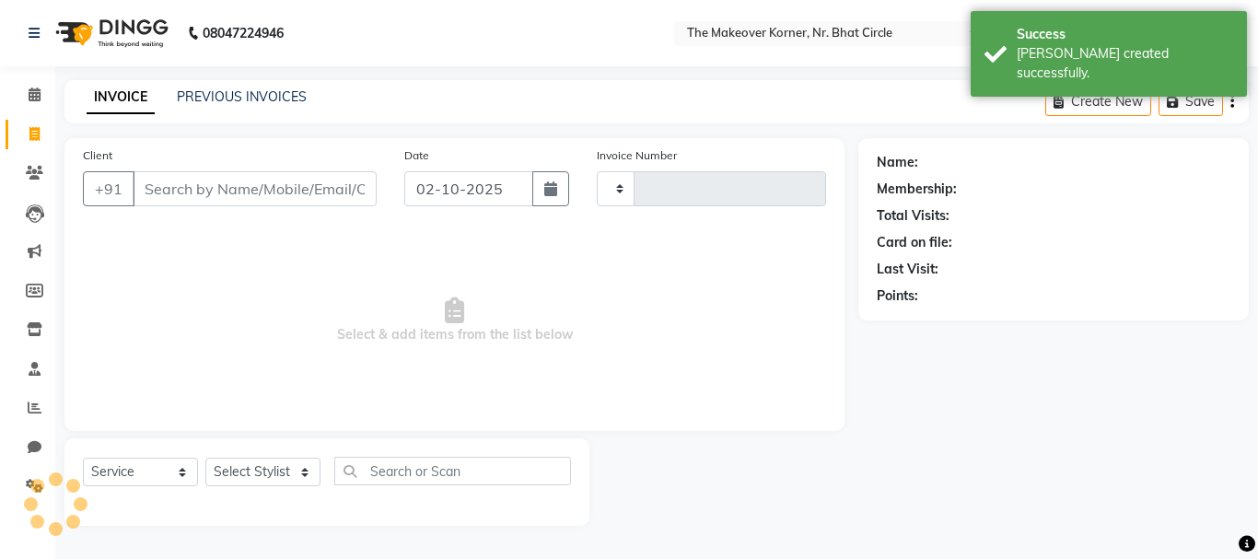
type input "0581"
select select "5477"
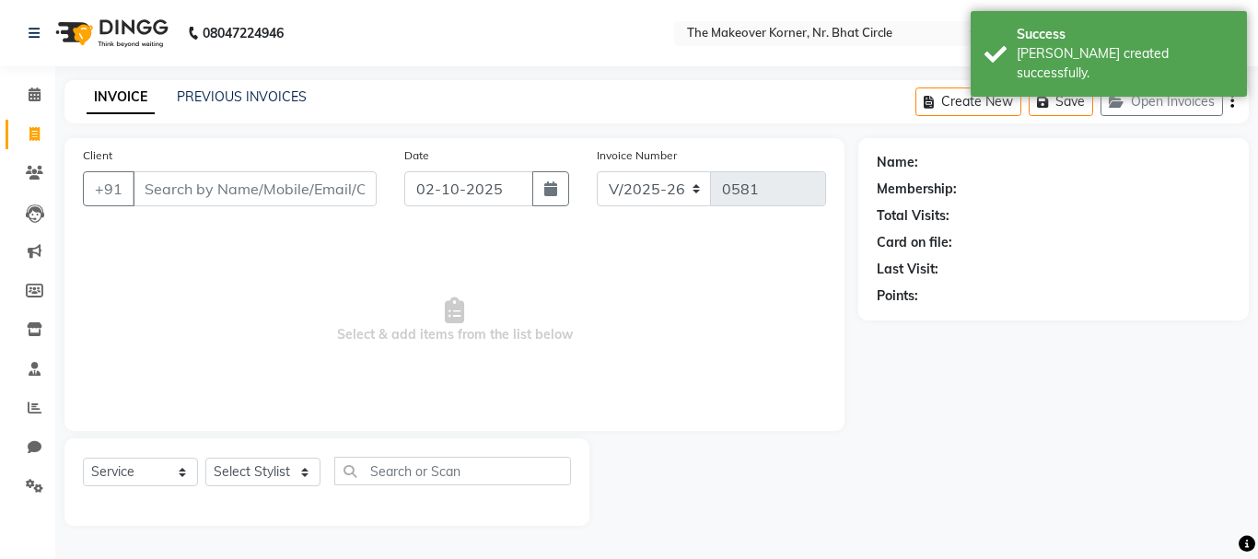
click at [234, 105] on div "PREVIOUS INVOICES" at bounding box center [242, 96] width 130 height 19
click at [237, 99] on link "PREVIOUS INVOICES" at bounding box center [242, 96] width 130 height 17
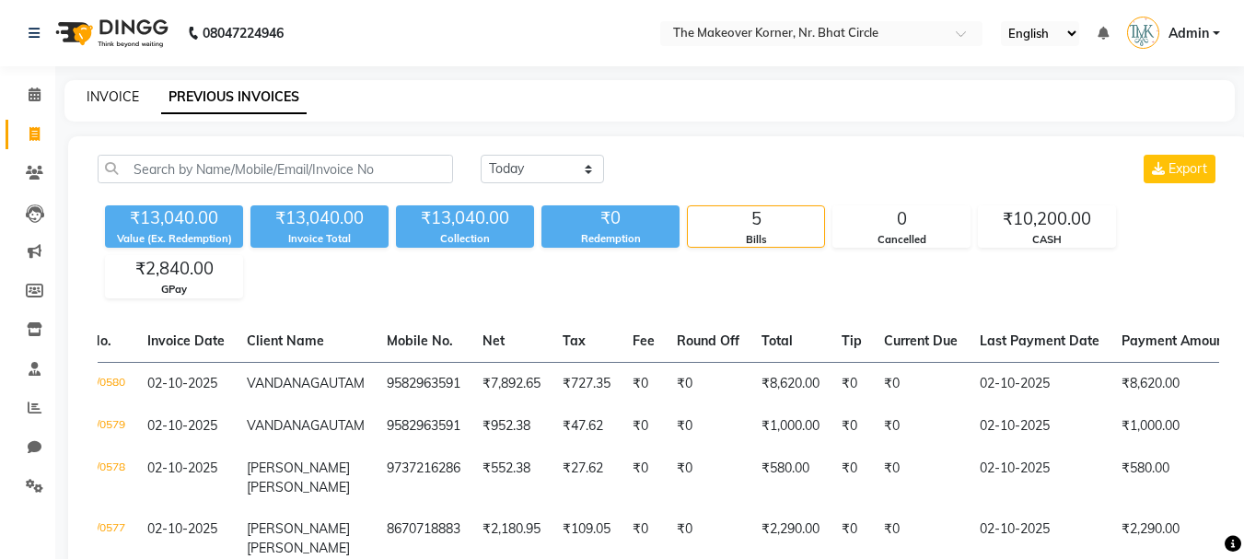
click at [127, 98] on link "INVOICE" at bounding box center [113, 96] width 52 height 17
select select "5477"
select select "service"
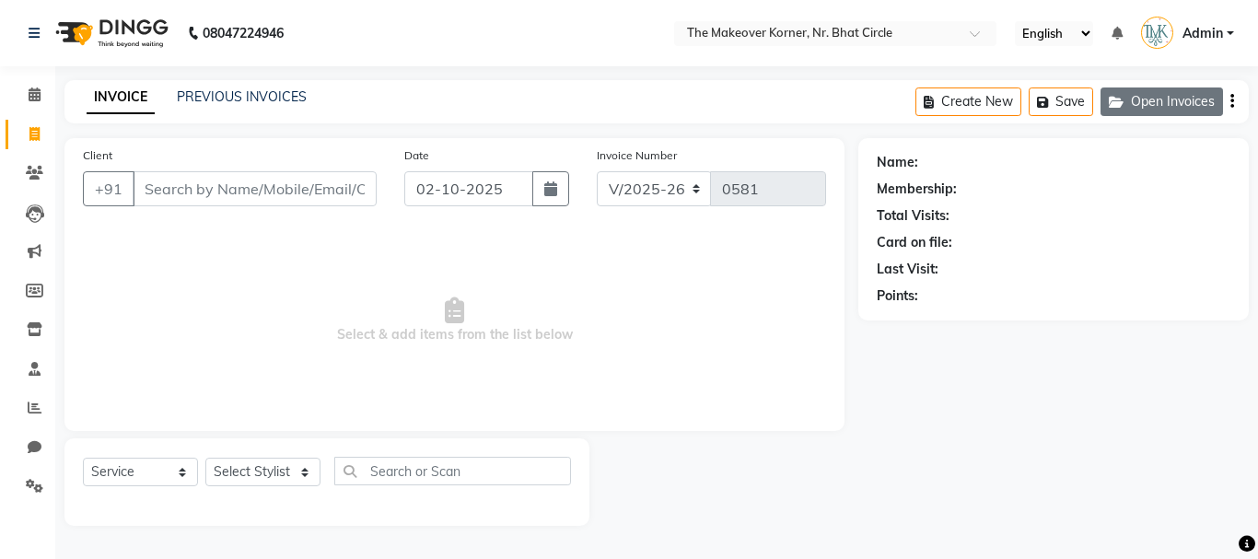
click at [1133, 100] on button "Open Invoices" at bounding box center [1161, 101] width 122 height 29
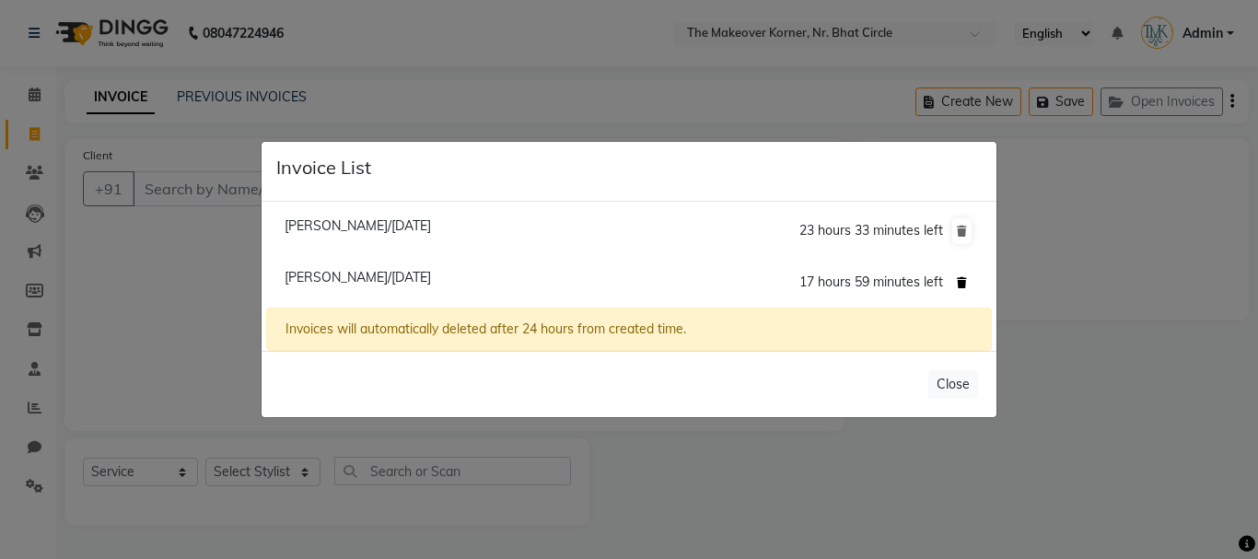
click at [956, 279] on button at bounding box center [961, 283] width 19 height 26
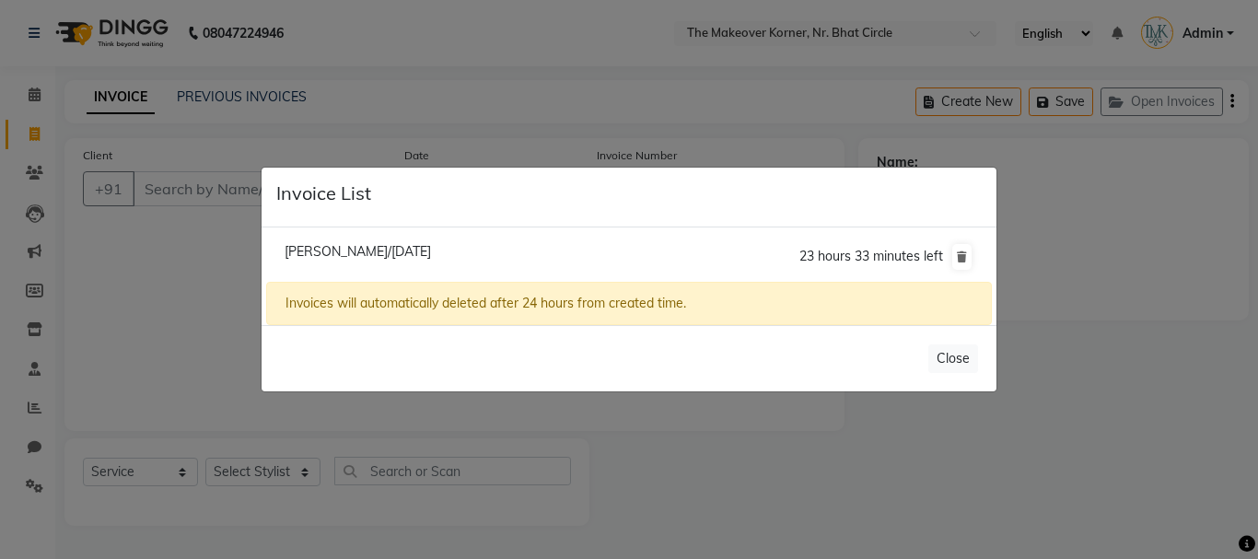
click at [399, 246] on span "[PERSON_NAME]/[DATE]" at bounding box center [358, 251] width 146 height 17
type input "9099273599"
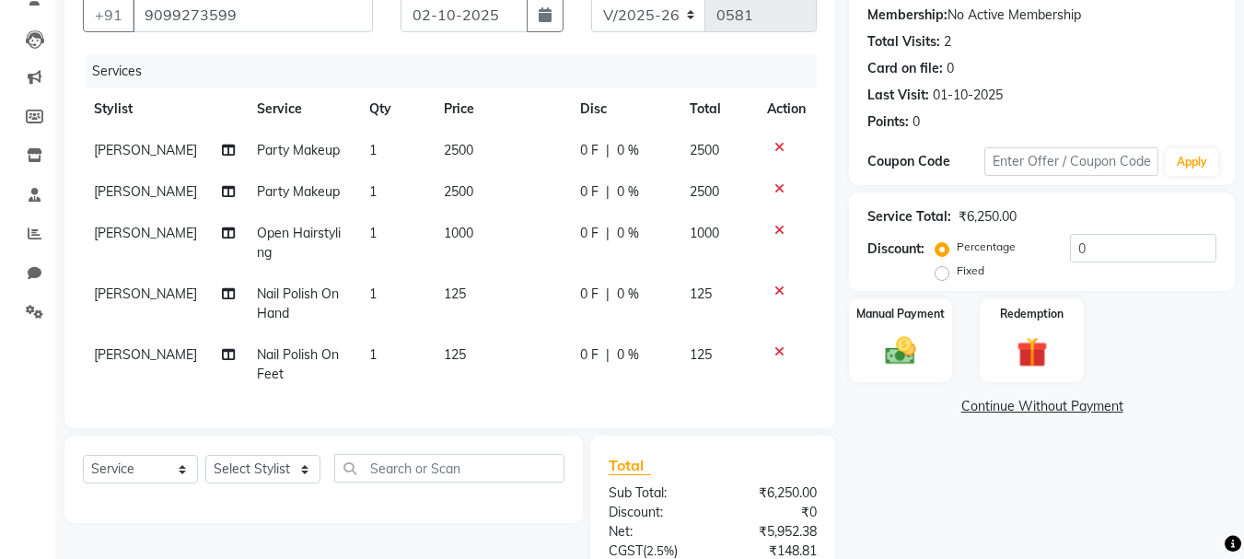
scroll to position [125, 0]
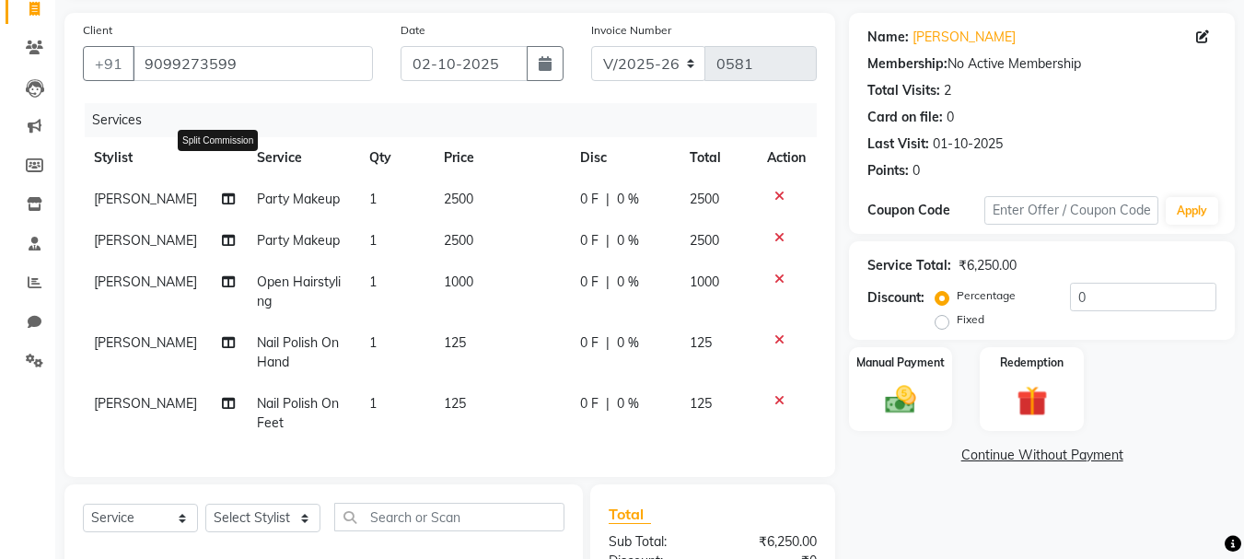
click at [222, 205] on icon at bounding box center [228, 198] width 13 height 13
select select "36810"
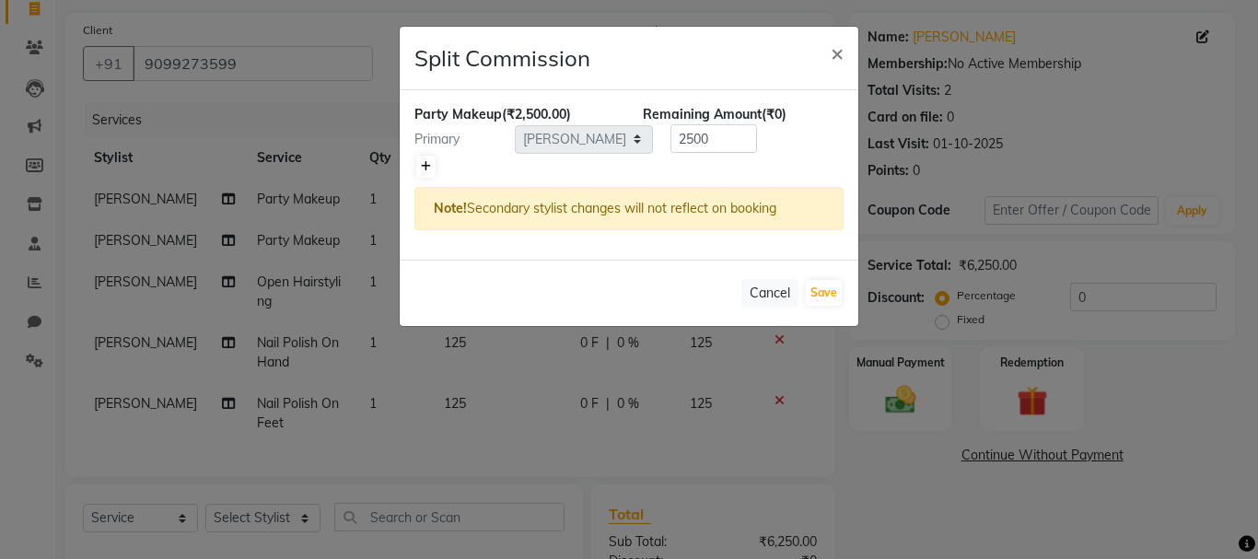
click at [420, 157] on link at bounding box center [425, 167] width 19 height 22
type input "1250"
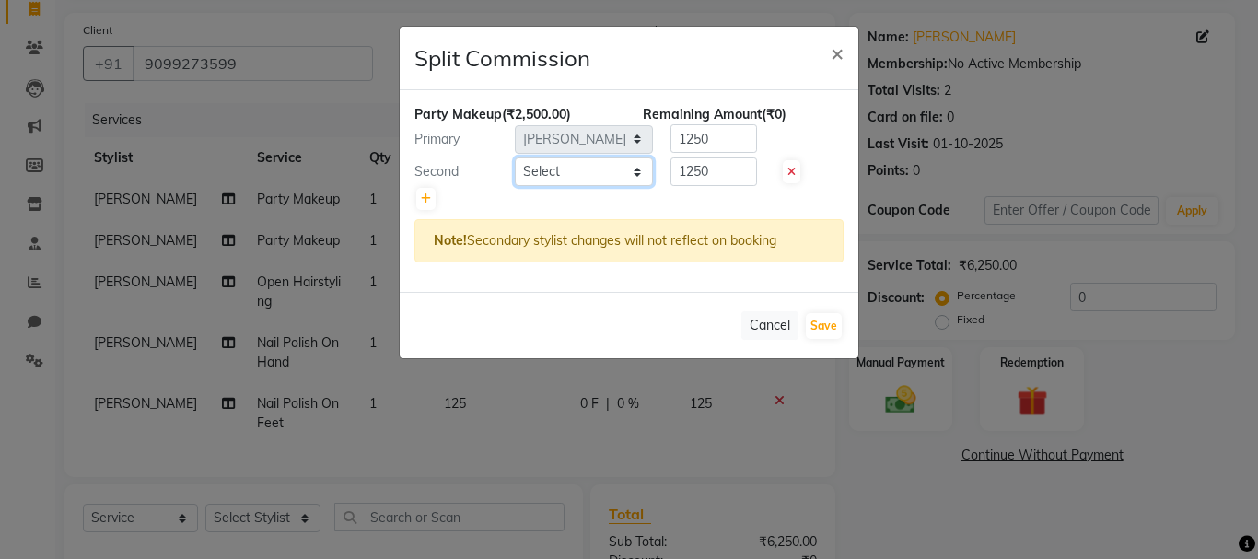
click at [564, 166] on select "Select Admin [PERSON_NAME] [PERSON_NAME] [PERSON_NAME] [PERSON_NAME]" at bounding box center [584, 171] width 138 height 29
select select "92106"
click at [515, 157] on select "Select Admin [PERSON_NAME] [PERSON_NAME] [PERSON_NAME] [PERSON_NAME]" at bounding box center [584, 171] width 138 height 29
drag, startPoint x: 674, startPoint y: 173, endPoint x: 756, endPoint y: 186, distance: 83.0
click at [756, 186] on div "Party Makeup (₹2,500.00) Remaining Amount (₹0) Primary Select Admin [PERSON_NAM…" at bounding box center [629, 191] width 459 height 202
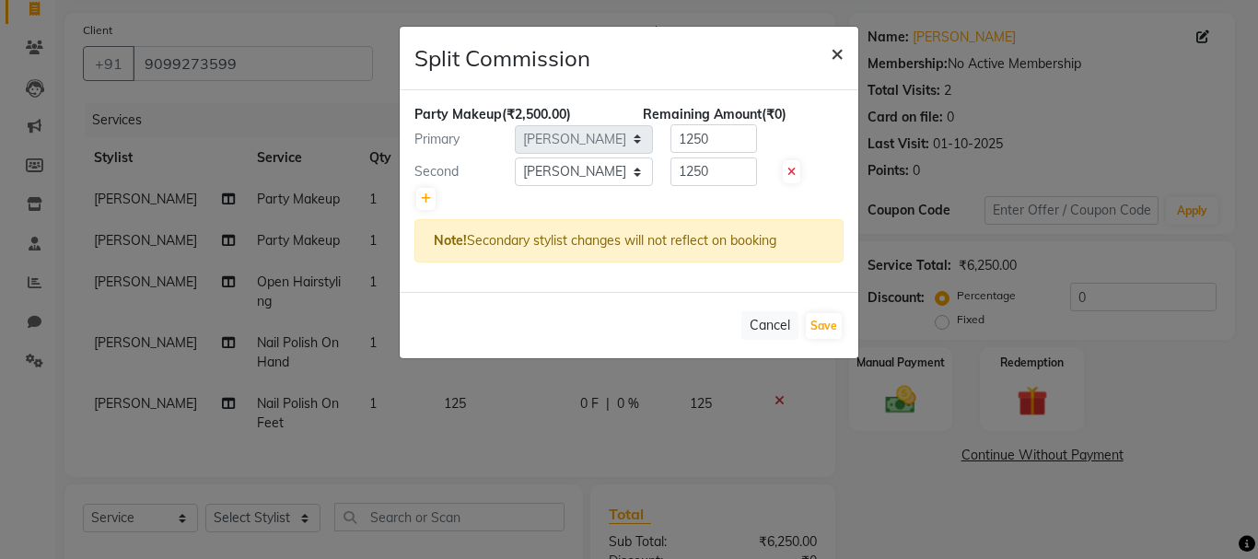
click at [843, 62] on span "×" at bounding box center [837, 53] width 13 height 28
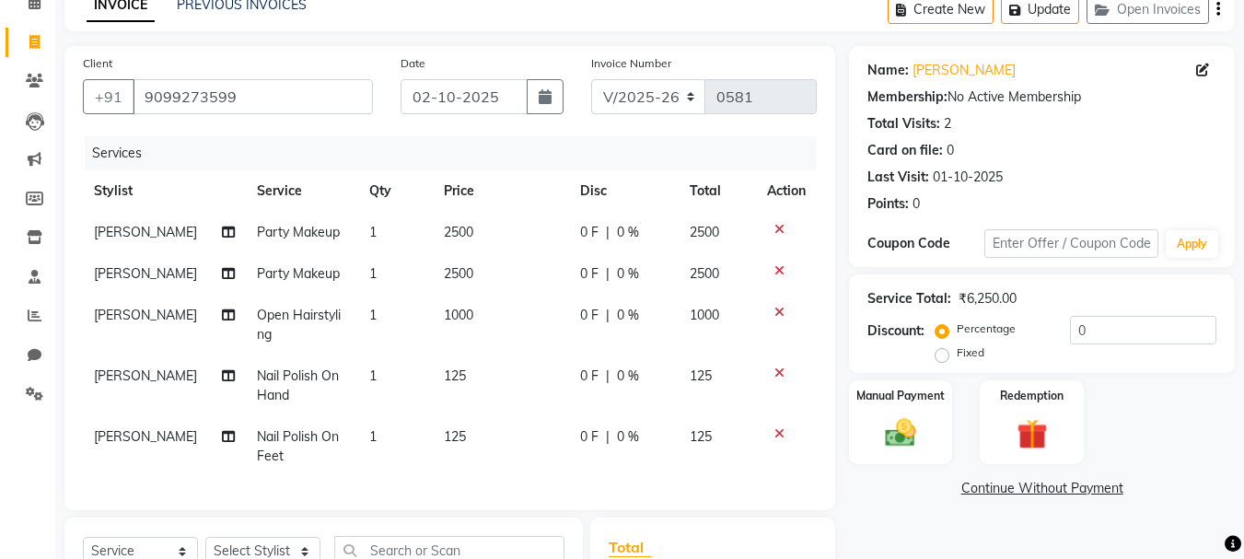
scroll to position [184, 0]
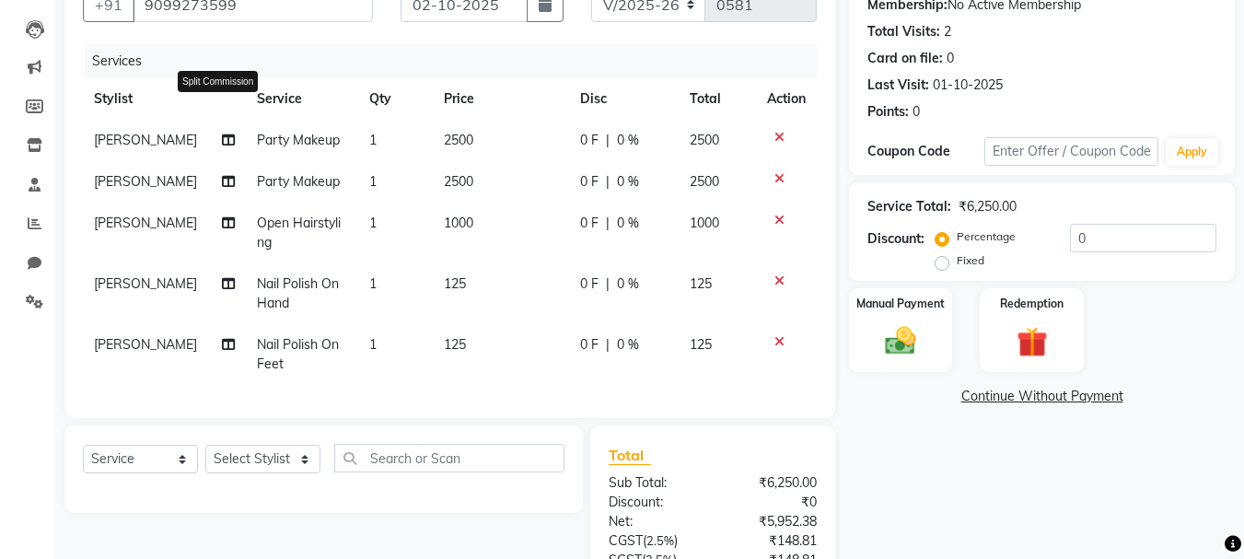
click at [222, 146] on icon at bounding box center [228, 140] width 13 height 13
select select "36810"
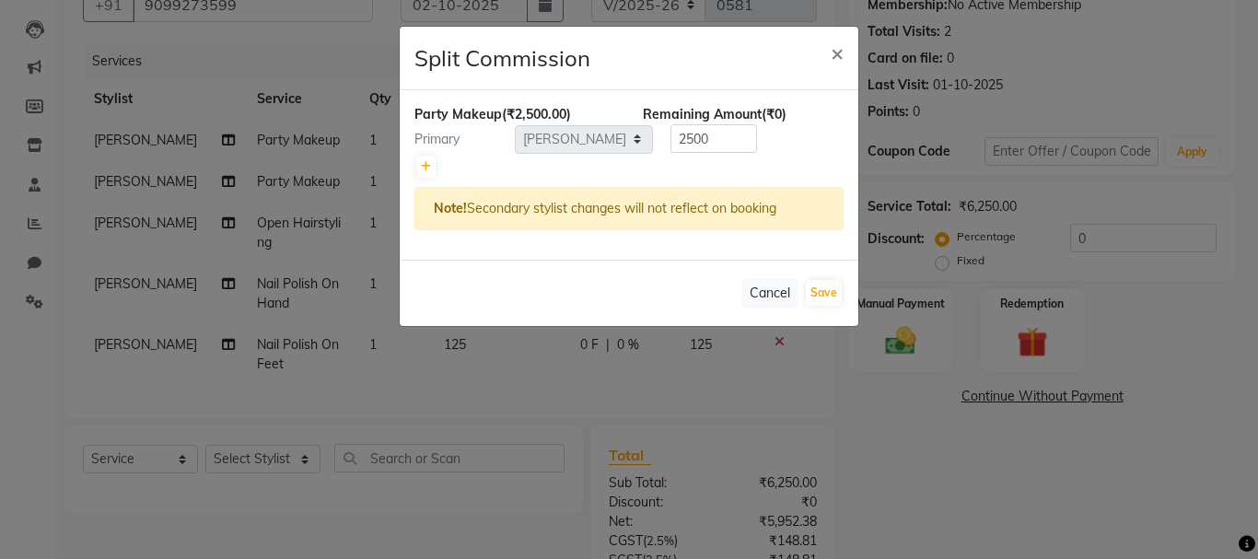
click at [415, 160] on div at bounding box center [628, 167] width 429 height 26
click at [417, 164] on link at bounding box center [425, 167] width 19 height 22
type input "1250"
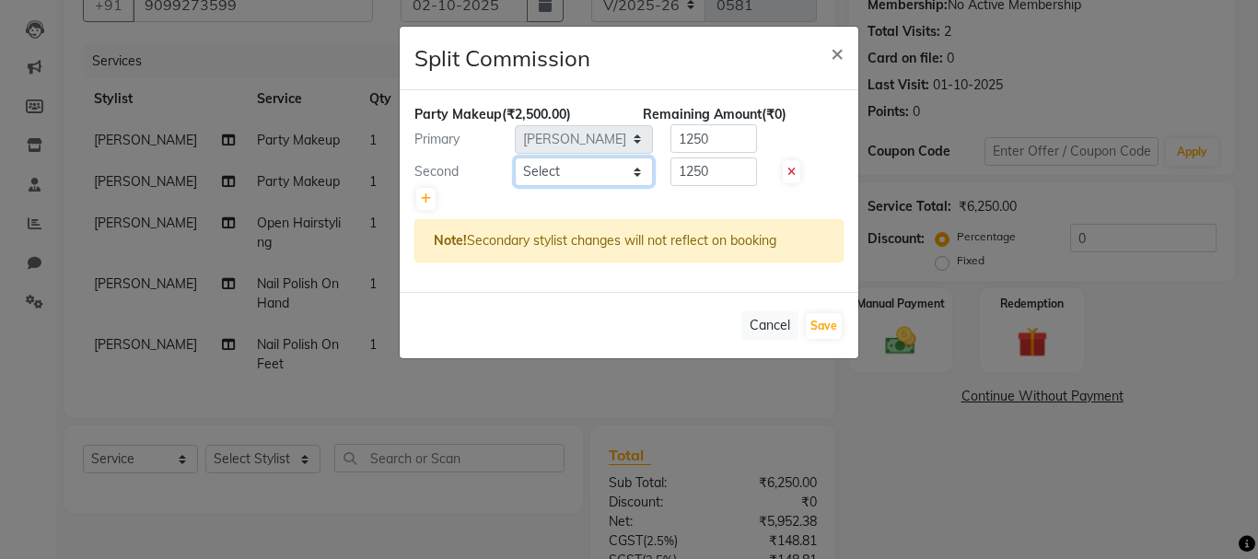
click at [527, 178] on select "Select Admin [PERSON_NAME] [PERSON_NAME] [PERSON_NAME] [PERSON_NAME]" at bounding box center [584, 171] width 138 height 29
select select "92106"
click at [515, 157] on select "Select Admin [PERSON_NAME] [PERSON_NAME] [PERSON_NAME] [PERSON_NAME]" at bounding box center [584, 171] width 138 height 29
click at [424, 201] on icon at bounding box center [426, 198] width 10 height 11
type input "833.33"
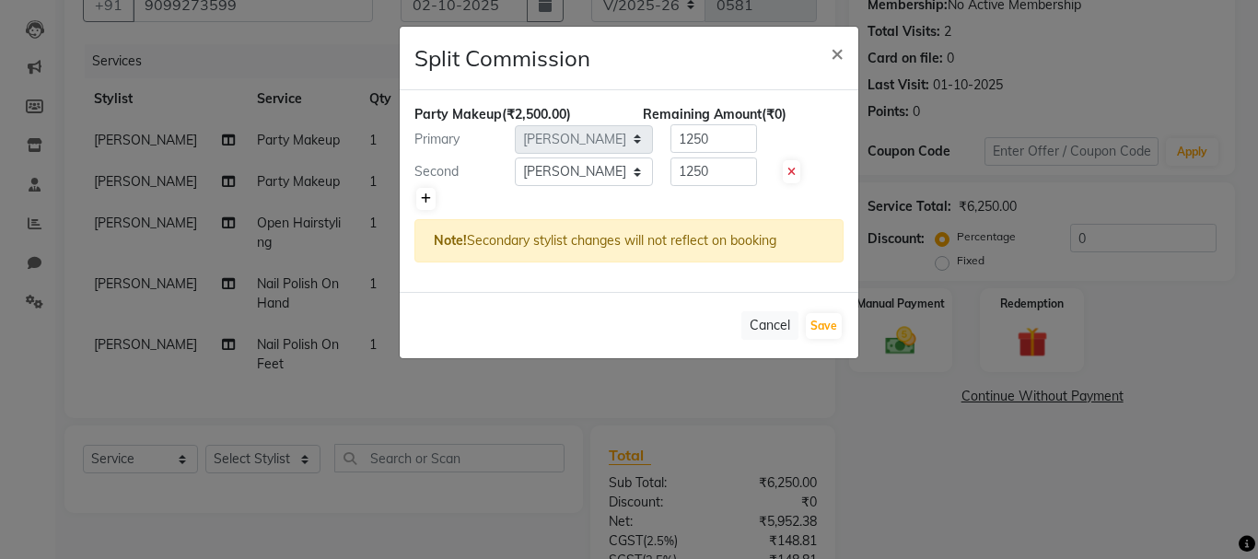
type input "833.33"
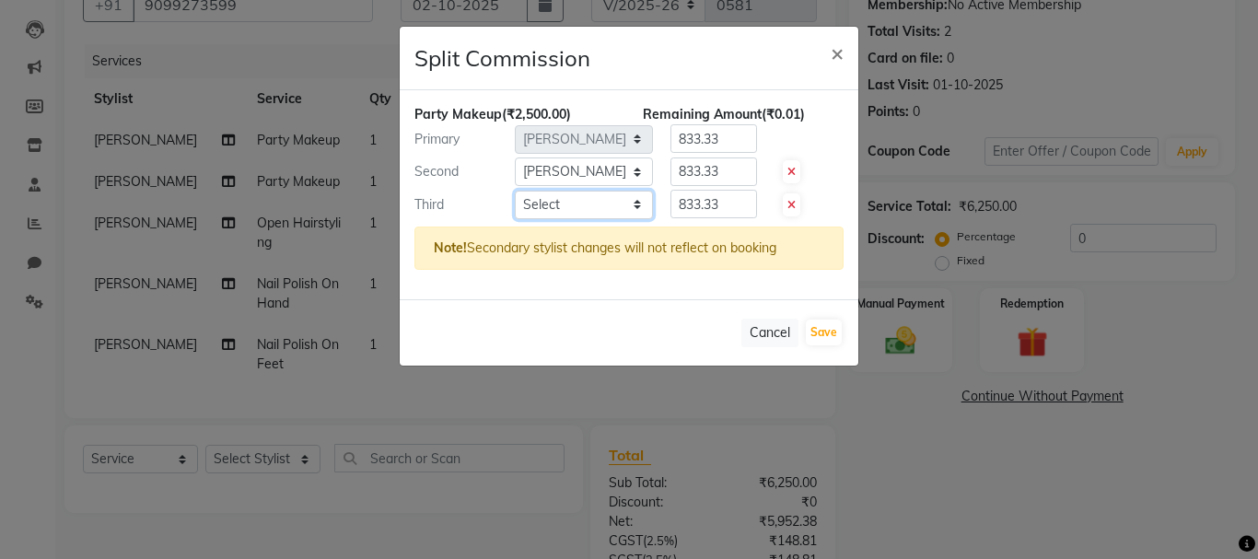
click at [580, 215] on select "Select Admin [PERSON_NAME] [PERSON_NAME] [PERSON_NAME] [PERSON_NAME]" at bounding box center [584, 205] width 138 height 29
select select "53830"
click at [515, 191] on select "Select Admin [PERSON_NAME] [PERSON_NAME] [PERSON_NAME] [PERSON_NAME]" at bounding box center [584, 205] width 138 height 29
drag, startPoint x: 677, startPoint y: 197, endPoint x: 732, endPoint y: 213, distance: 57.4
click at [732, 213] on input "833.33" at bounding box center [713, 204] width 87 height 29
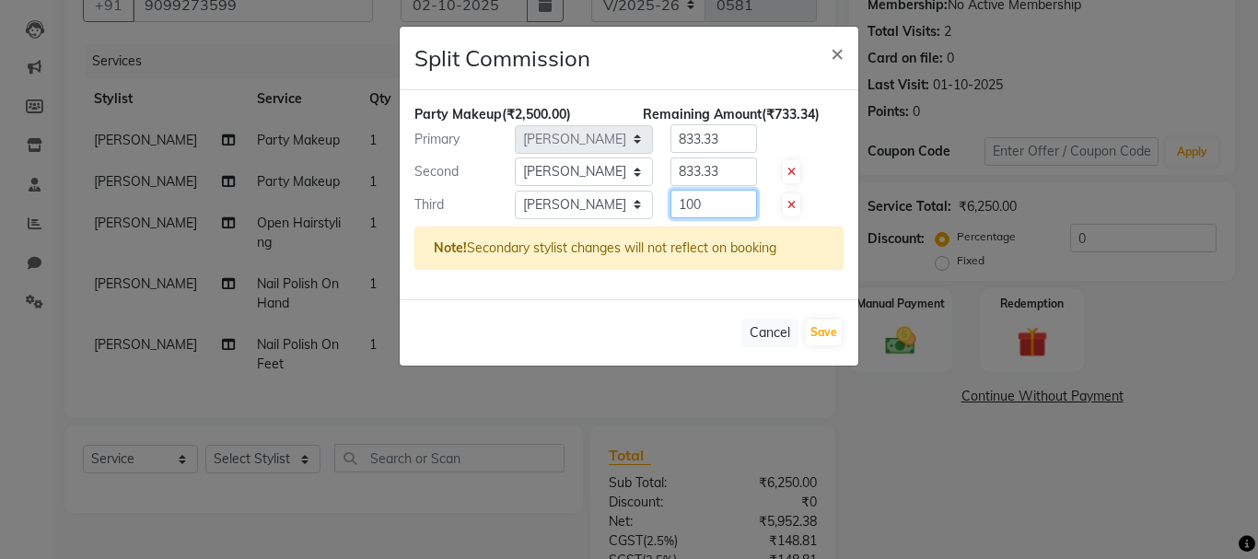
type input "100"
drag, startPoint x: 722, startPoint y: 178, endPoint x: 645, endPoint y: 214, distance: 85.3
click at [645, 214] on div "Party Makeup (₹2,500.00) Remaining Amount (₹733.34) Primary Select Admin [PERSO…" at bounding box center [629, 194] width 459 height 209
type input "200"
click at [723, 150] on input "833.33" at bounding box center [713, 138] width 87 height 29
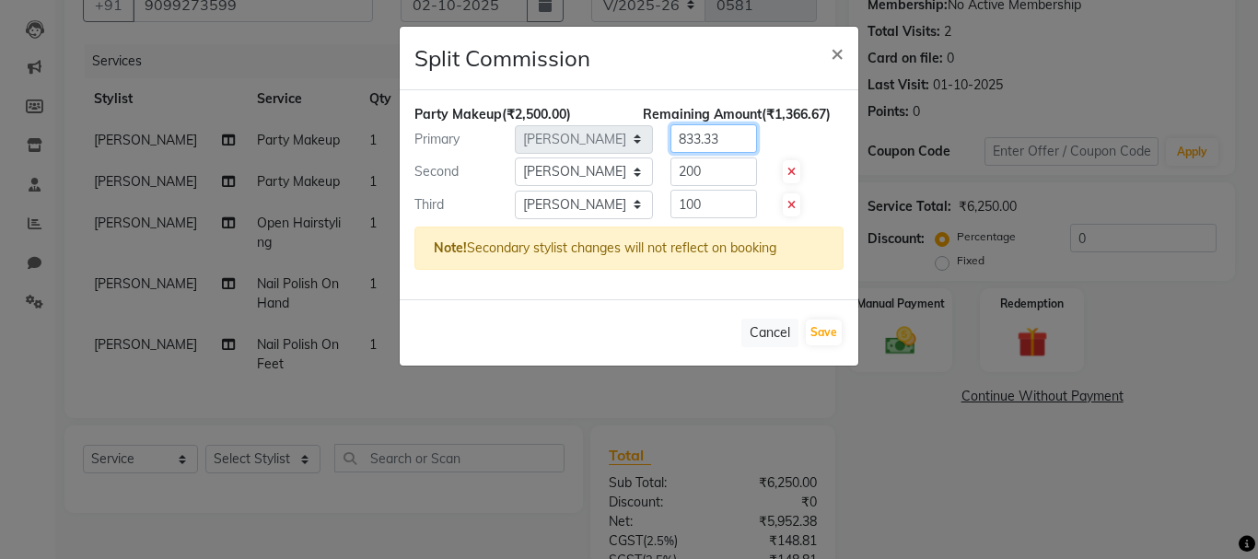
drag, startPoint x: 726, startPoint y: 145, endPoint x: 667, endPoint y: 159, distance: 61.6
click at [667, 159] on div "Party Makeup (₹2,500.00) Remaining Amount (₹1,366.67) Primary Select Admin [PER…" at bounding box center [629, 194] width 459 height 209
type input "0"
type input "2000"
click at [687, 173] on input "200" at bounding box center [713, 171] width 87 height 29
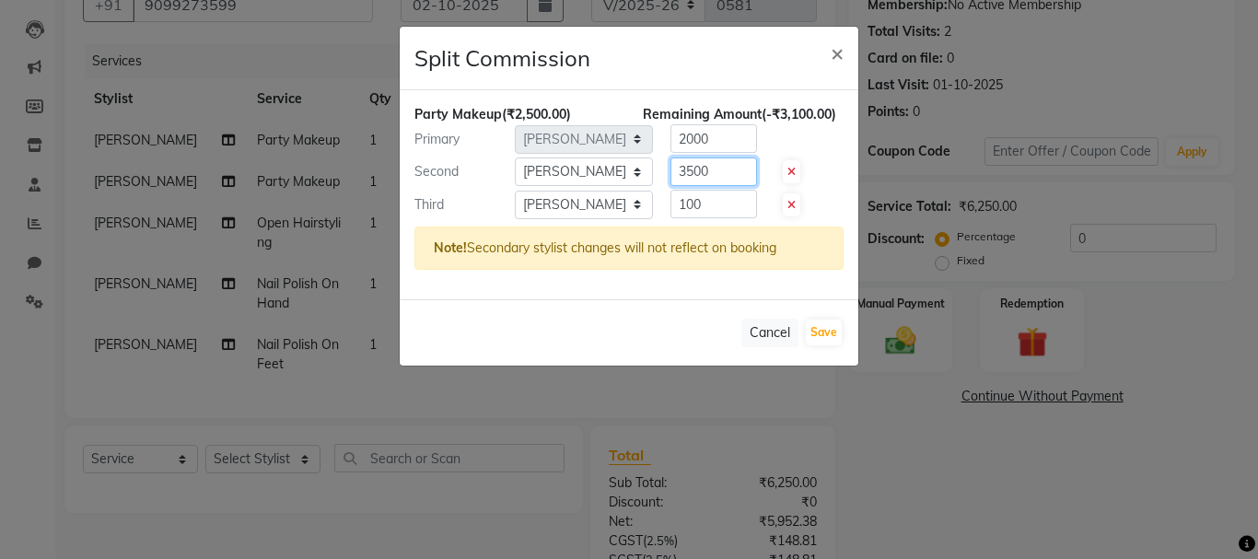
click at [721, 182] on input "3500" at bounding box center [713, 171] width 87 height 29
type input "350"
click at [709, 212] on input "100" at bounding box center [713, 204] width 87 height 29
click at [698, 202] on input "100" at bounding box center [713, 204] width 87 height 29
type input "150"
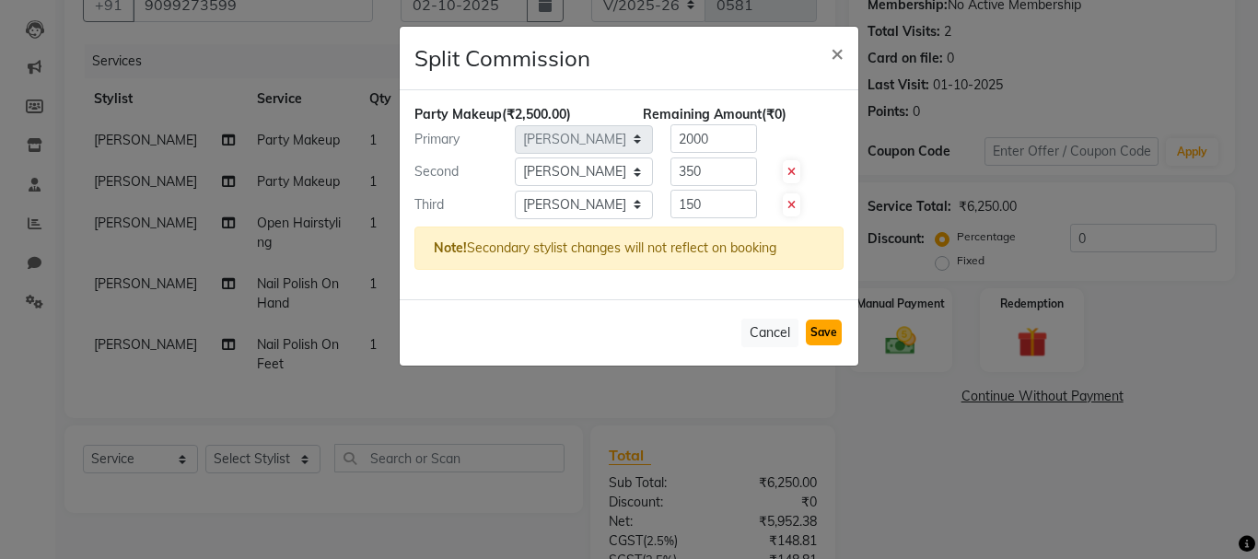
click at [831, 326] on button "Save" at bounding box center [824, 333] width 36 height 26
select select "Select"
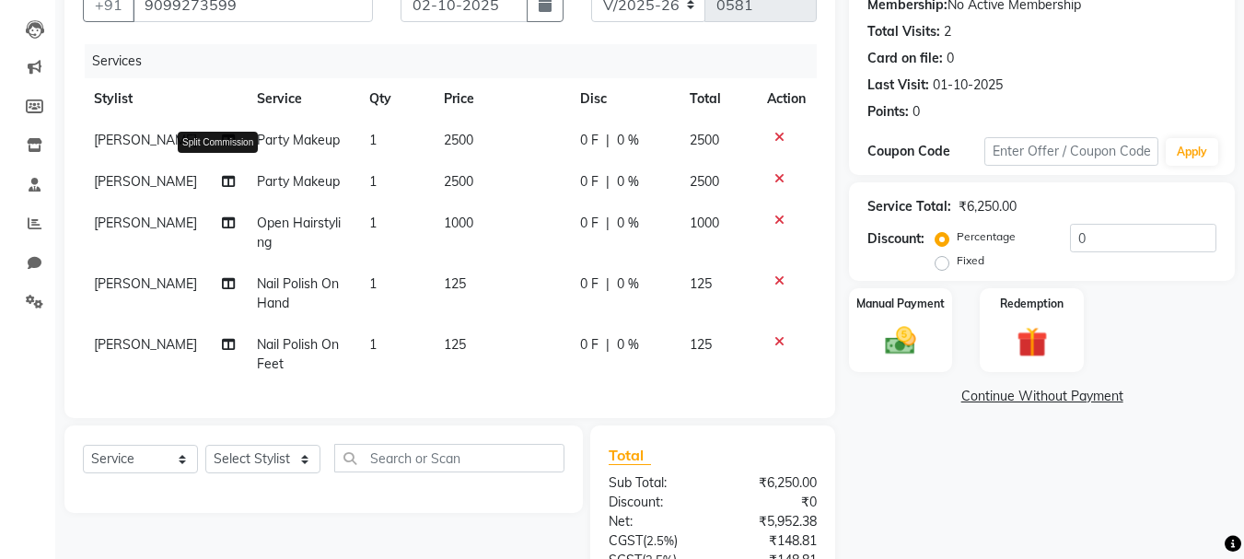
click at [222, 188] on icon at bounding box center [228, 181] width 13 height 13
select select "36810"
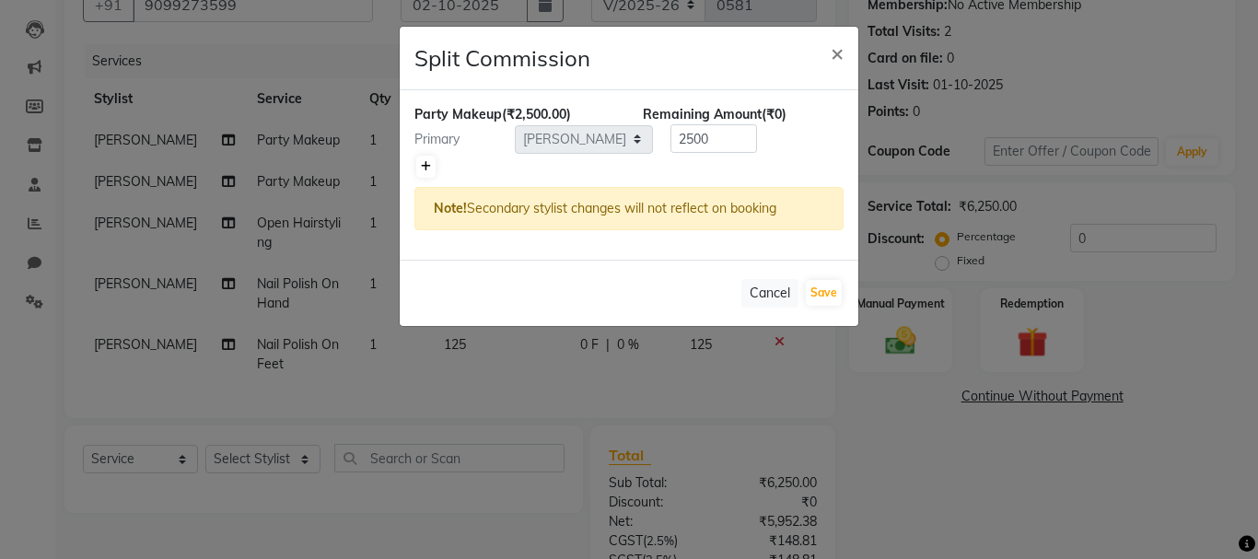
click at [435, 173] on link at bounding box center [425, 167] width 19 height 22
type input "1250"
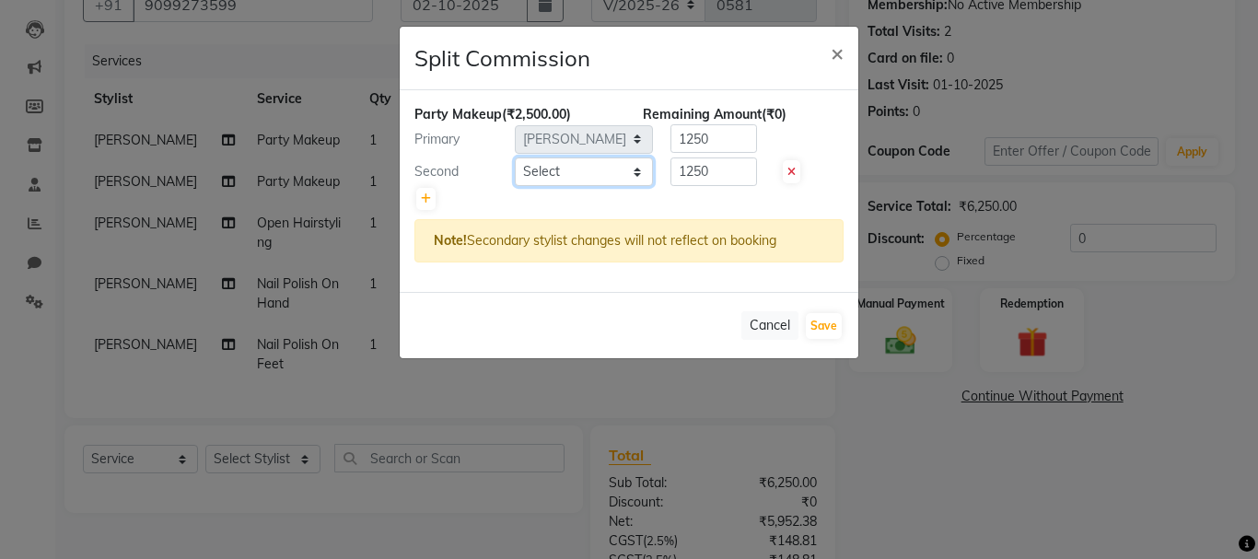
click at [549, 169] on select "Select Admin [PERSON_NAME] [PERSON_NAME] [PERSON_NAME] [PERSON_NAME]" at bounding box center [584, 171] width 138 height 29
select select "92106"
click at [515, 157] on select "Select Admin [PERSON_NAME] [PERSON_NAME] [PERSON_NAME] [PERSON_NAME]" at bounding box center [584, 171] width 138 height 29
drag, startPoint x: 668, startPoint y: 172, endPoint x: 746, endPoint y: 171, distance: 78.3
click at [746, 171] on div "1250" at bounding box center [710, 171] width 114 height 29
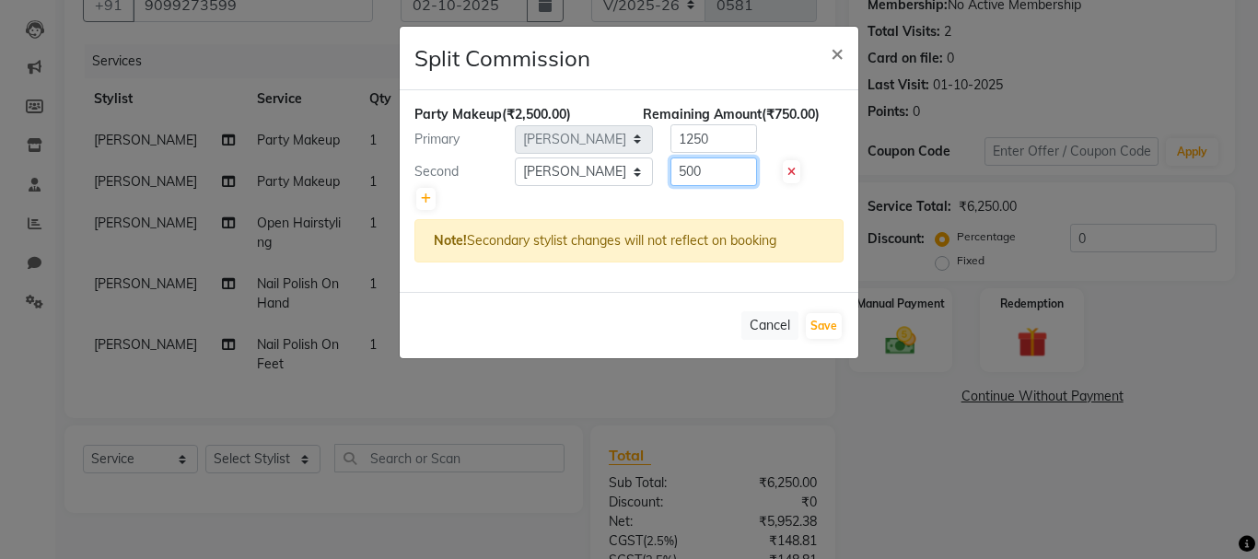
type input "500"
drag, startPoint x: 721, startPoint y: 132, endPoint x: 667, endPoint y: 171, distance: 67.2
click at [667, 171] on div "Party Makeup (₹2,500.00) Remaining Amount (₹750.00) Primary Select Admin [PERSO…" at bounding box center [629, 191] width 459 height 202
type input "2000"
click at [832, 320] on button "Save" at bounding box center [824, 326] width 36 height 26
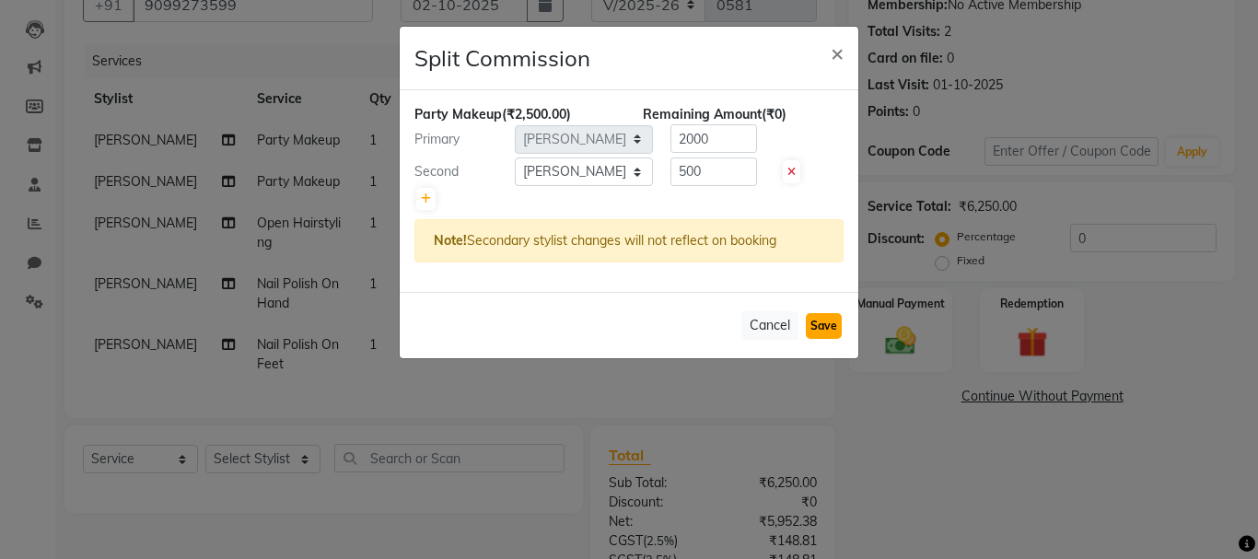
select select "Select"
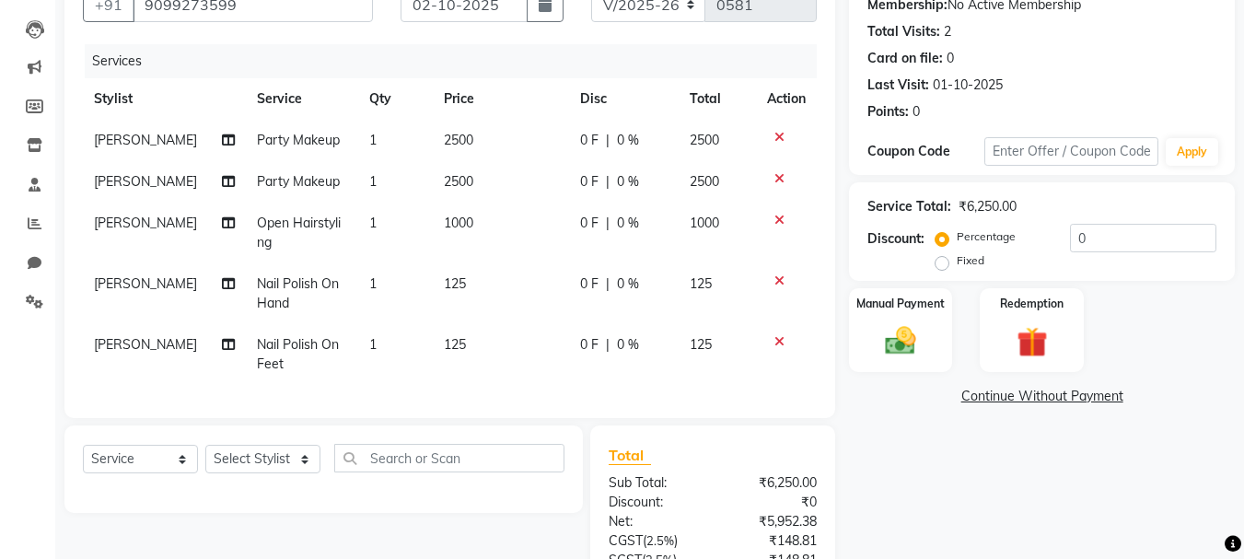
click at [169, 353] on span "[PERSON_NAME]" at bounding box center [145, 344] width 103 height 17
select select "53830"
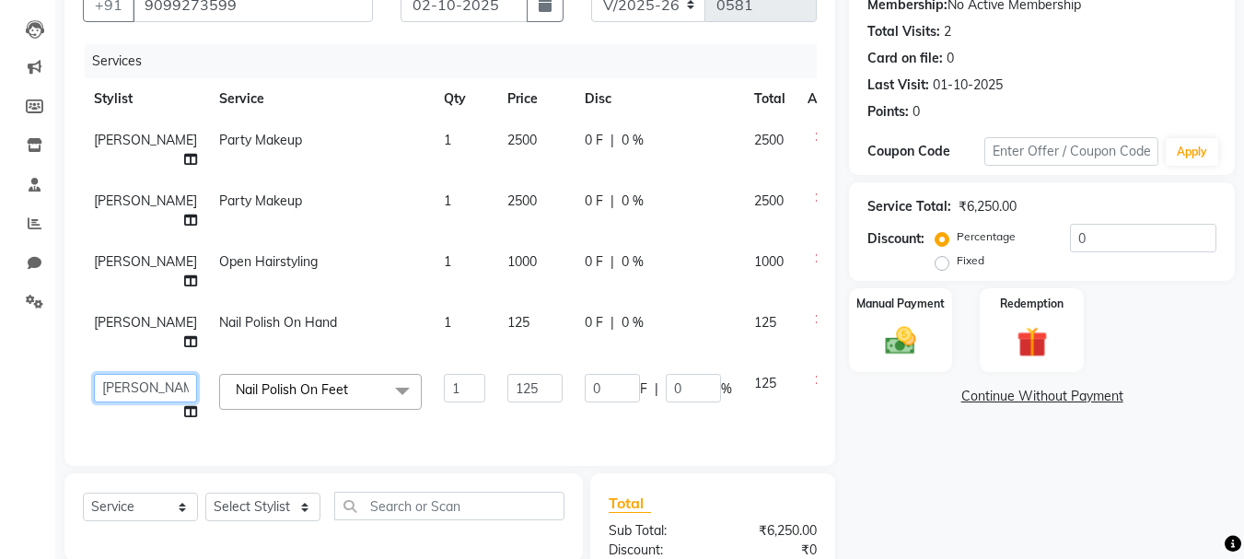
click at [139, 402] on select "Admin [PERSON_NAME] [PERSON_NAME] [PERSON_NAME] [PERSON_NAME]" at bounding box center [145, 388] width 103 height 29
select select "92106"
click at [898, 483] on div "Name: [PERSON_NAME] Membership: No Active Membership Total Visits: 2 Card on fi…" at bounding box center [1049, 349] width 400 height 790
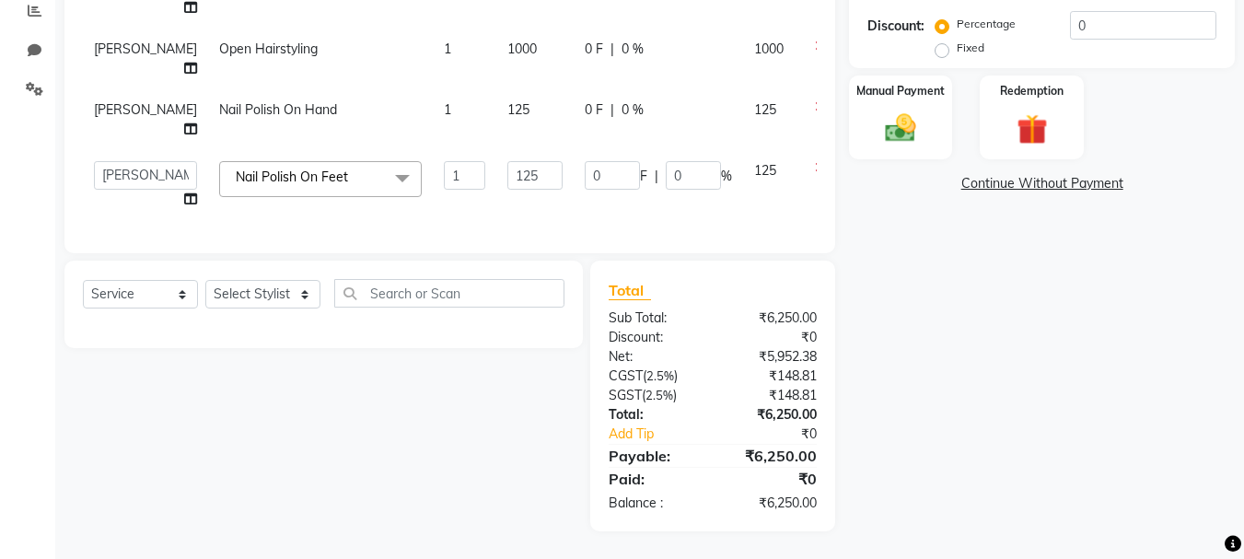
scroll to position [454, 0]
click at [898, 92] on div "Manual Payment" at bounding box center [901, 117] width 108 height 87
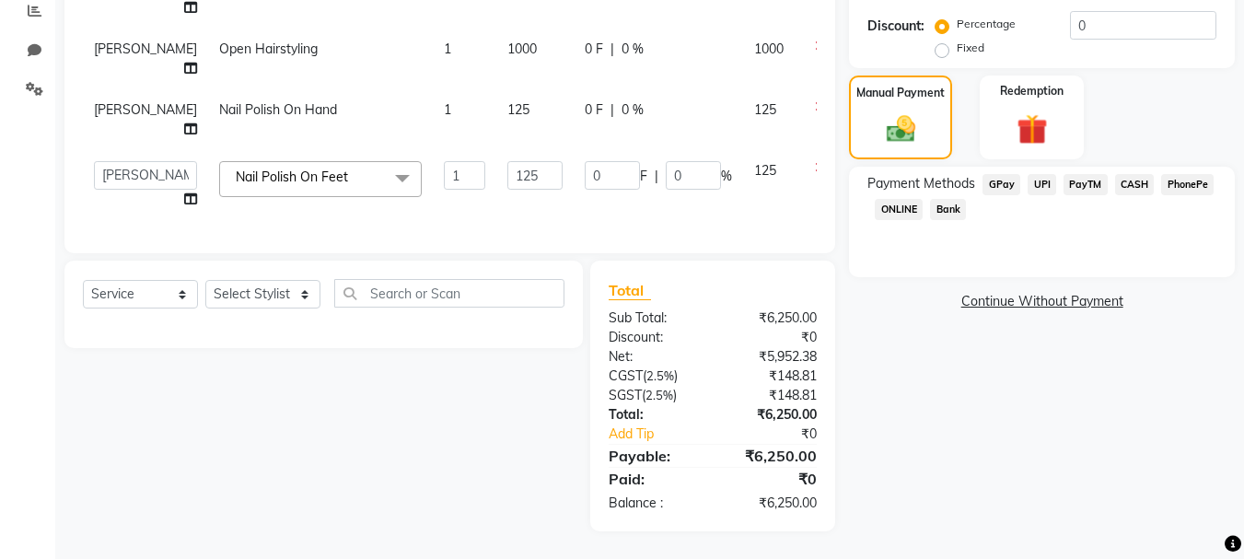
click at [1135, 174] on span "CASH" at bounding box center [1135, 184] width 40 height 21
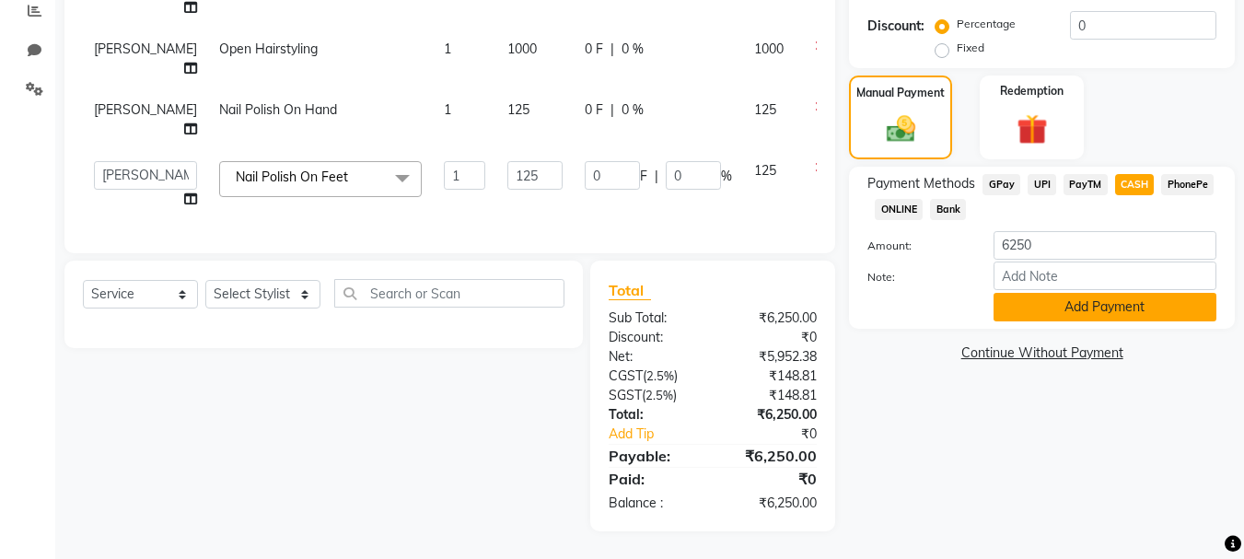
click at [1055, 293] on button "Add Payment" at bounding box center [1105, 307] width 223 height 29
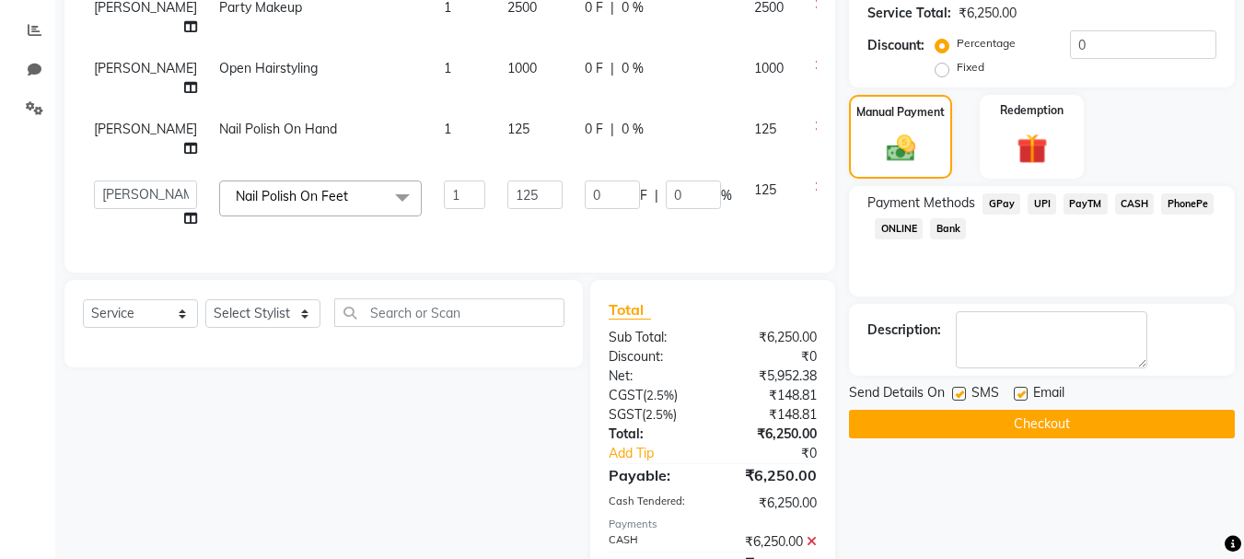
scroll to position [519, 0]
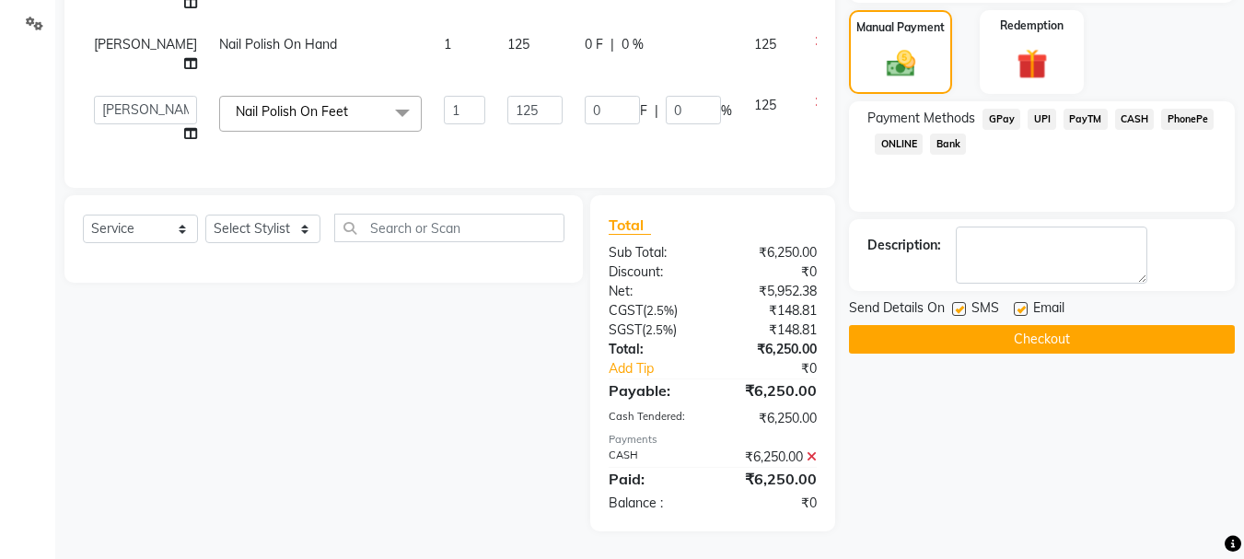
click at [963, 302] on label at bounding box center [959, 309] width 14 height 14
click at [963, 304] on input "checkbox" at bounding box center [958, 310] width 12 height 12
checkbox input "false"
click at [1023, 302] on label at bounding box center [1021, 309] width 14 height 14
click at [1023, 304] on input "checkbox" at bounding box center [1020, 310] width 12 height 12
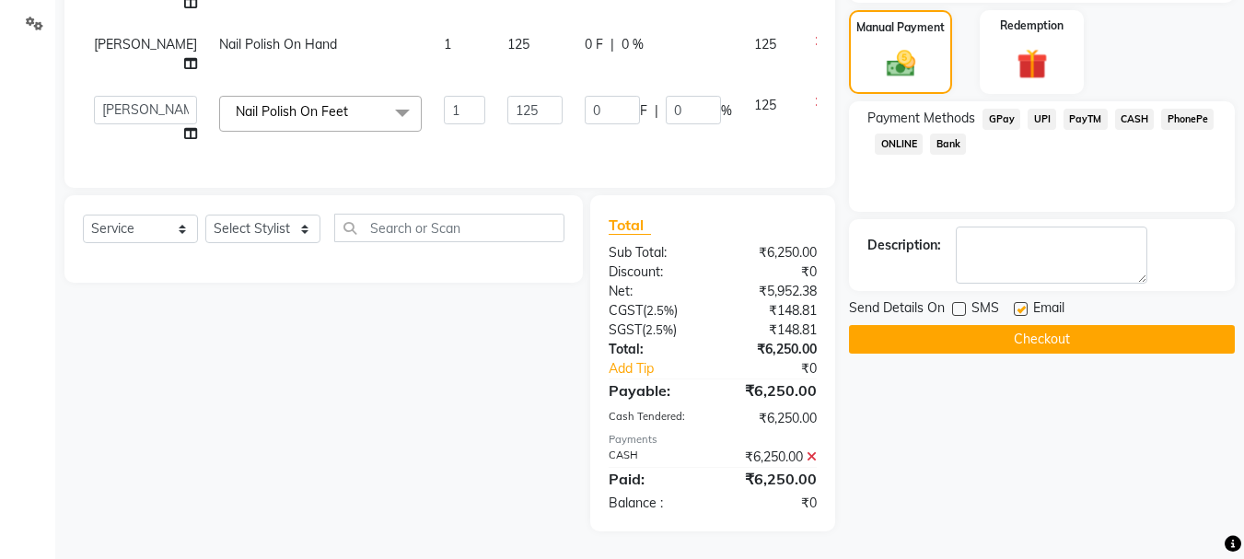
checkbox input "false"
click at [1014, 325] on button "Checkout" at bounding box center [1042, 339] width 386 height 29
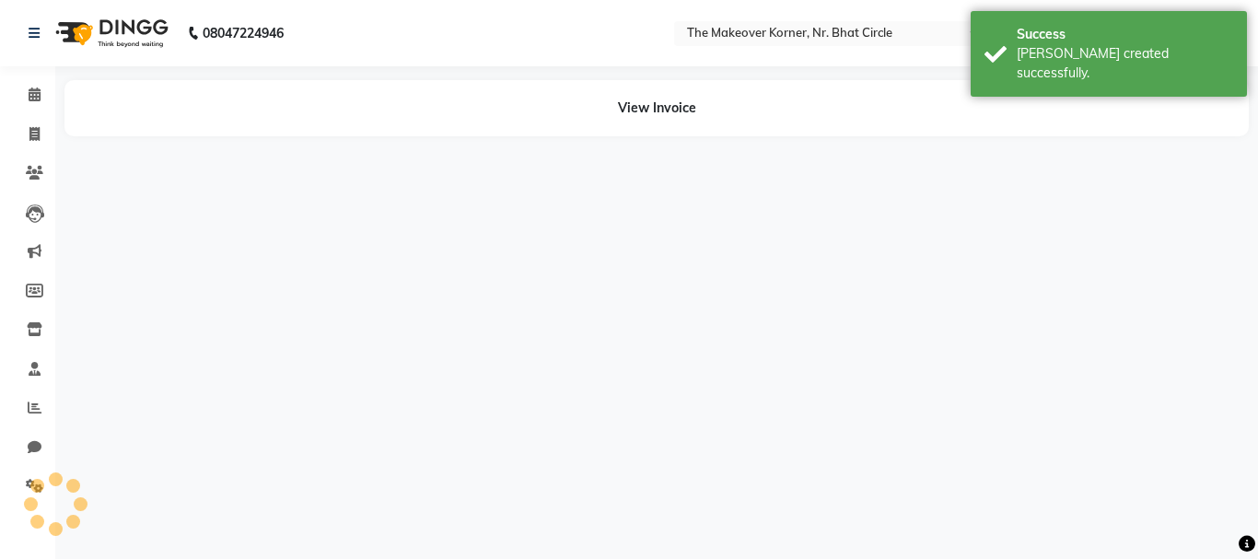
select select "36810"
select select "92106"
select select "53830"
select select "36810"
select select "92106"
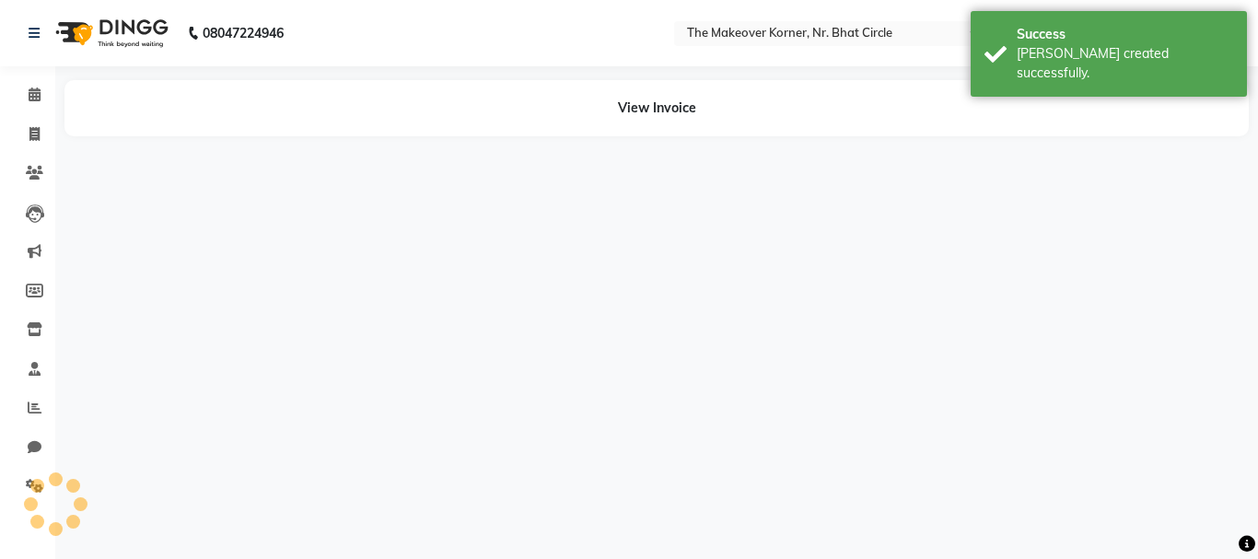
select select "53830"
select select "92106"
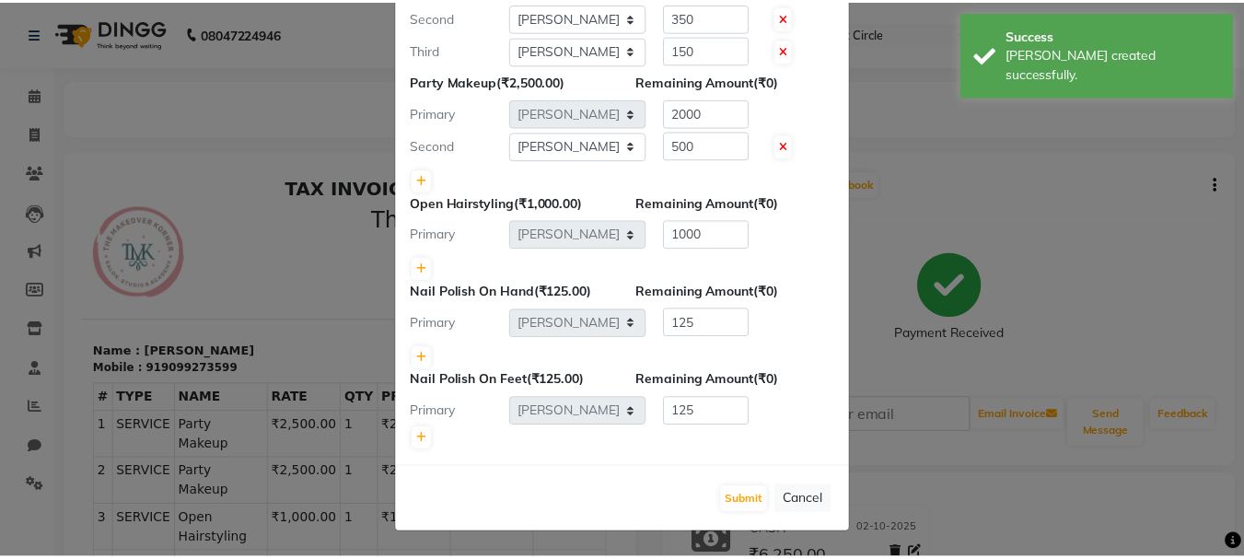
scroll to position [163, 0]
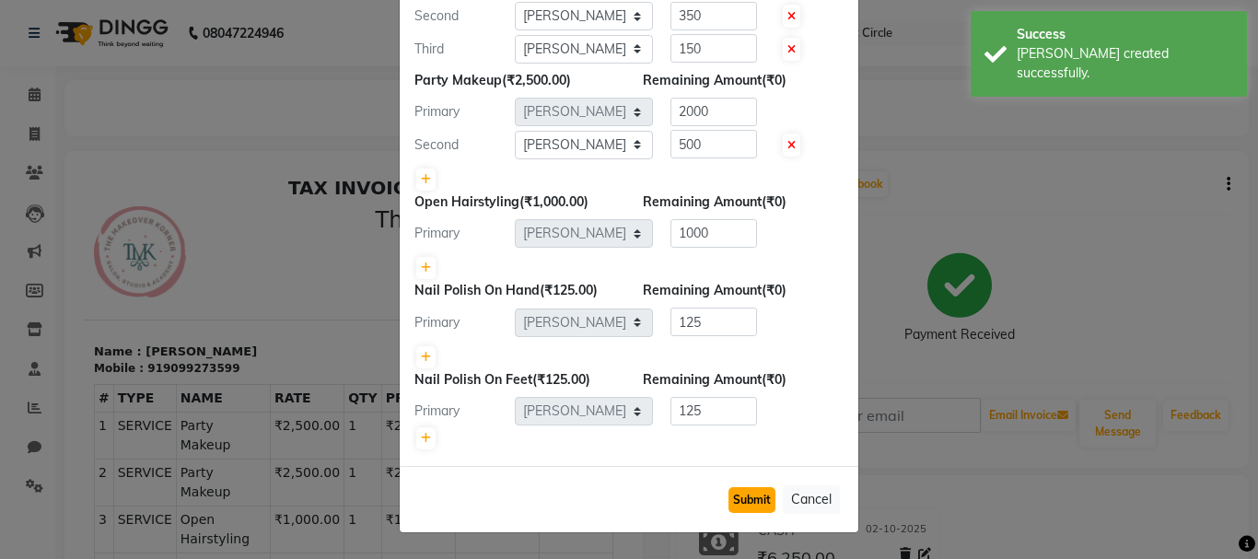
click at [752, 495] on button "Submit" at bounding box center [751, 500] width 47 height 26
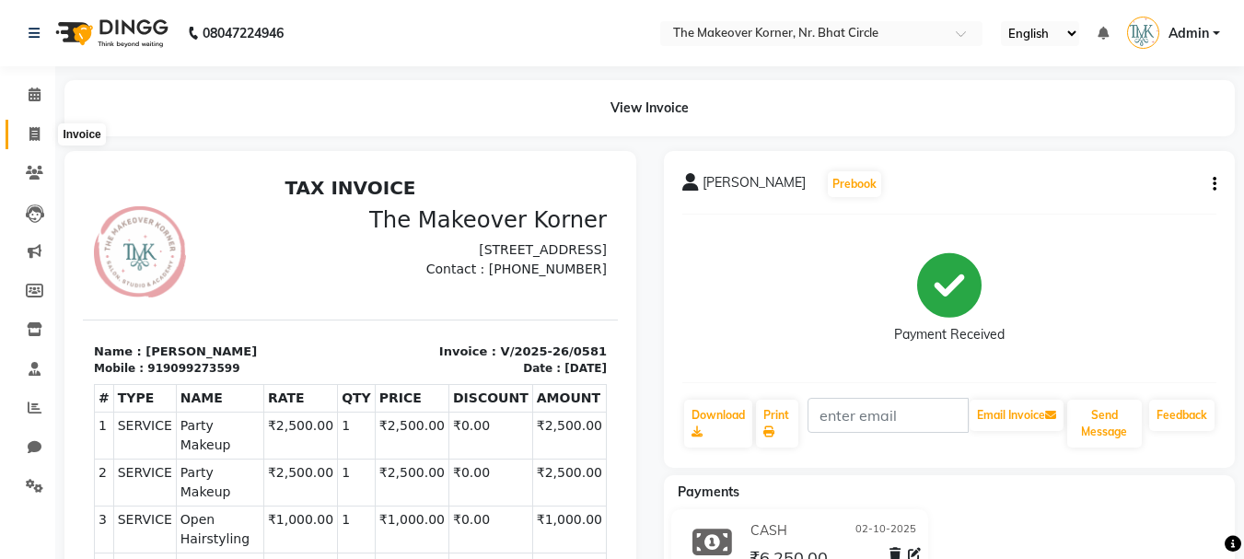
click at [30, 138] on icon at bounding box center [34, 134] width 10 height 14
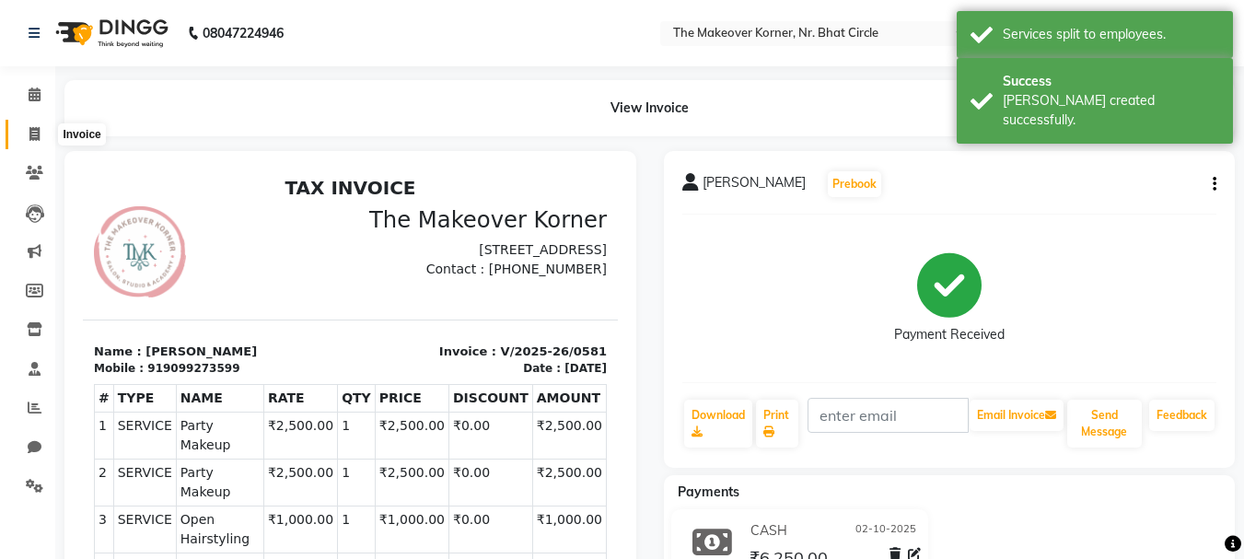
select select "5477"
select select "service"
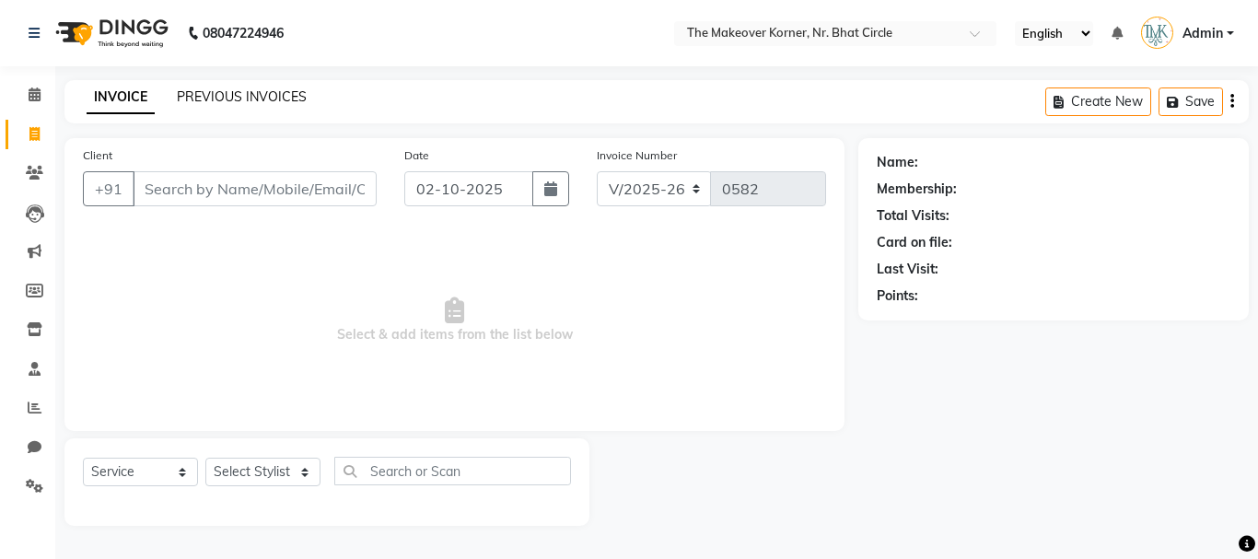
click at [216, 95] on link "PREVIOUS INVOICES" at bounding box center [242, 96] width 130 height 17
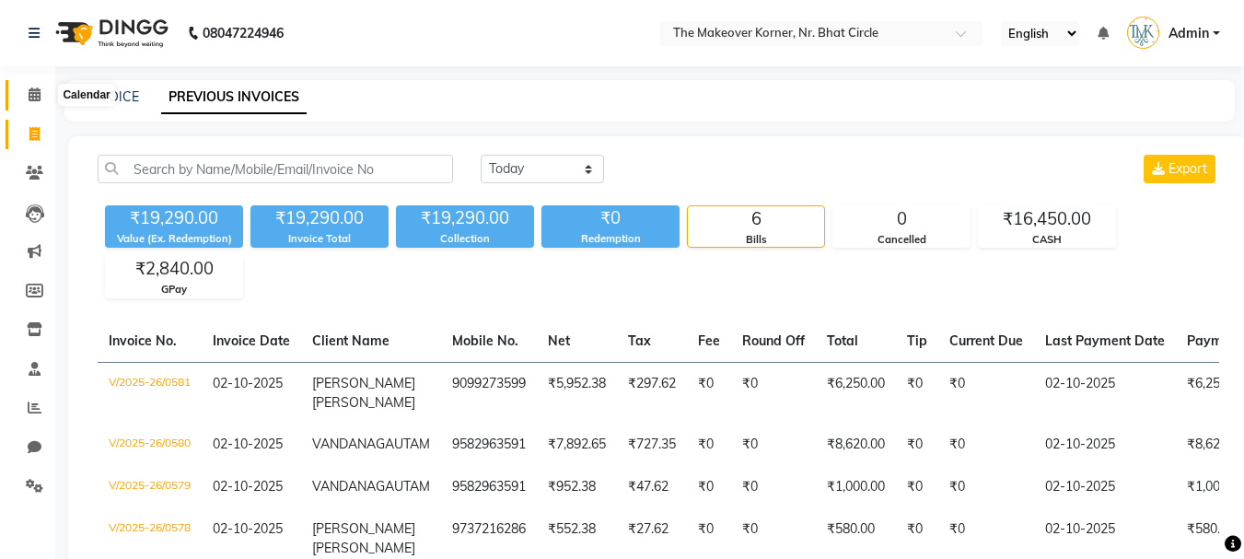
click at [39, 87] on span at bounding box center [34, 95] width 32 height 21
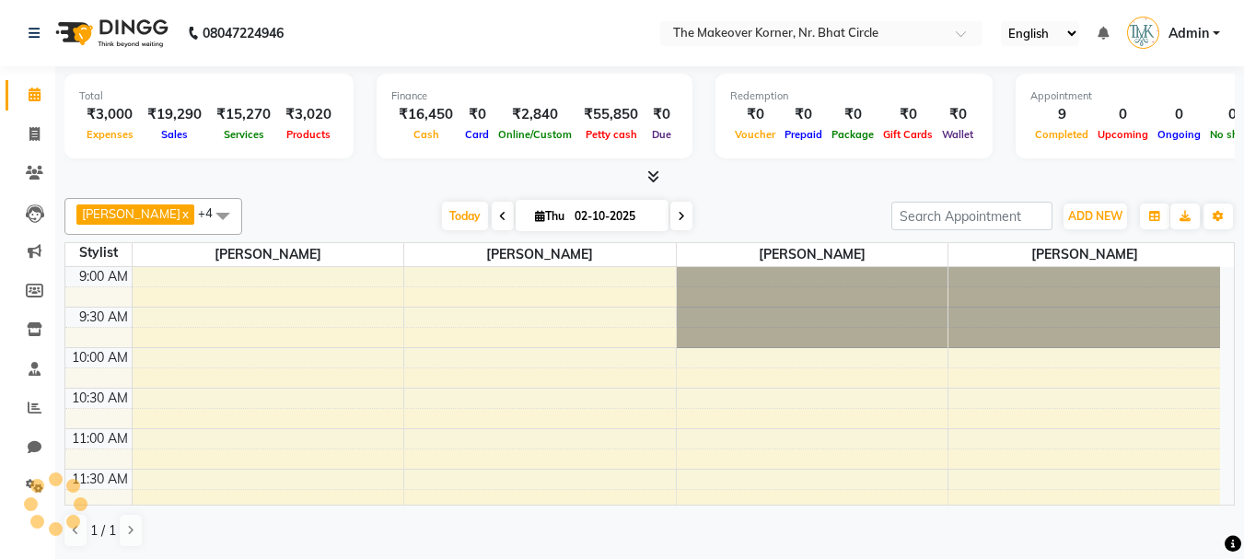
click at [659, 169] on icon at bounding box center [653, 176] width 12 height 14
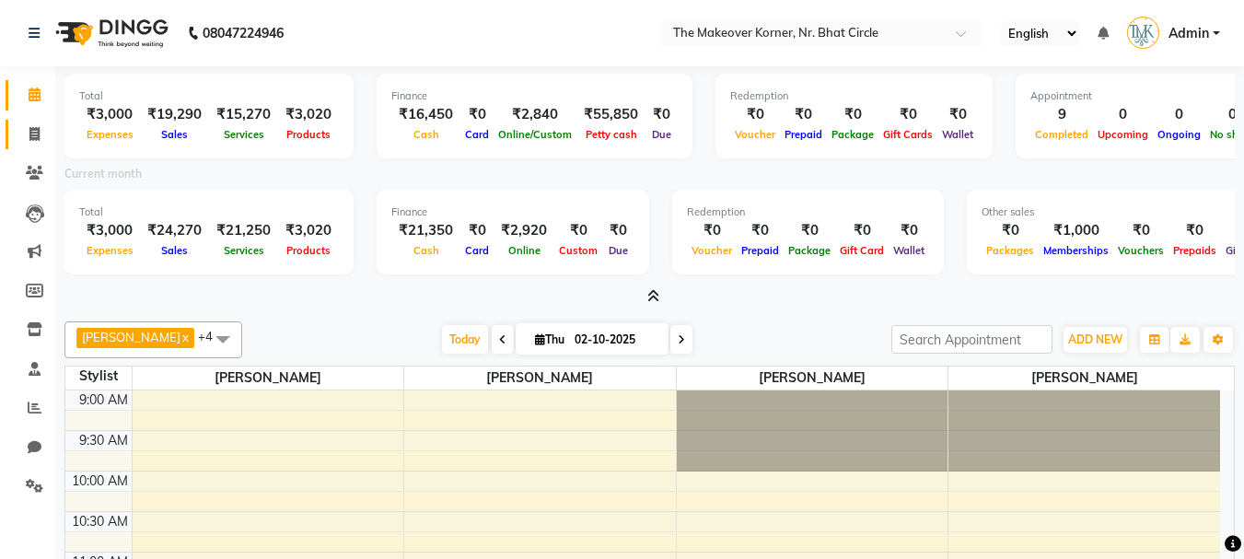
click at [32, 137] on icon at bounding box center [34, 134] width 10 height 14
select select "service"
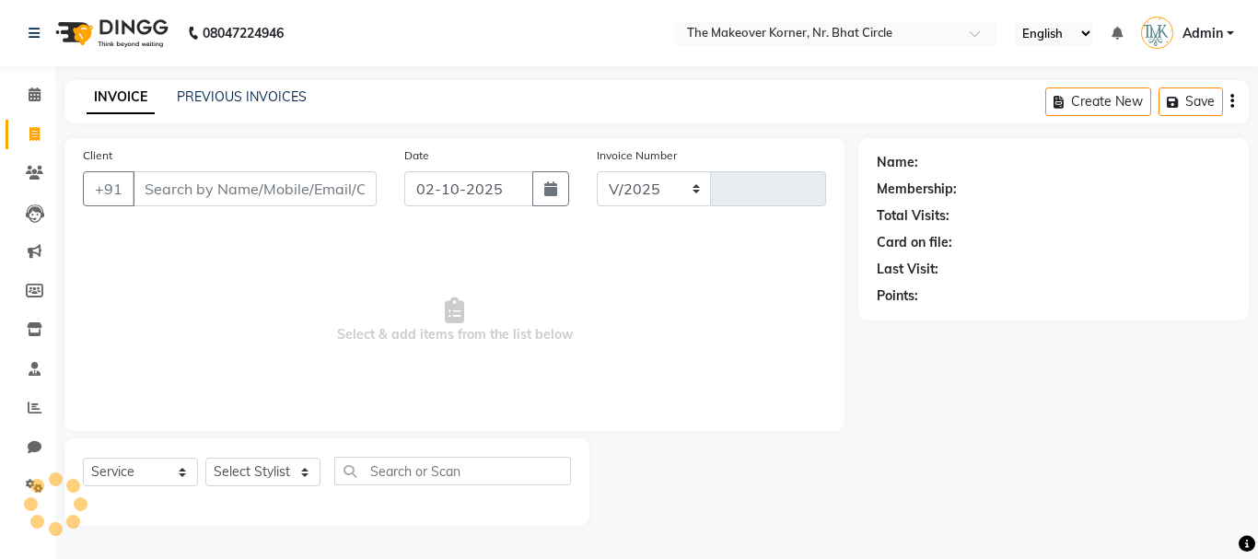
select select "5477"
type input "0582"
click at [206, 182] on input "Client" at bounding box center [255, 188] width 244 height 35
click at [207, 99] on link "PREVIOUS INVOICES" at bounding box center [242, 96] width 130 height 17
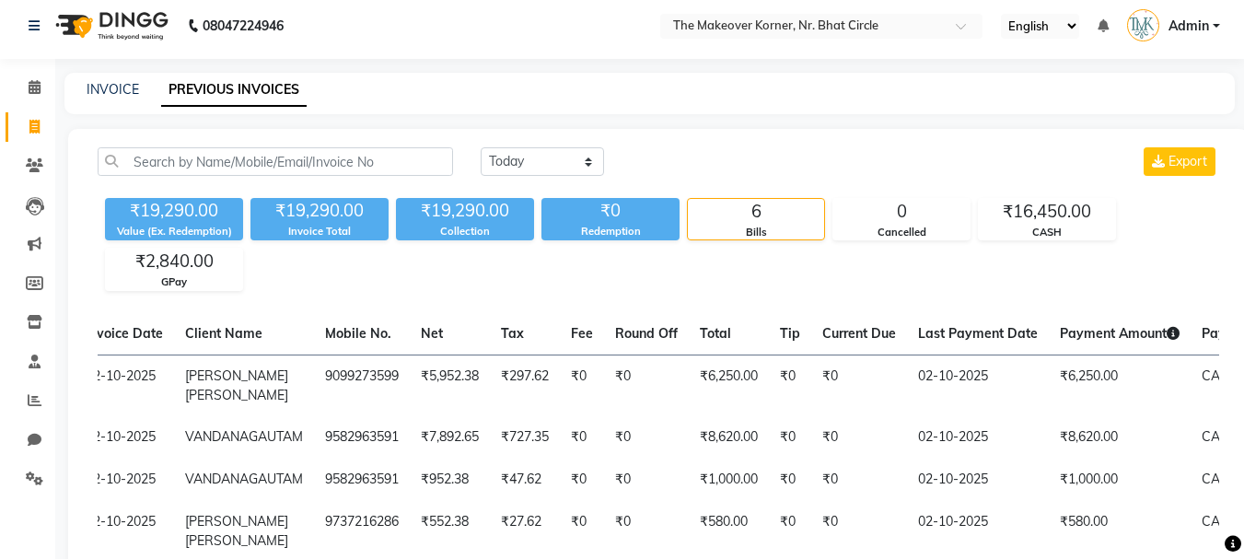
scroll to position [6, 0]
click at [31, 78] on span at bounding box center [34, 88] width 32 height 21
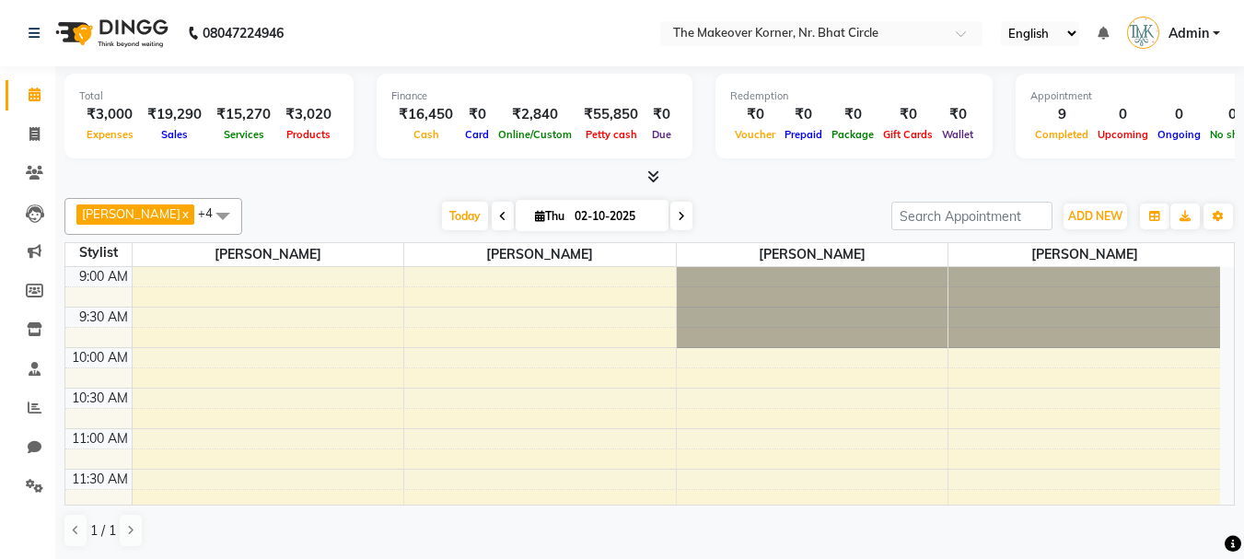
click at [652, 181] on icon at bounding box center [653, 176] width 12 height 14
